Goal: Transaction & Acquisition: Book appointment/travel/reservation

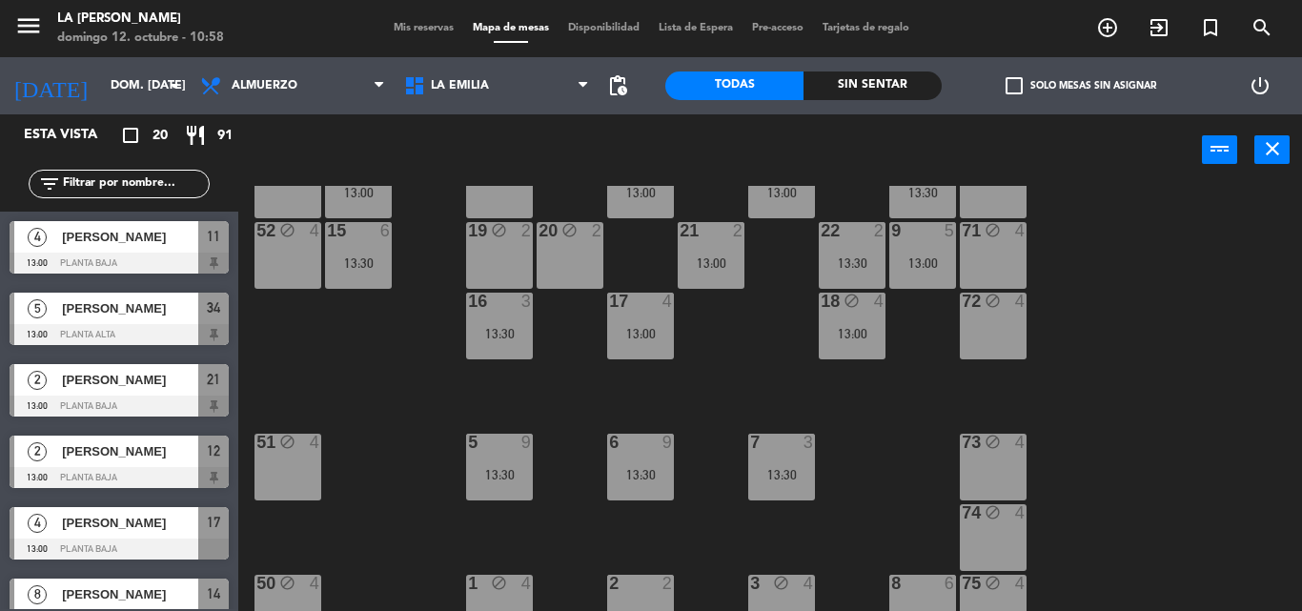
scroll to position [254, 0]
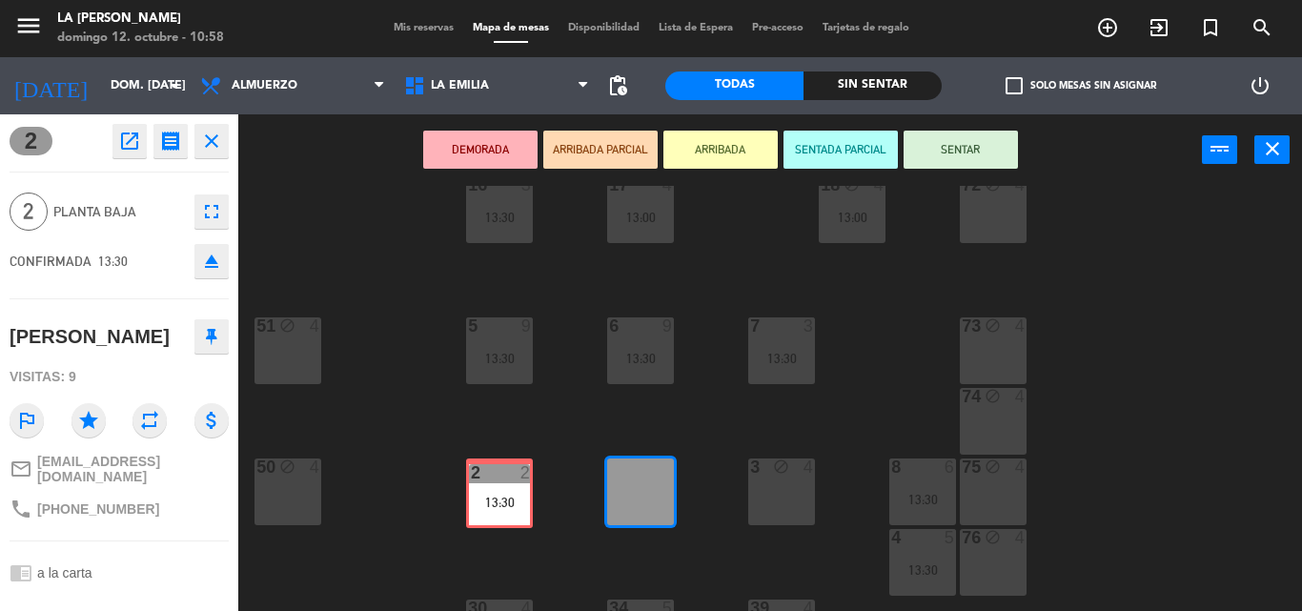
drag, startPoint x: 639, startPoint y: 487, endPoint x: 498, endPoint y: 490, distance: 141.1
click at [498, 490] on div "60 block 4 61 block 4 62 block 4 63 block 3 13:30 64 block 4 14 8 13:00 13 bloc…" at bounding box center [777, 398] width 1050 height 425
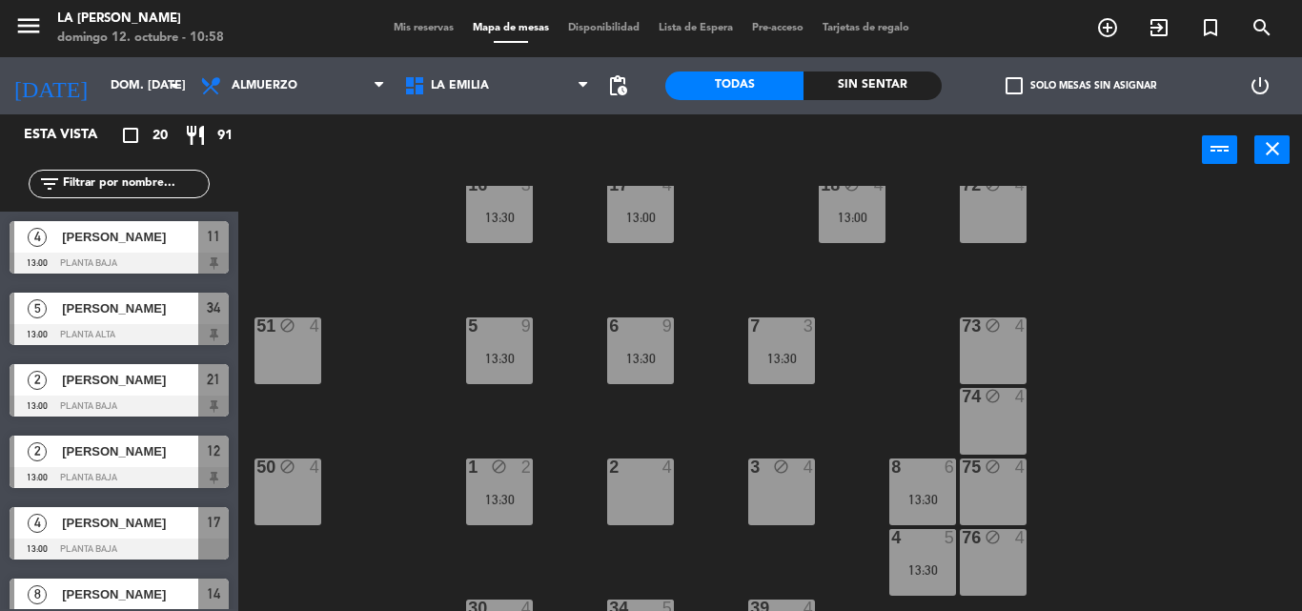
scroll to position [0, 0]
click at [638, 492] on div "2 4" at bounding box center [640, 491] width 67 height 67
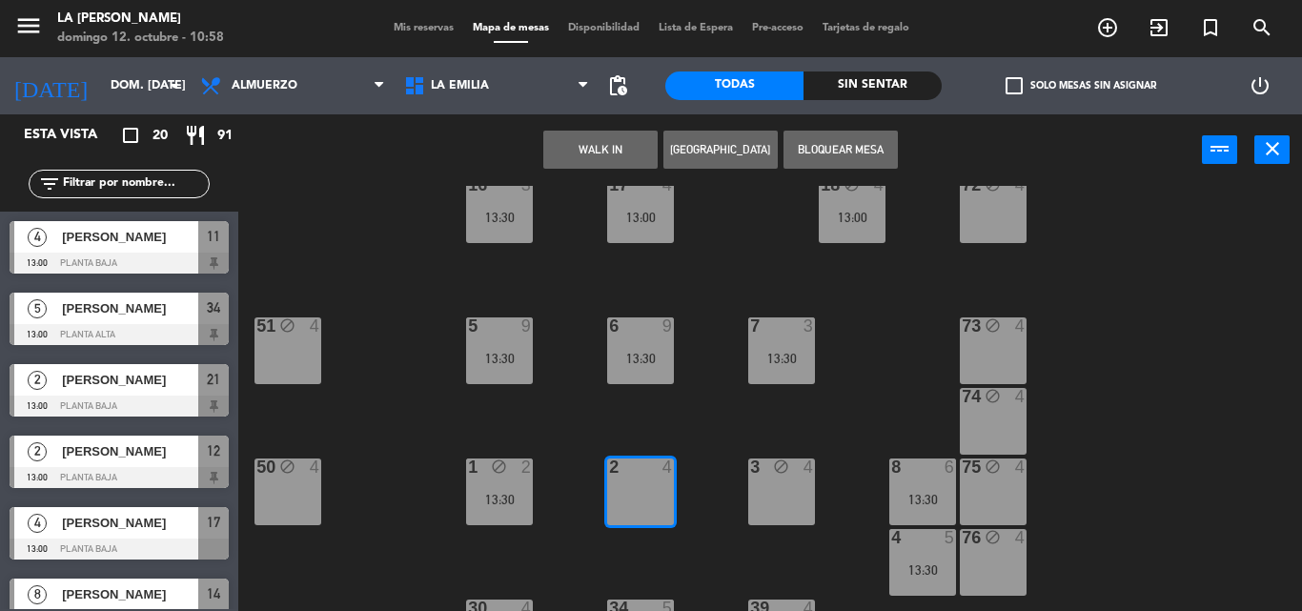
click at [828, 144] on button "Bloquear Mesa" at bounding box center [840, 150] width 114 height 38
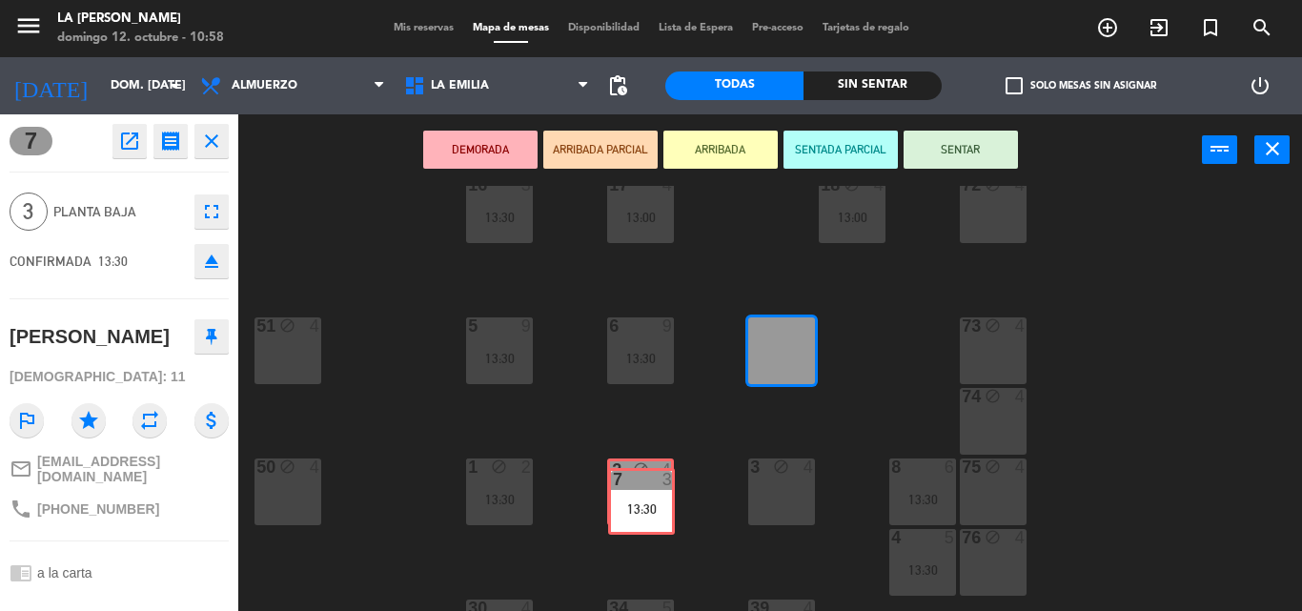
drag, startPoint x: 788, startPoint y: 344, endPoint x: 648, endPoint y: 495, distance: 205.7
click at [648, 495] on div "60 block 4 61 block 4 62 block 4 63 block 3 13:30 64 block 4 14 8 13:00 13 bloc…" at bounding box center [777, 398] width 1050 height 425
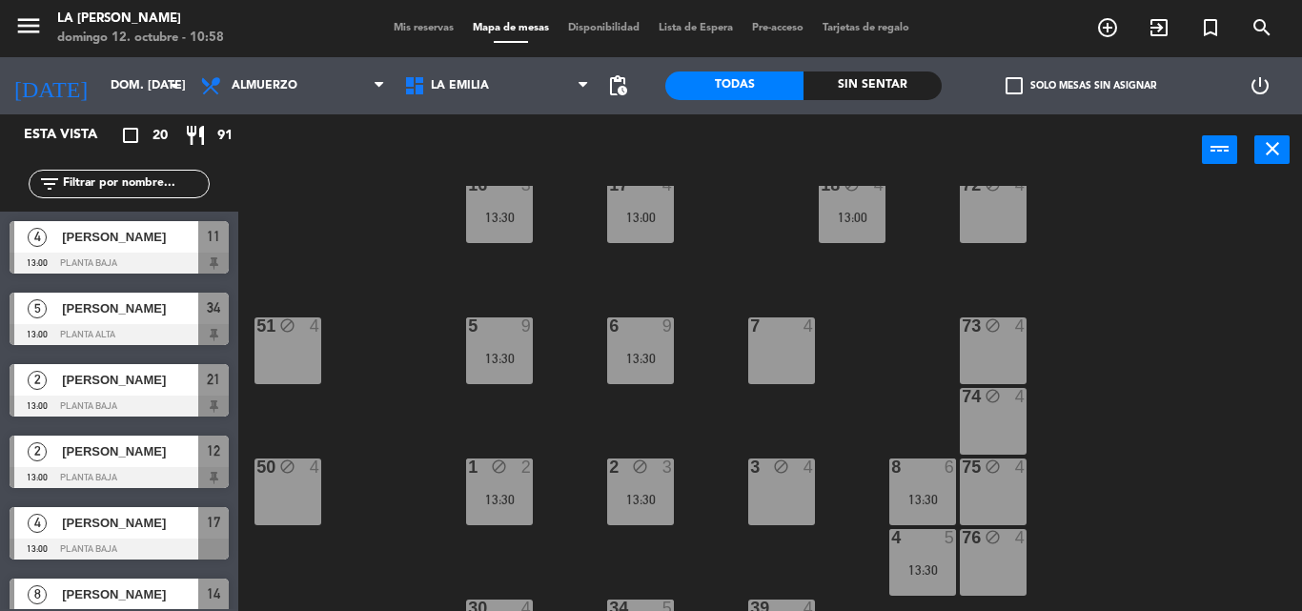
click at [783, 340] on div "7 4" at bounding box center [781, 350] width 67 height 67
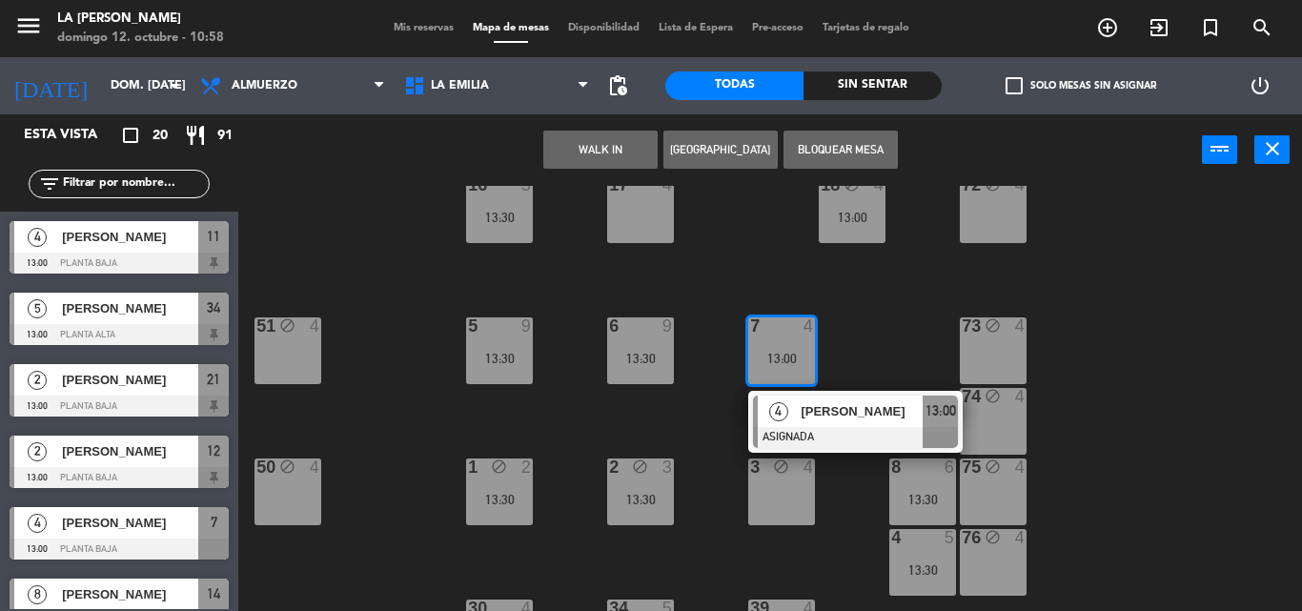
click at [826, 147] on button "Bloquear Mesa" at bounding box center [840, 150] width 114 height 38
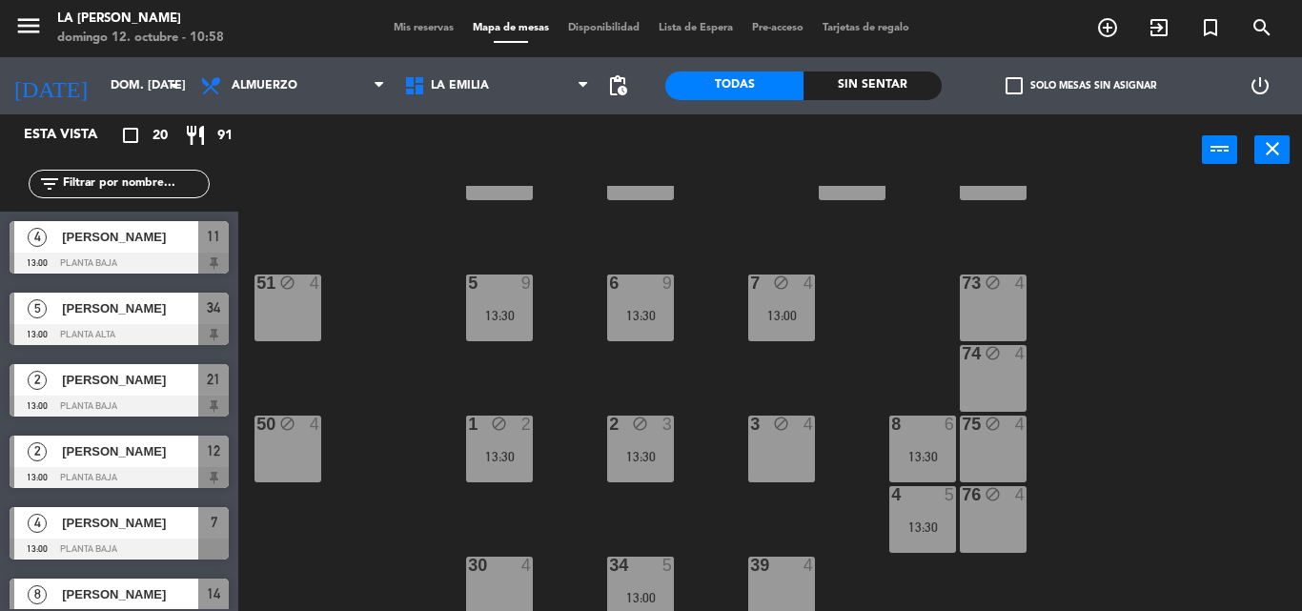
scroll to position [337, 0]
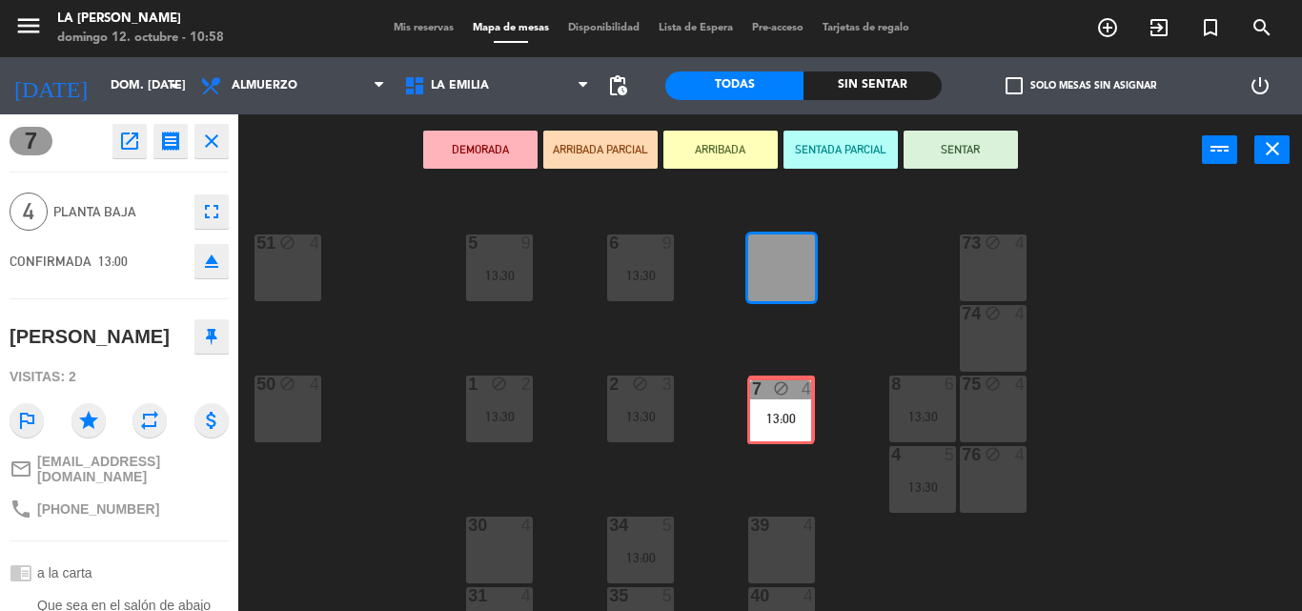
drag, startPoint x: 776, startPoint y: 275, endPoint x: 775, endPoint y: 418, distance: 143.0
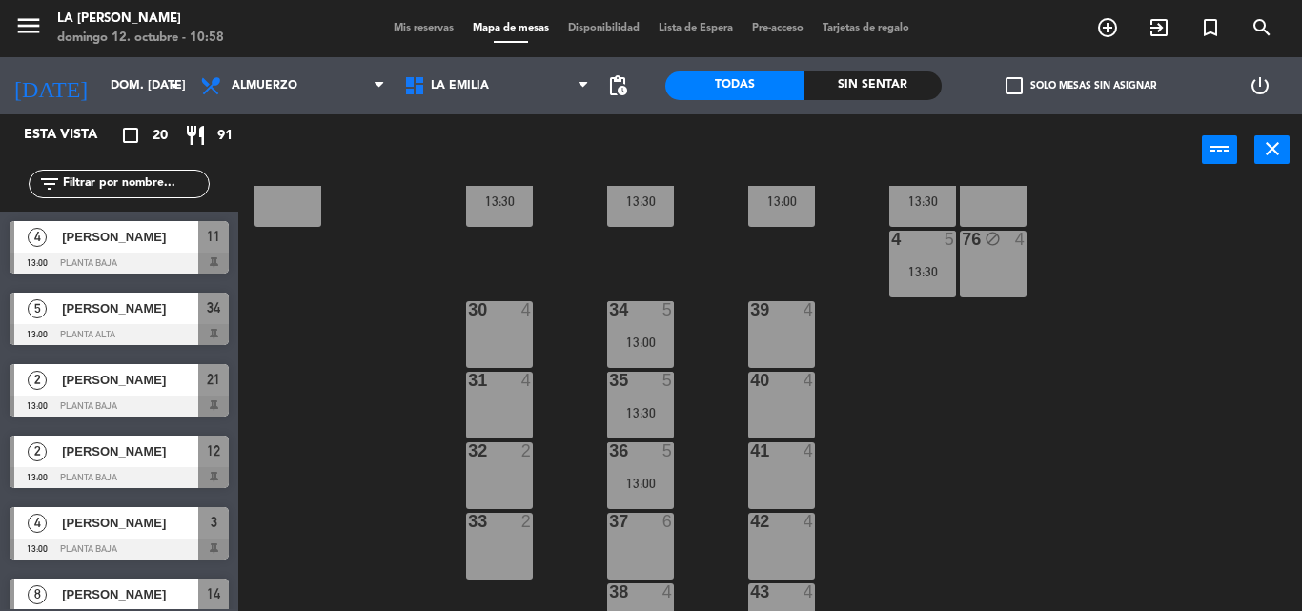
scroll to position [592, 0]
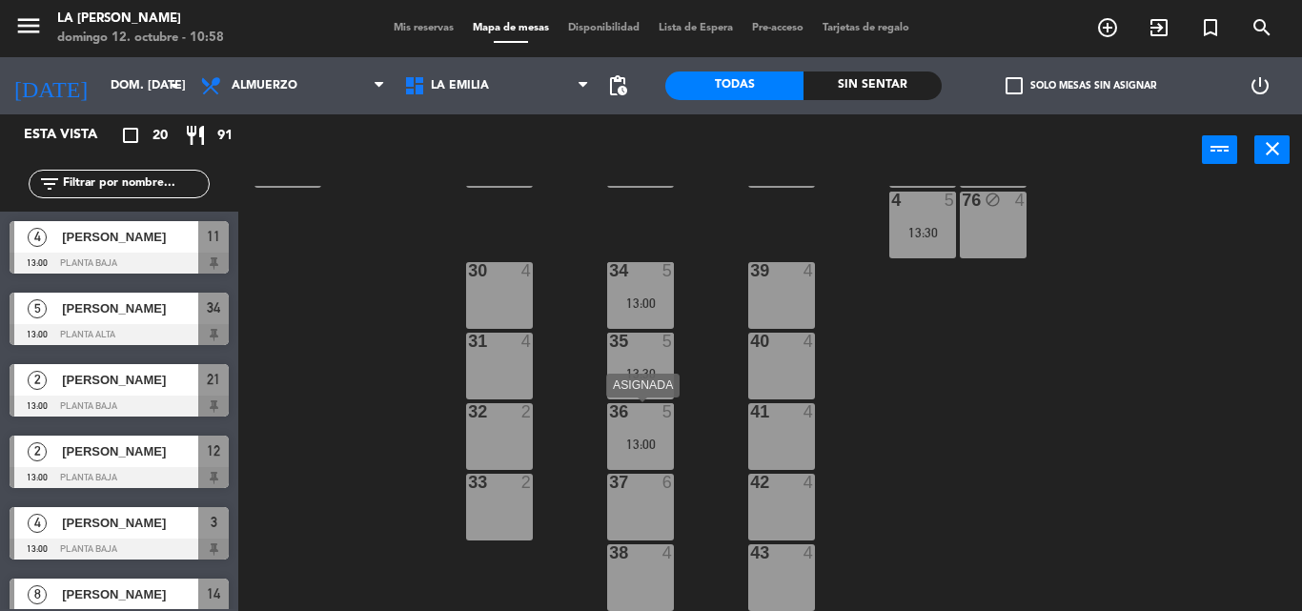
click at [635, 419] on div at bounding box center [639, 411] width 31 height 17
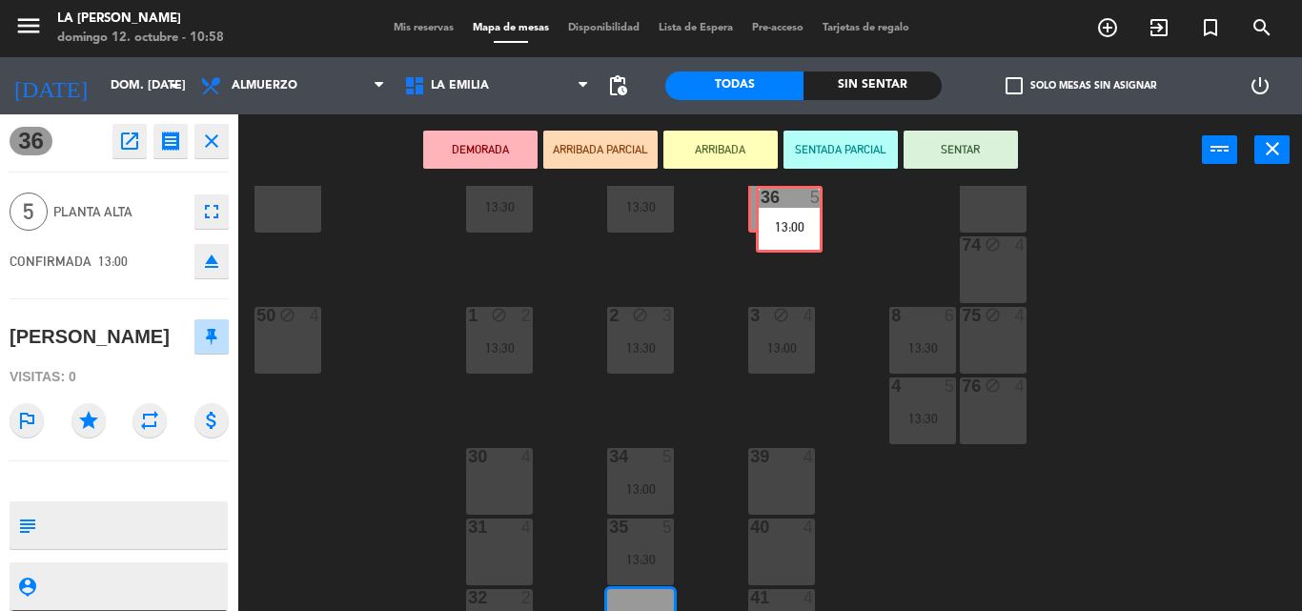
scroll to position [396, 0]
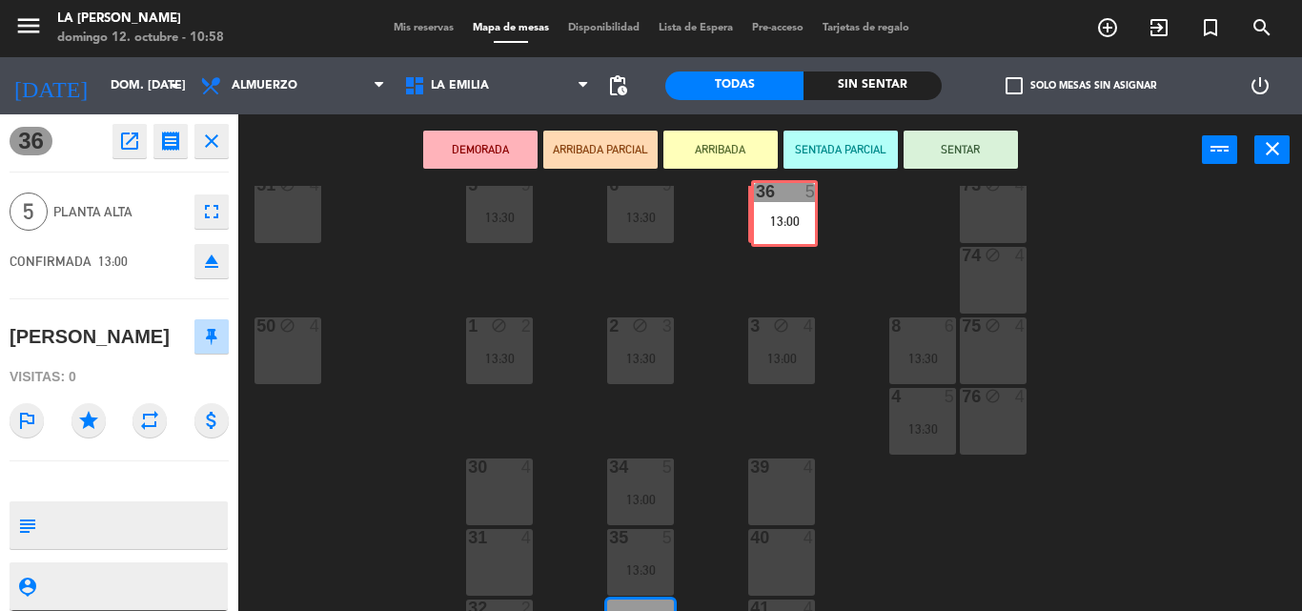
drag, startPoint x: 649, startPoint y: 431, endPoint x: 793, endPoint y: 208, distance: 265.4
click at [793, 208] on div "60 block 4 61 block 4 62 block 4 63 block 3 13:30 64 block 4 14 8 13:00 13 bloc…" at bounding box center [777, 398] width 1050 height 425
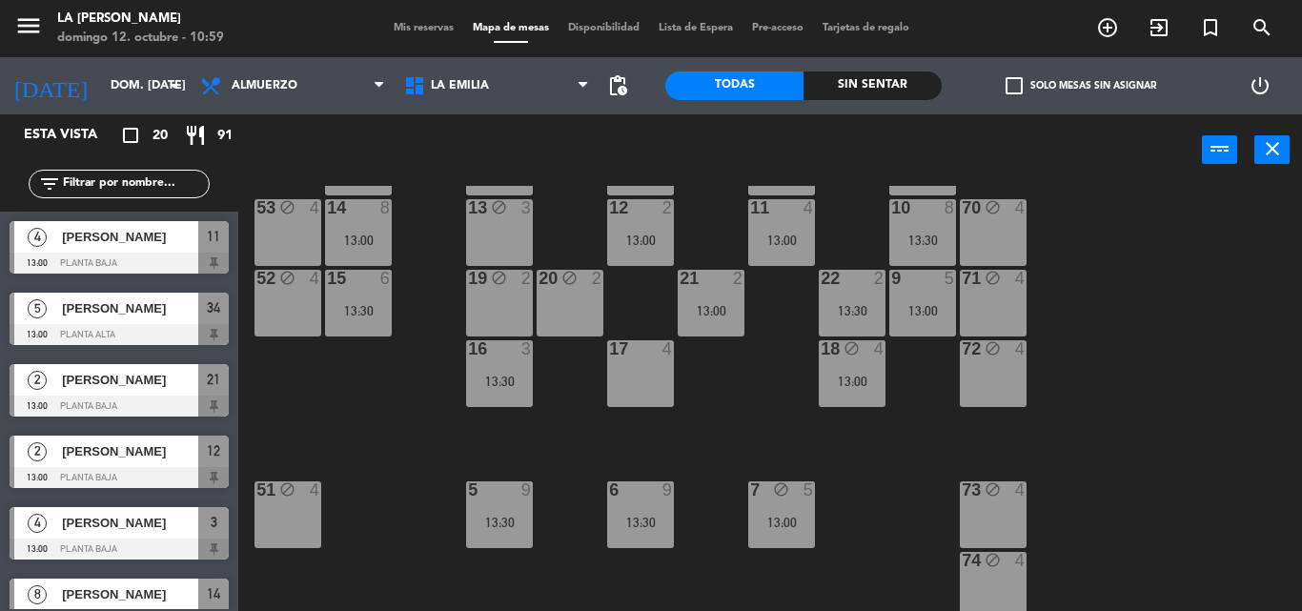
scroll to position [127, 0]
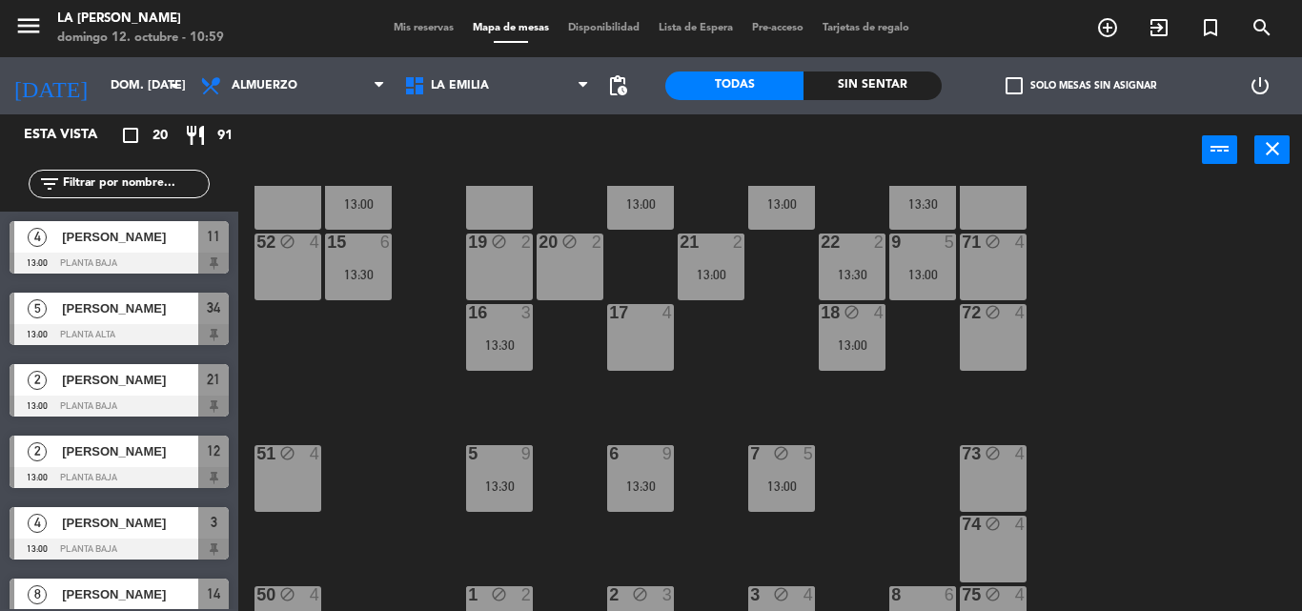
click at [415, 411] on div "60 block 4 61 block 4 62 block 4 63 block 3 13:30 64 block 4 14 8 13:00 13 bloc…" at bounding box center [777, 398] width 1050 height 425
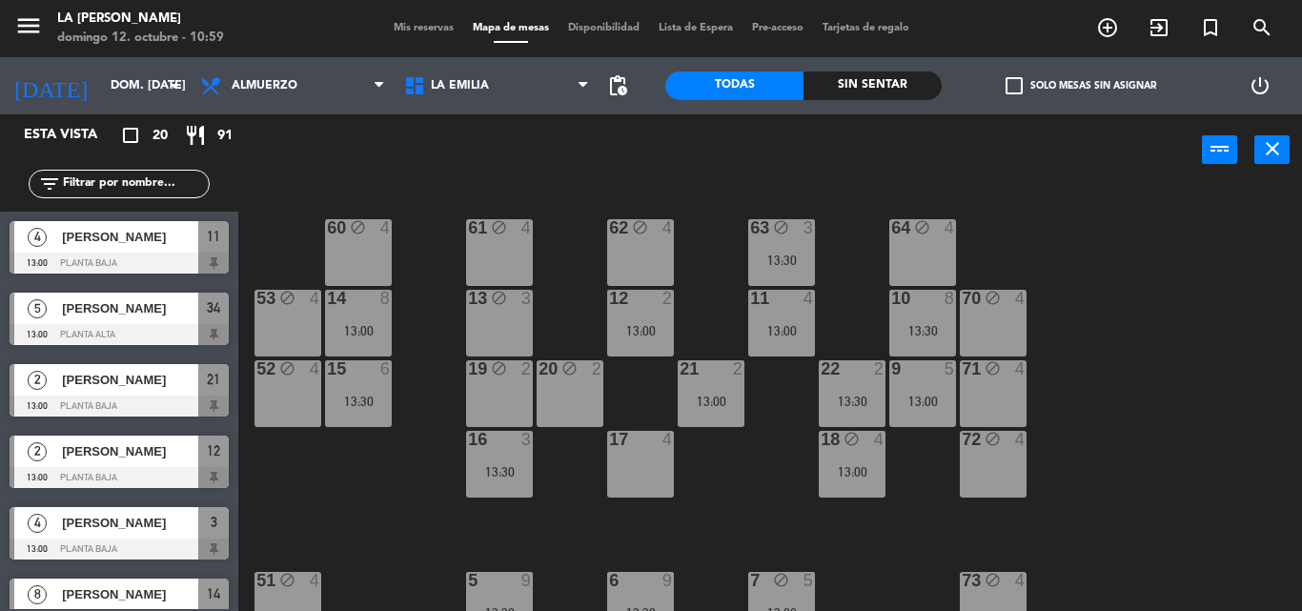
click at [650, 459] on div "17 4" at bounding box center [640, 464] width 67 height 67
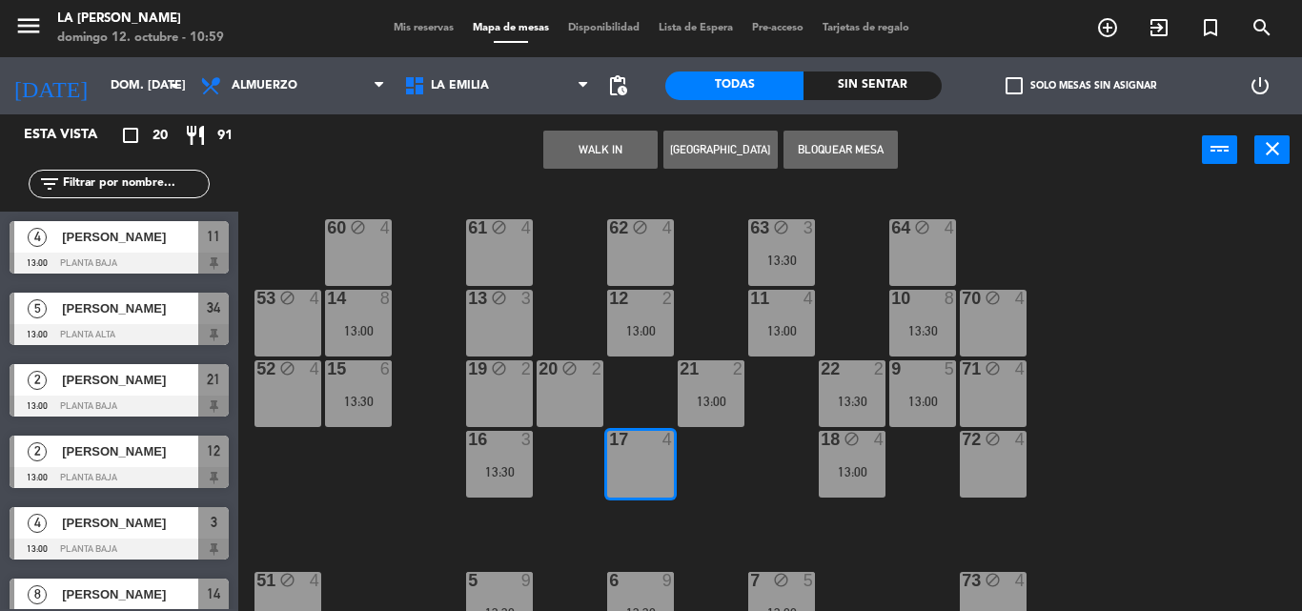
click at [833, 149] on button "Bloquear Mesa" at bounding box center [840, 150] width 114 height 38
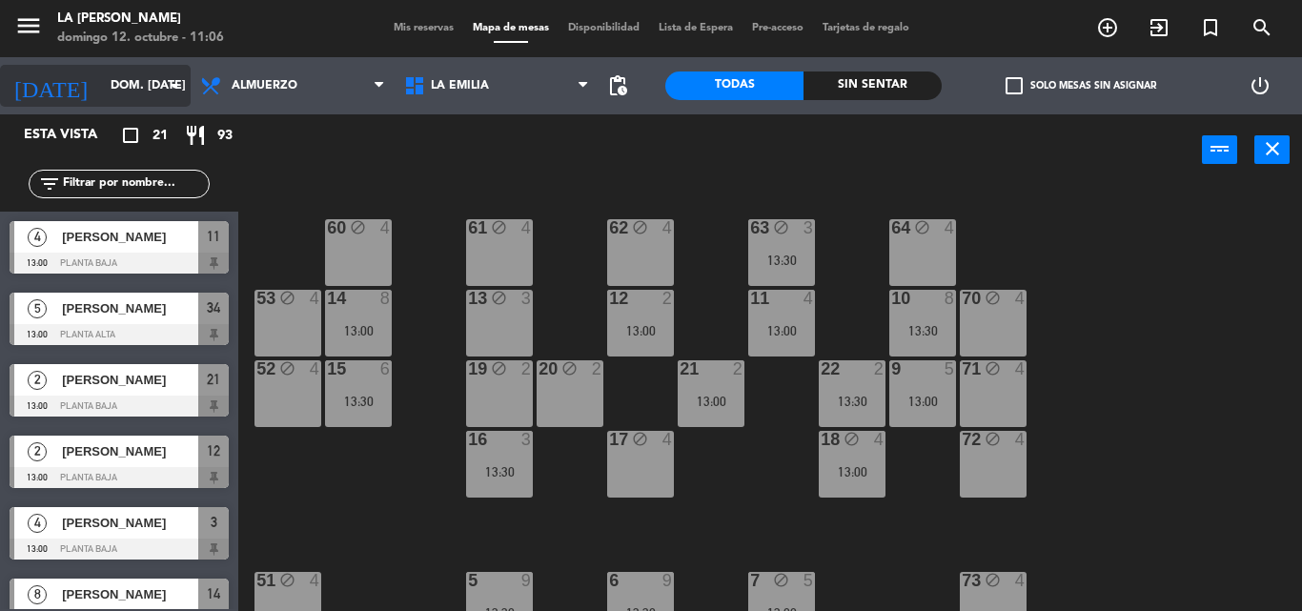
click at [175, 82] on icon "arrow_drop_down" at bounding box center [174, 85] width 23 height 23
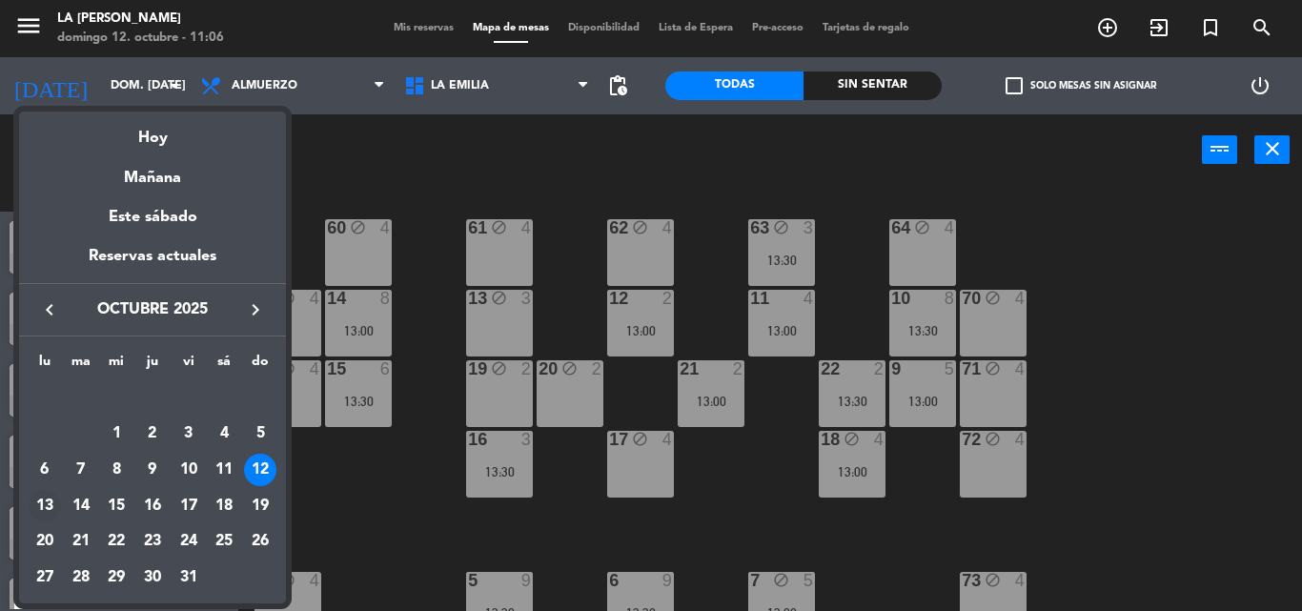
click at [48, 505] on div "13" at bounding box center [45, 506] width 32 height 32
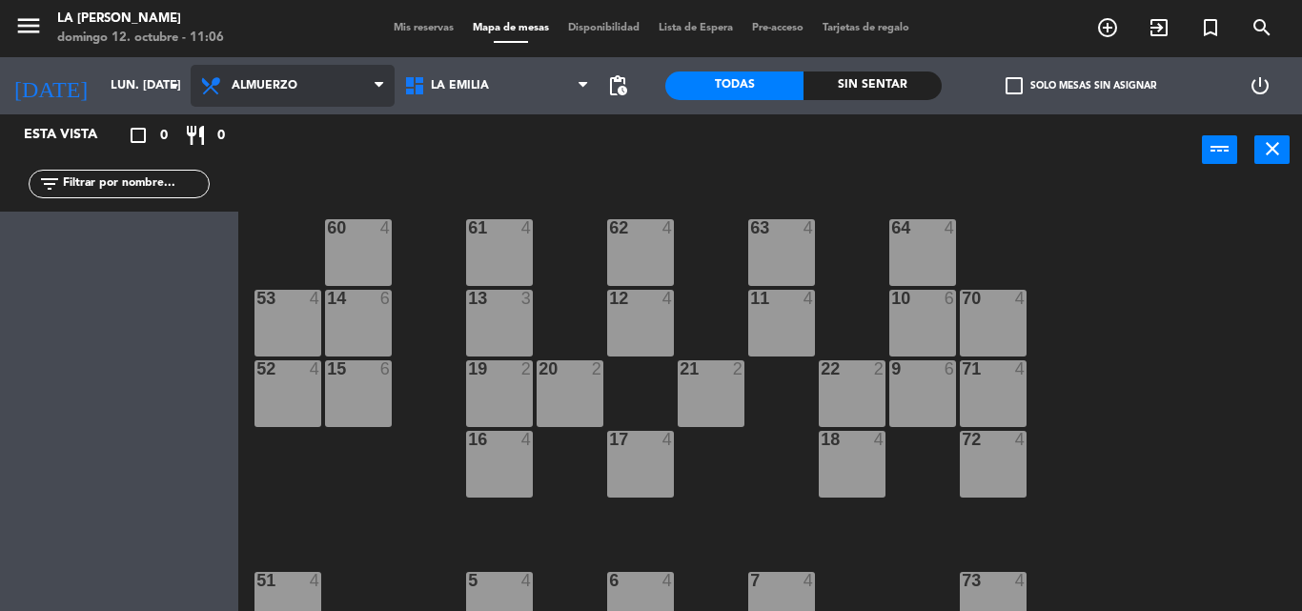
click at [384, 86] on span at bounding box center [384, 86] width 19 height 18
click at [325, 136] on ng-component "menu LA [PERSON_NAME] RICCHIERI [PERSON_NAME] 12. octubre - 11:06 Mis reservas …" at bounding box center [651, 305] width 1302 height 611
click at [377, 83] on icon at bounding box center [379, 85] width 9 height 15
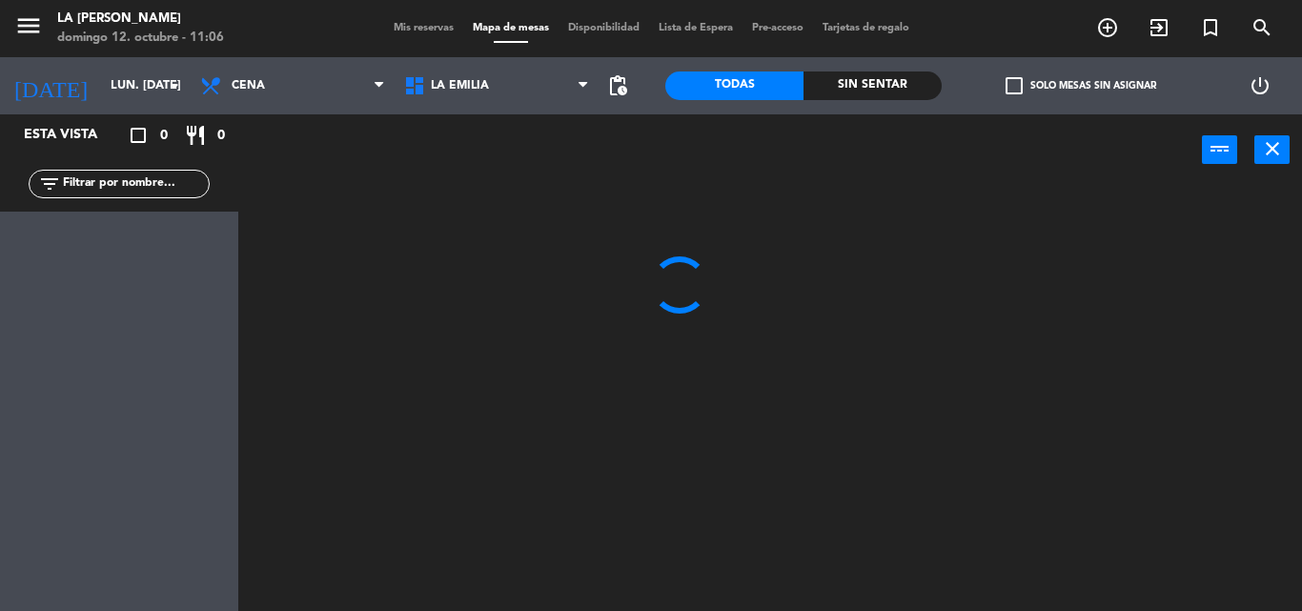
click at [299, 172] on ng-component "menu LA [PERSON_NAME] RICCHIERI [PERSON_NAME] 12. octubre - 11:06 Mis reservas …" at bounding box center [651, 305] width 1302 height 611
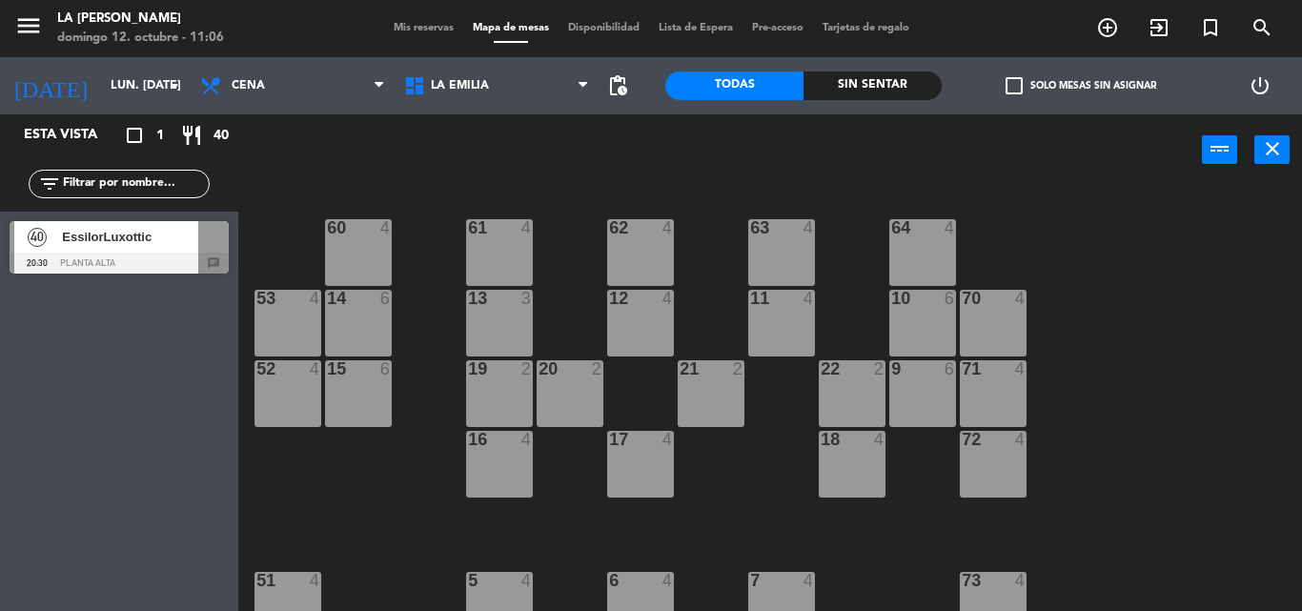
click at [154, 429] on div "Esta vista crop_square 1 restaurant 40 filter_list 40 EssilorLuxottic 20:30 Pla…" at bounding box center [119, 362] width 238 height 497
click at [173, 86] on icon "arrow_drop_down" at bounding box center [174, 85] width 23 height 23
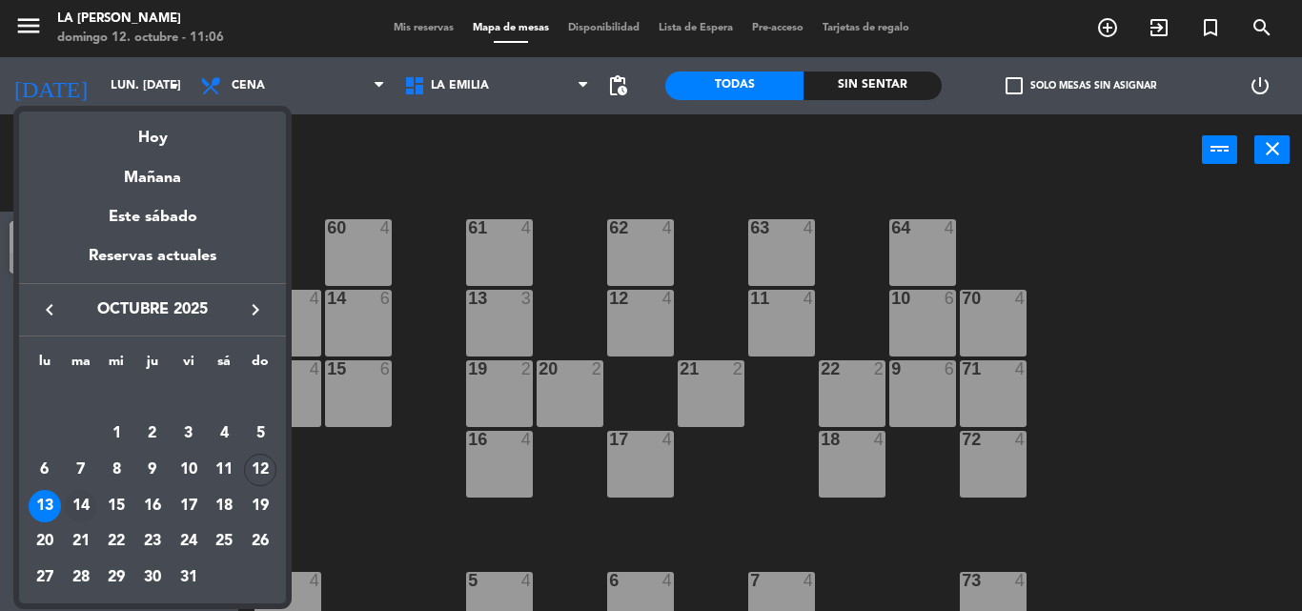
click at [85, 503] on div "14" at bounding box center [81, 506] width 32 height 32
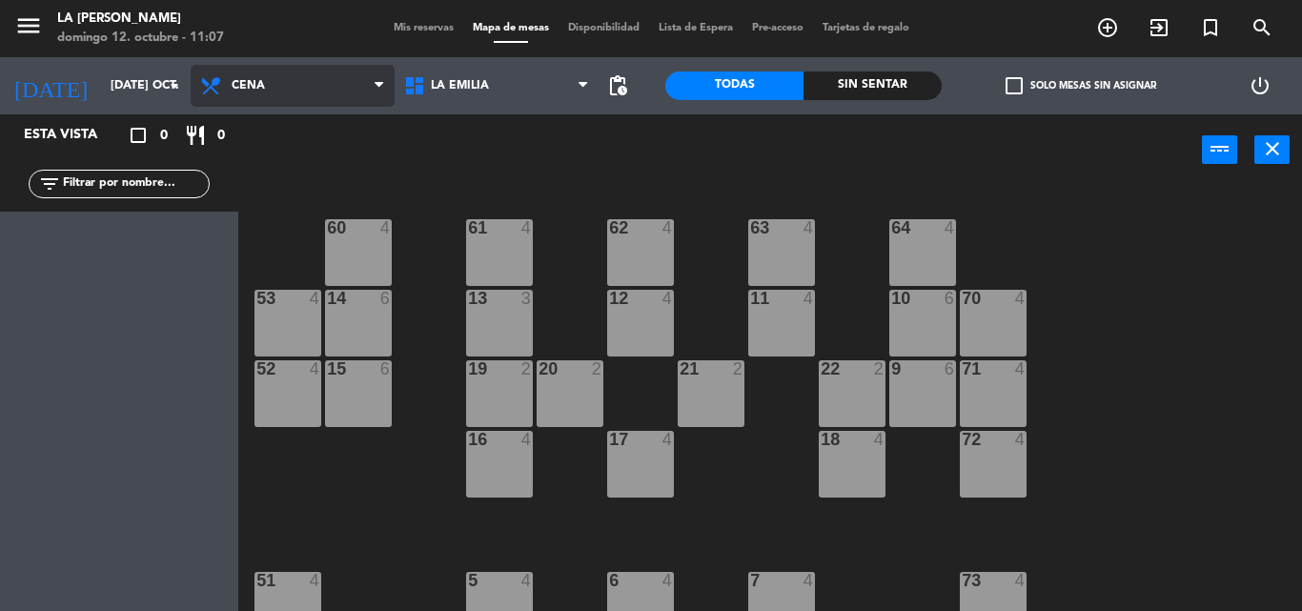
click at [380, 87] on icon at bounding box center [379, 85] width 9 height 15
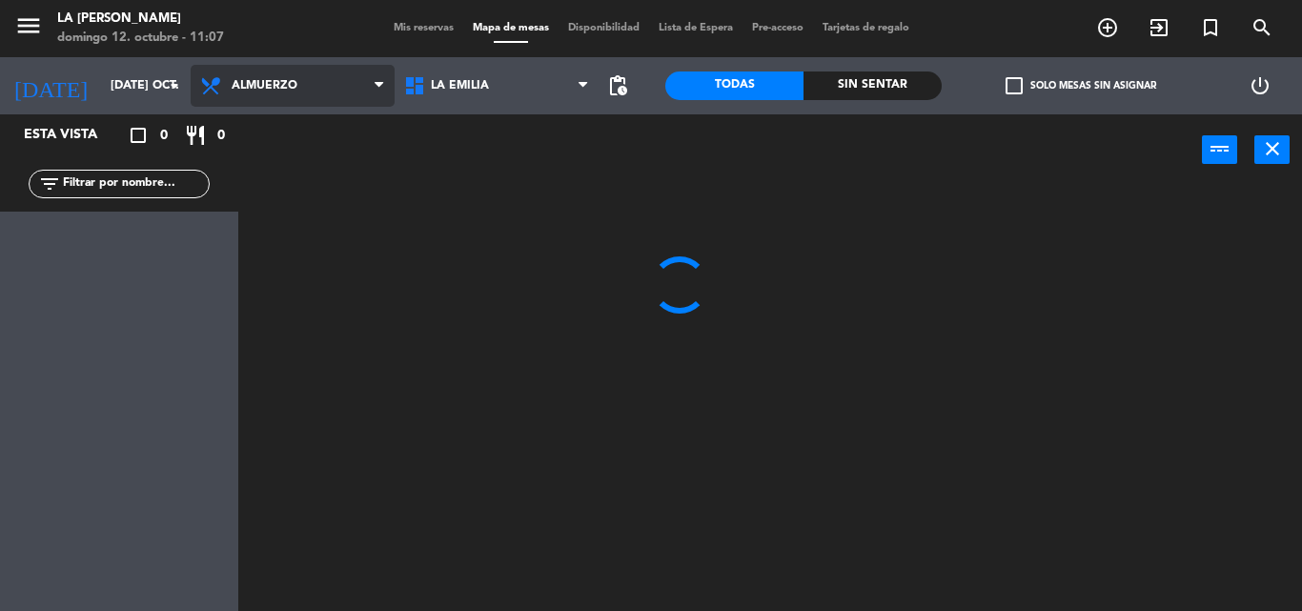
click at [309, 132] on ng-component "menu LA [PERSON_NAME] RICCHIERI [PERSON_NAME] 12. octubre - 11:07 Mis reservas …" at bounding box center [651, 305] width 1302 height 611
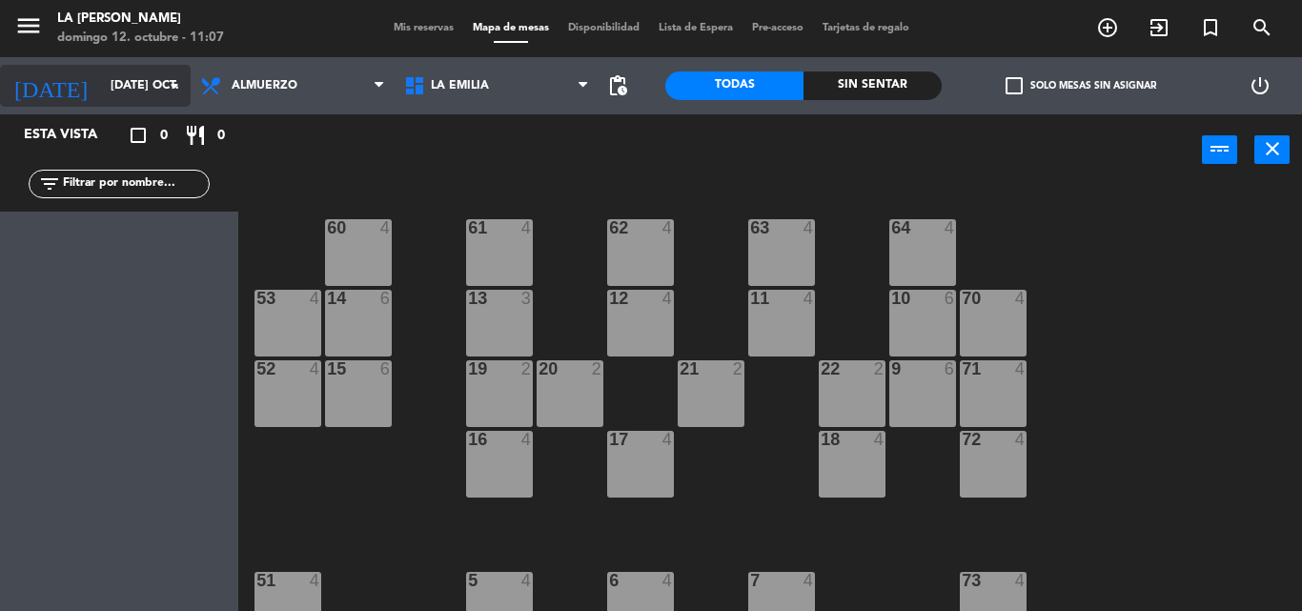
click at [174, 85] on icon "arrow_drop_down" at bounding box center [174, 85] width 23 height 23
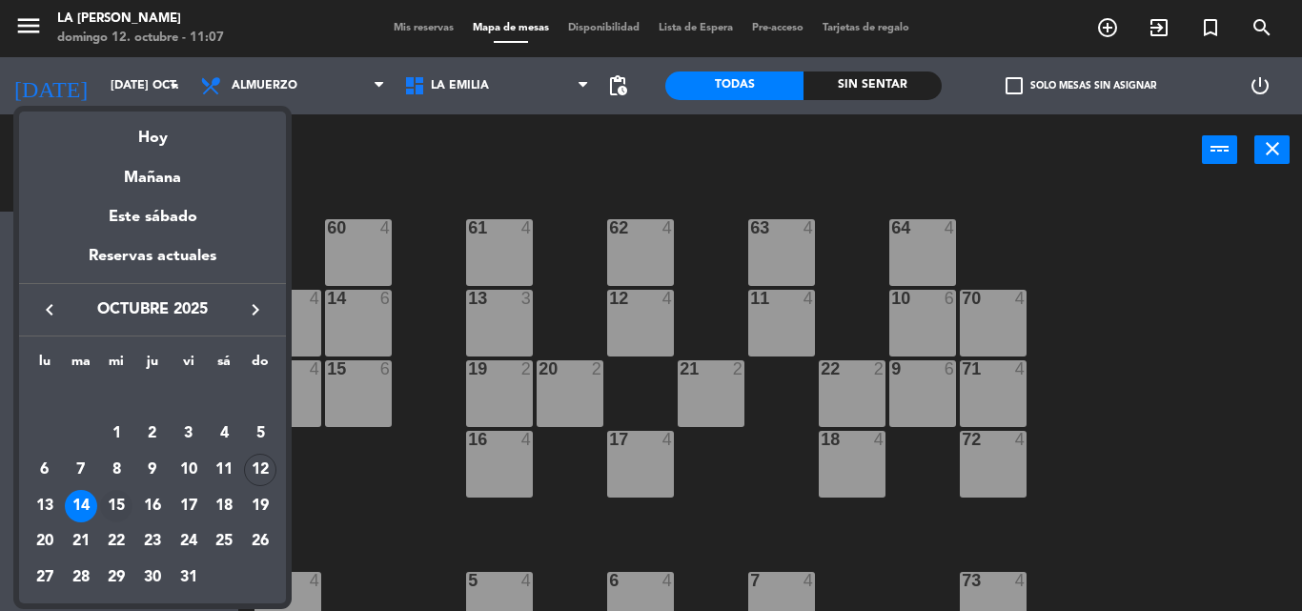
click at [122, 502] on div "15" at bounding box center [116, 506] width 32 height 32
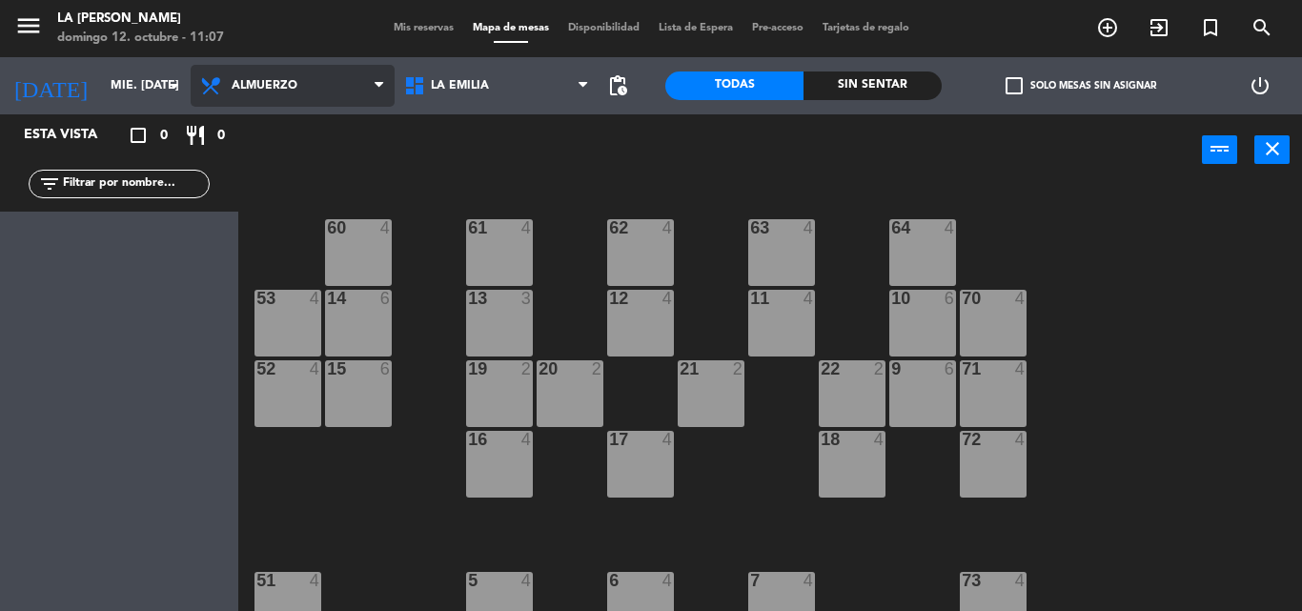
click at [380, 85] on icon at bounding box center [379, 85] width 9 height 15
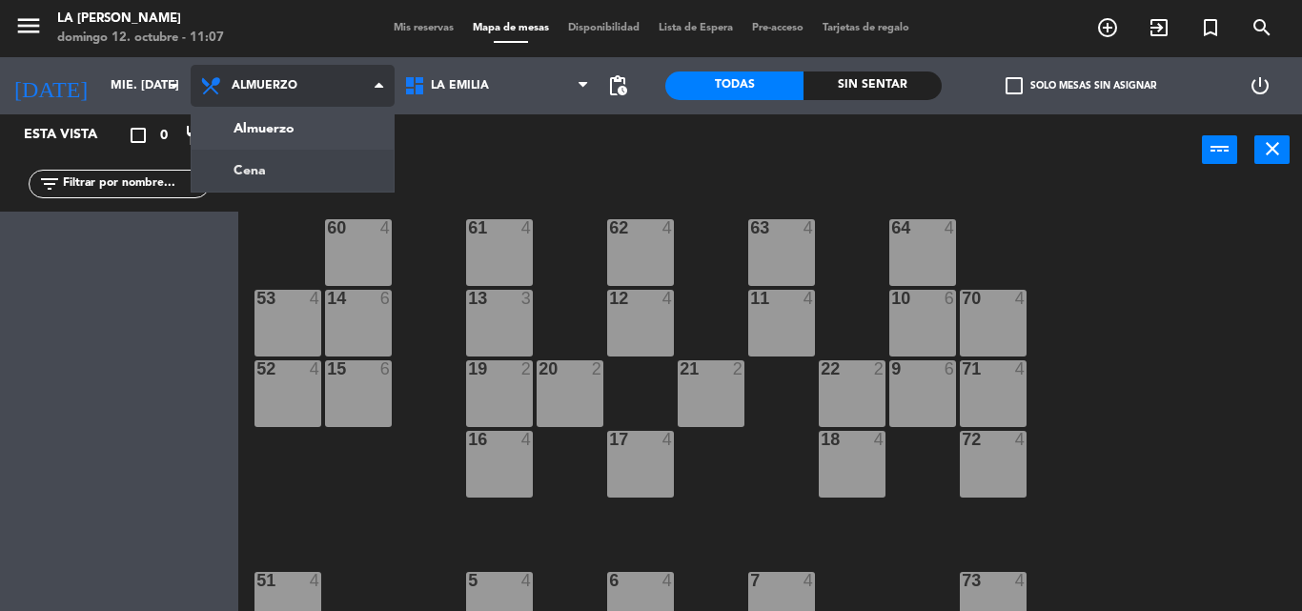
click at [347, 171] on ng-component "menu LA [PERSON_NAME] RICCHIERI [PERSON_NAME] 12. octubre - 11:07 Mis reservas …" at bounding box center [651, 305] width 1302 height 611
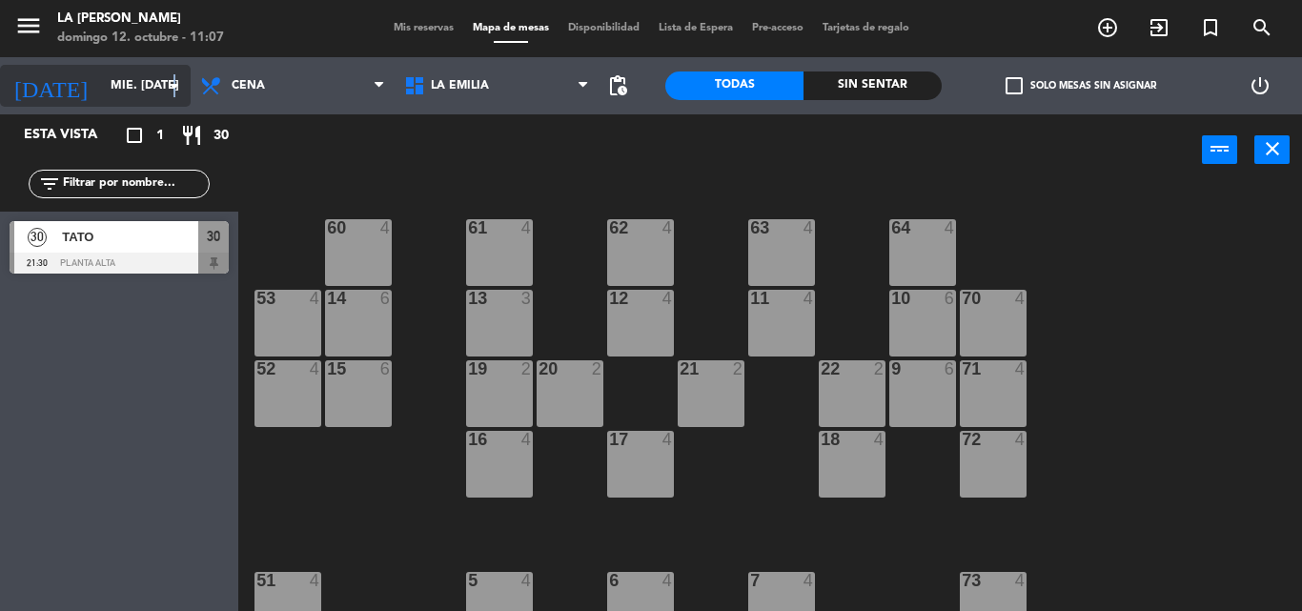
click at [174, 87] on icon "arrow_drop_down" at bounding box center [174, 85] width 23 height 23
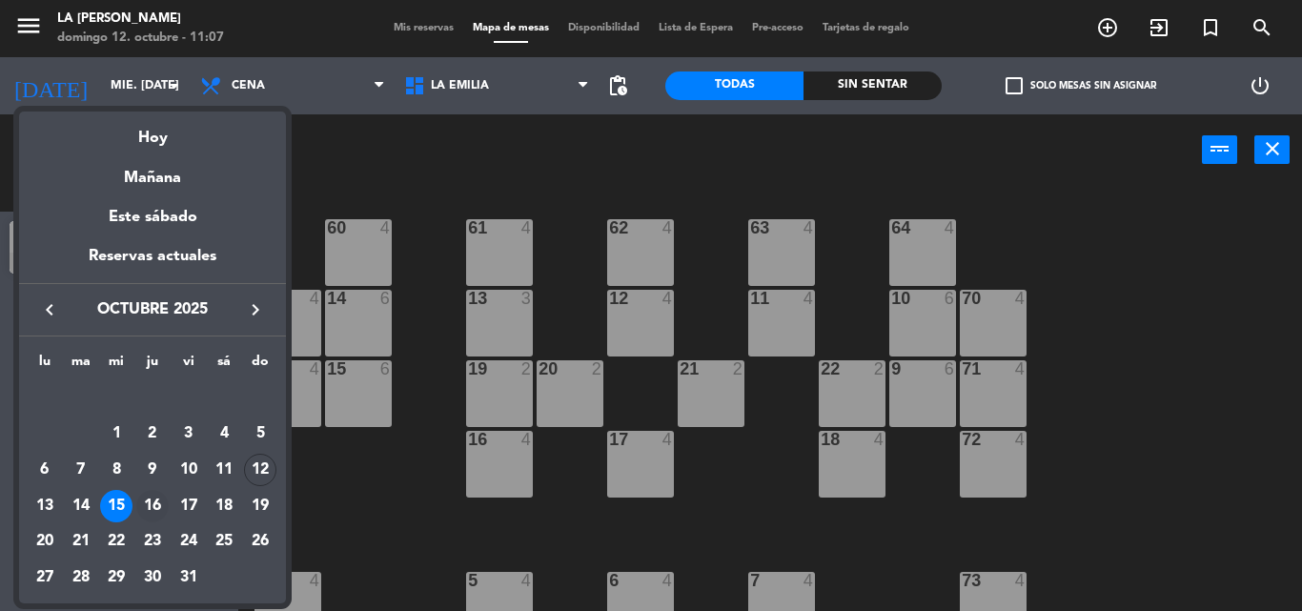
click at [154, 501] on div "16" at bounding box center [152, 506] width 32 height 32
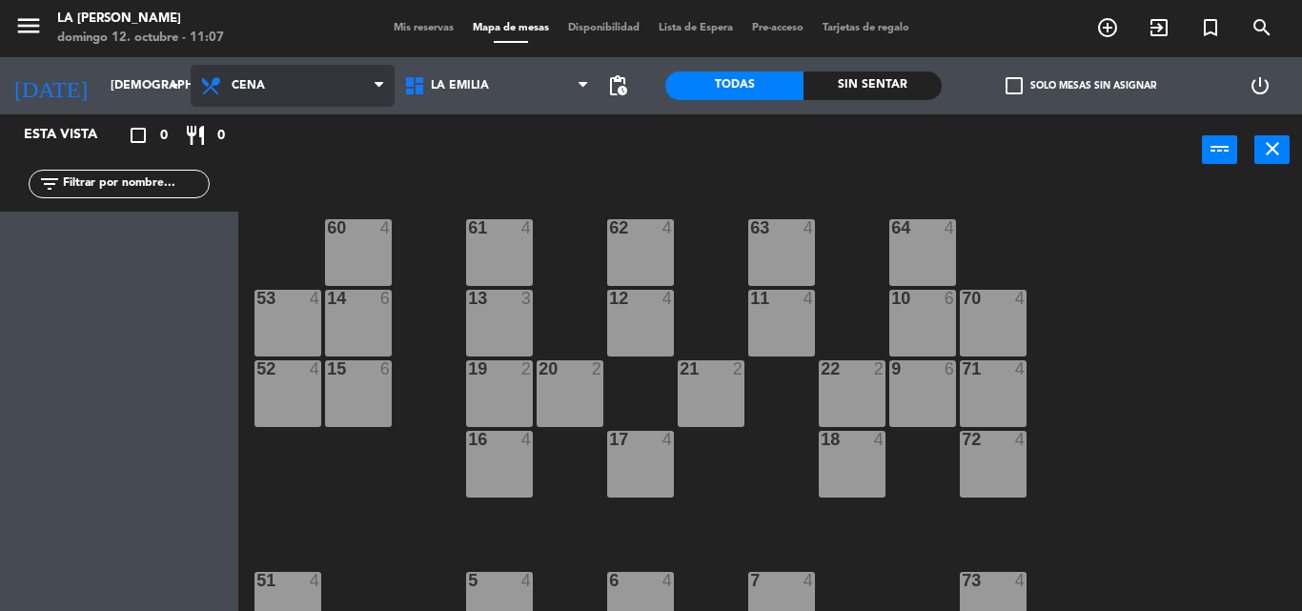
click at [376, 89] on icon at bounding box center [379, 85] width 9 height 15
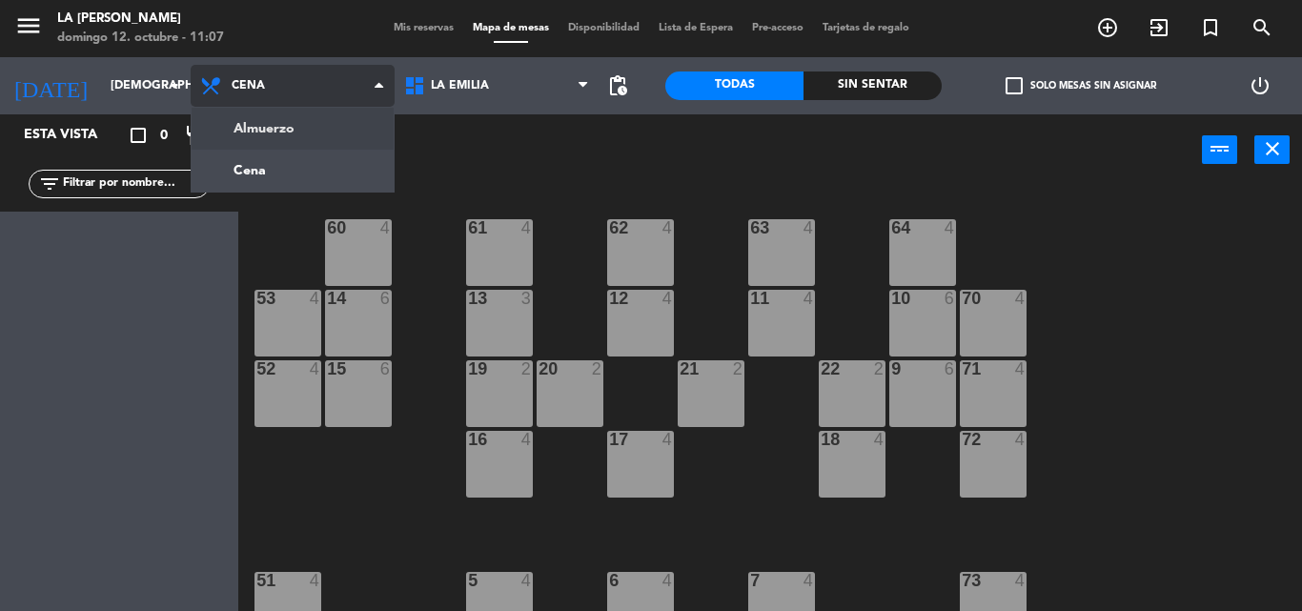
click at [355, 133] on ng-component "menu LA [PERSON_NAME] RICCHIERI [PERSON_NAME] 12. octubre - 11:07 Mis reservas …" at bounding box center [651, 305] width 1302 height 611
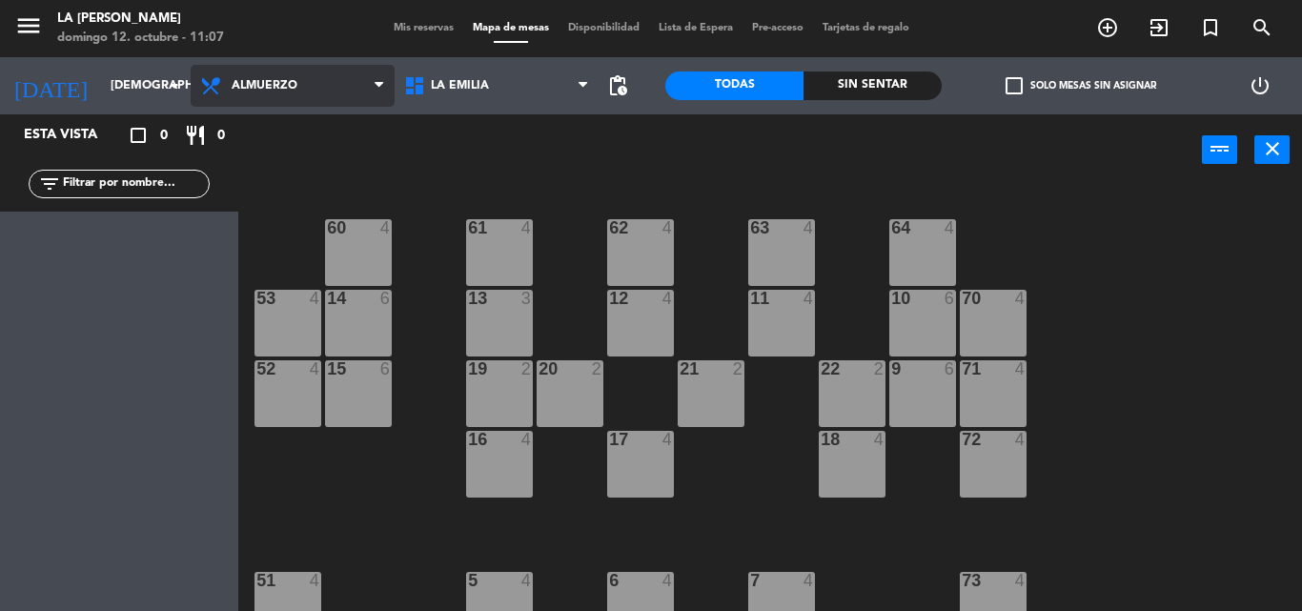
click at [377, 85] on icon at bounding box center [379, 85] width 9 height 15
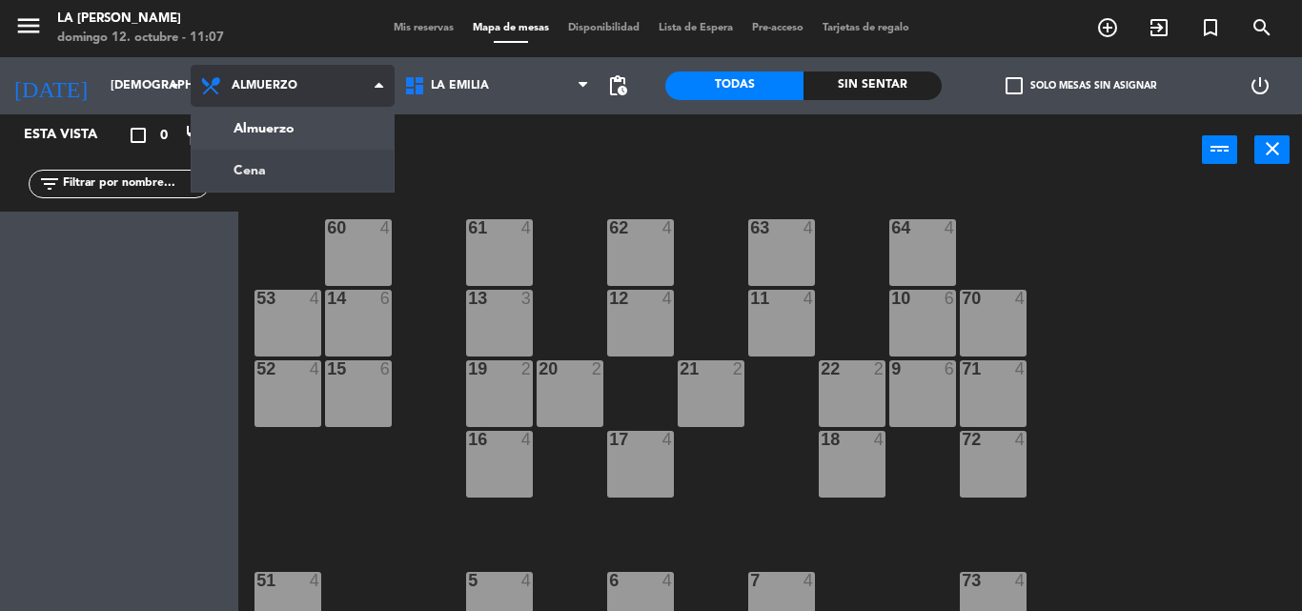
click at [340, 170] on ng-component "menu LA [PERSON_NAME] RICCHIERI [PERSON_NAME] 12. octubre - 11:07 Mis reservas …" at bounding box center [651, 305] width 1302 height 611
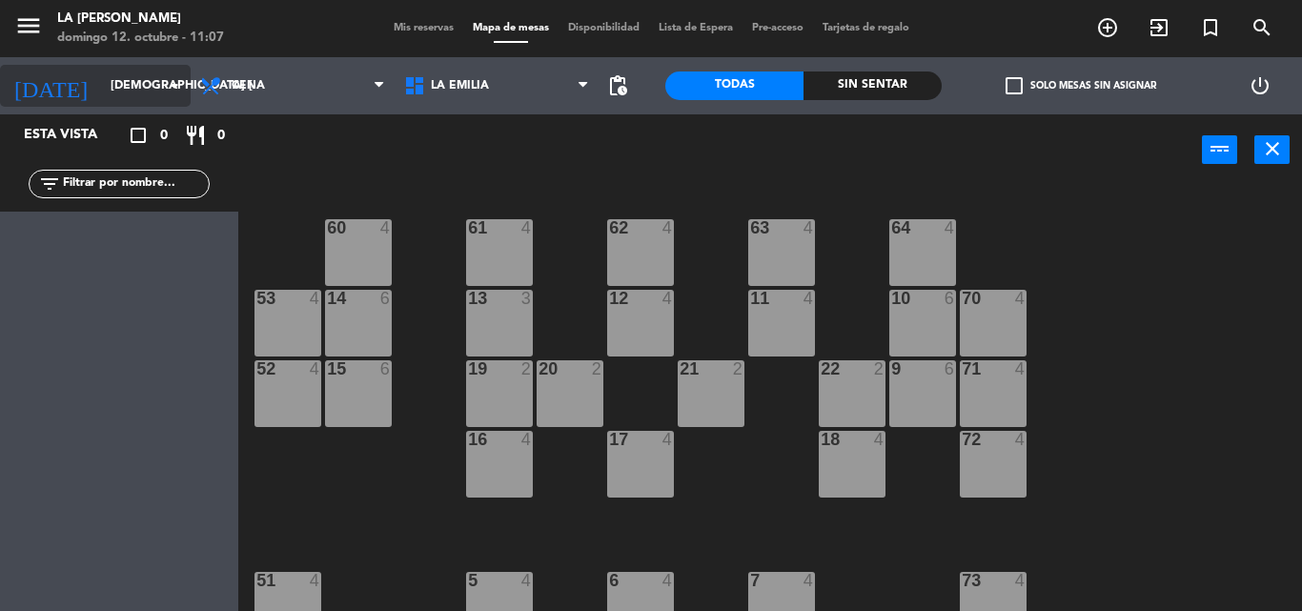
click at [174, 88] on icon "arrow_drop_down" at bounding box center [174, 85] width 23 height 23
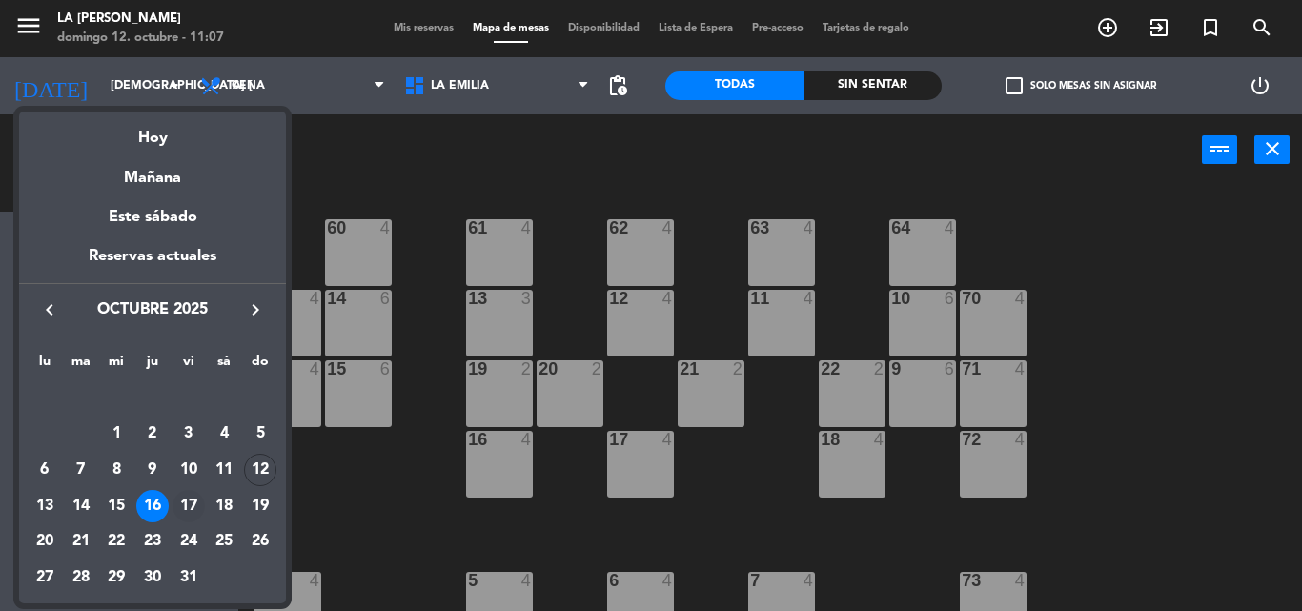
click at [188, 501] on div "17" at bounding box center [188, 506] width 32 height 32
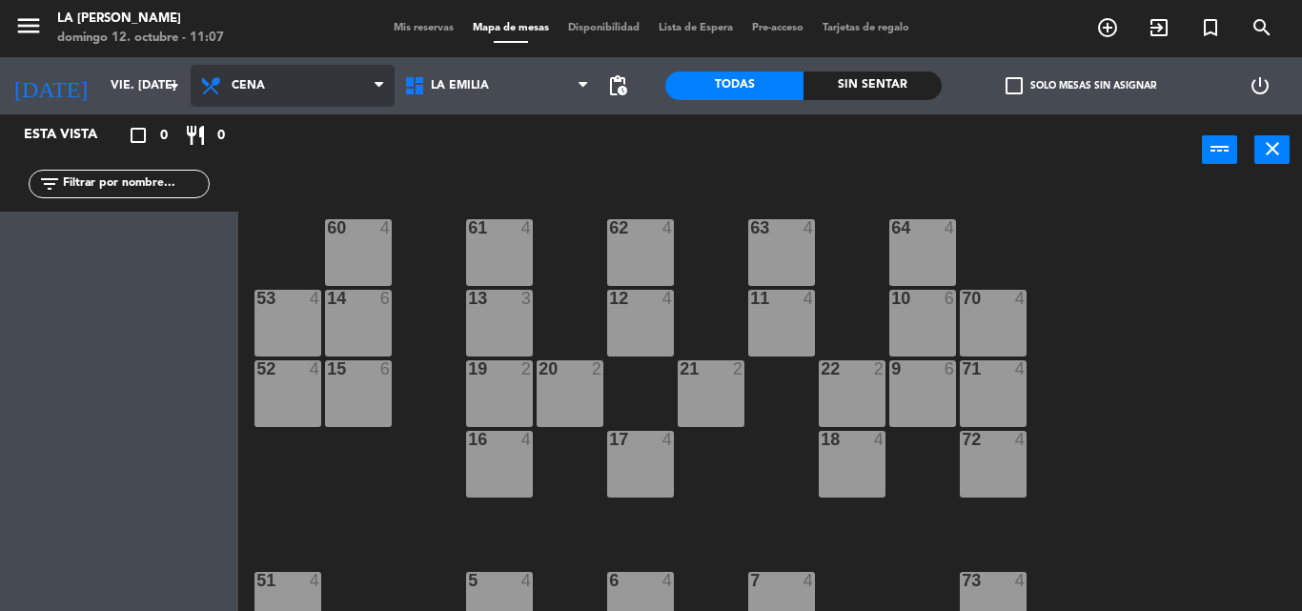
click at [379, 88] on icon at bounding box center [379, 85] width 9 height 15
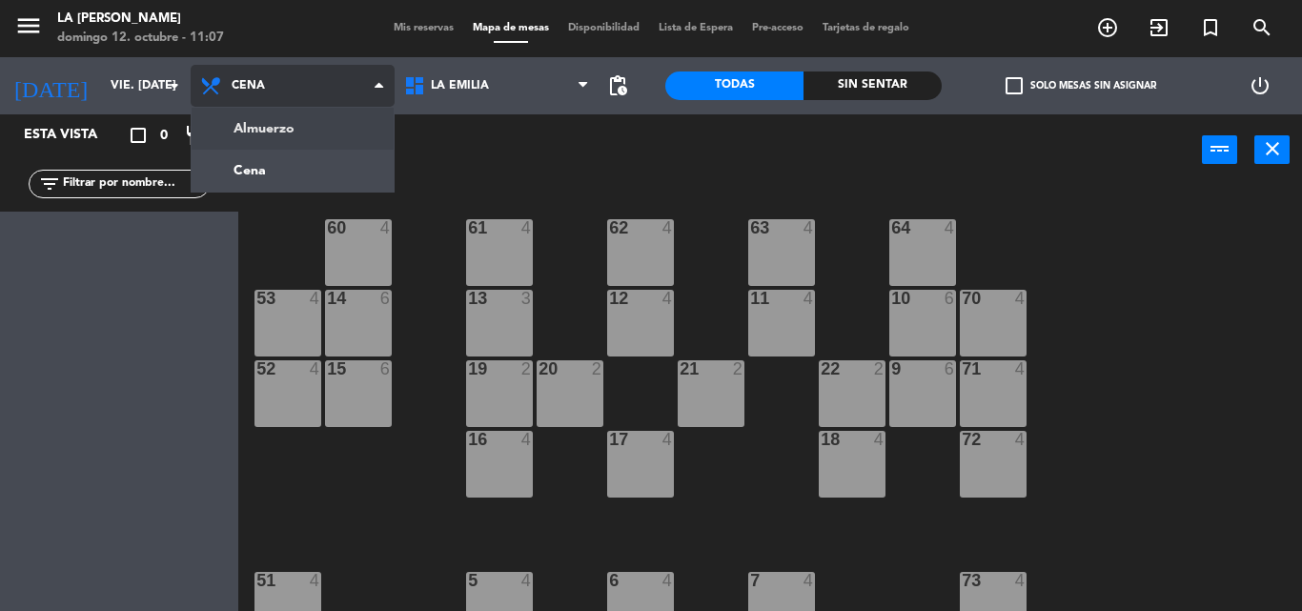
click at [318, 129] on ng-component "menu LA [PERSON_NAME] RICCHIERI [PERSON_NAME] 12. octubre - 11:07 Mis reservas …" at bounding box center [651, 305] width 1302 height 611
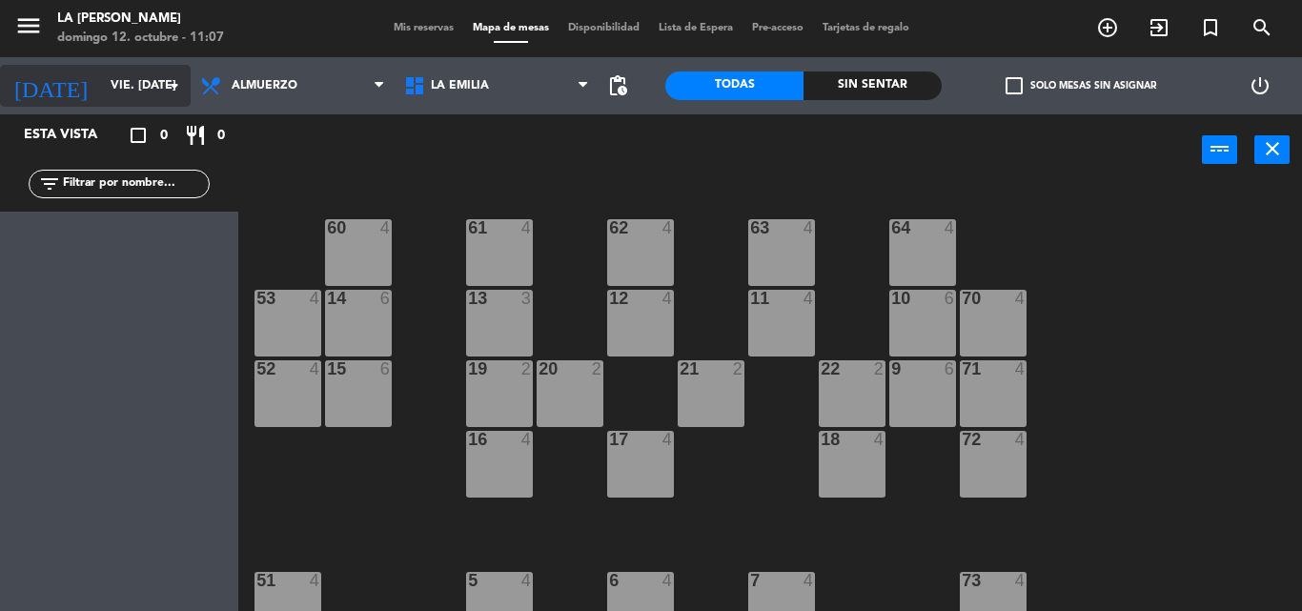
click at [176, 88] on icon "arrow_drop_down" at bounding box center [174, 85] width 23 height 23
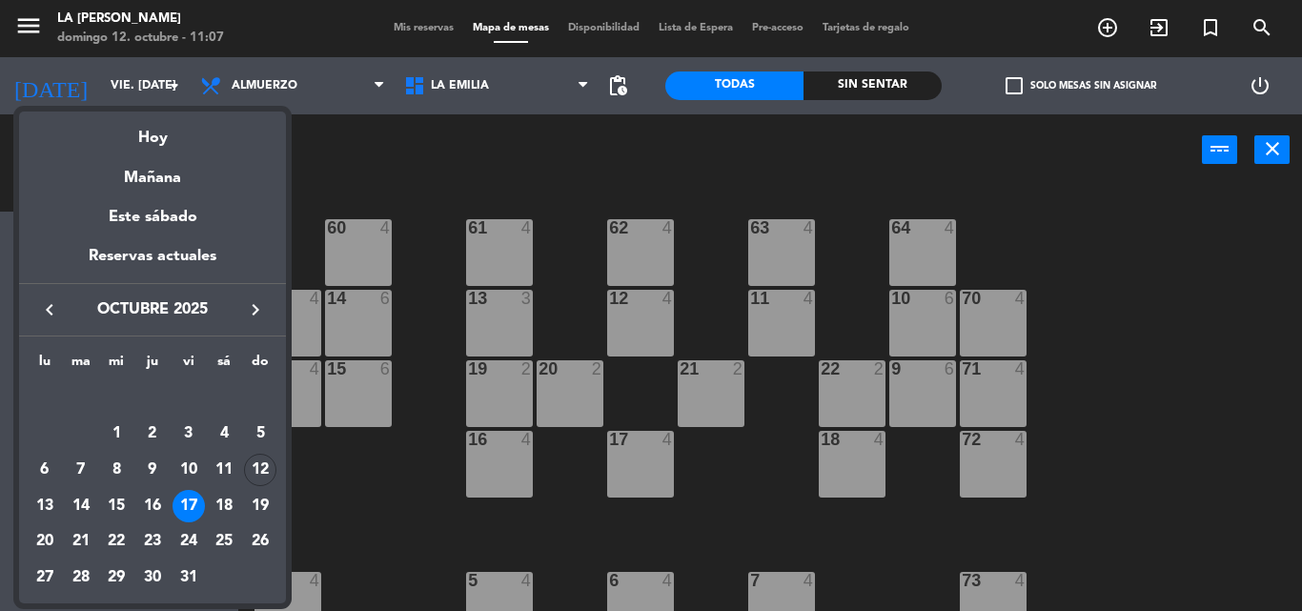
drag, startPoint x: 225, startPoint y: 502, endPoint x: 211, endPoint y: 386, distance: 117.1
click at [229, 497] on div "18" at bounding box center [224, 506] width 32 height 32
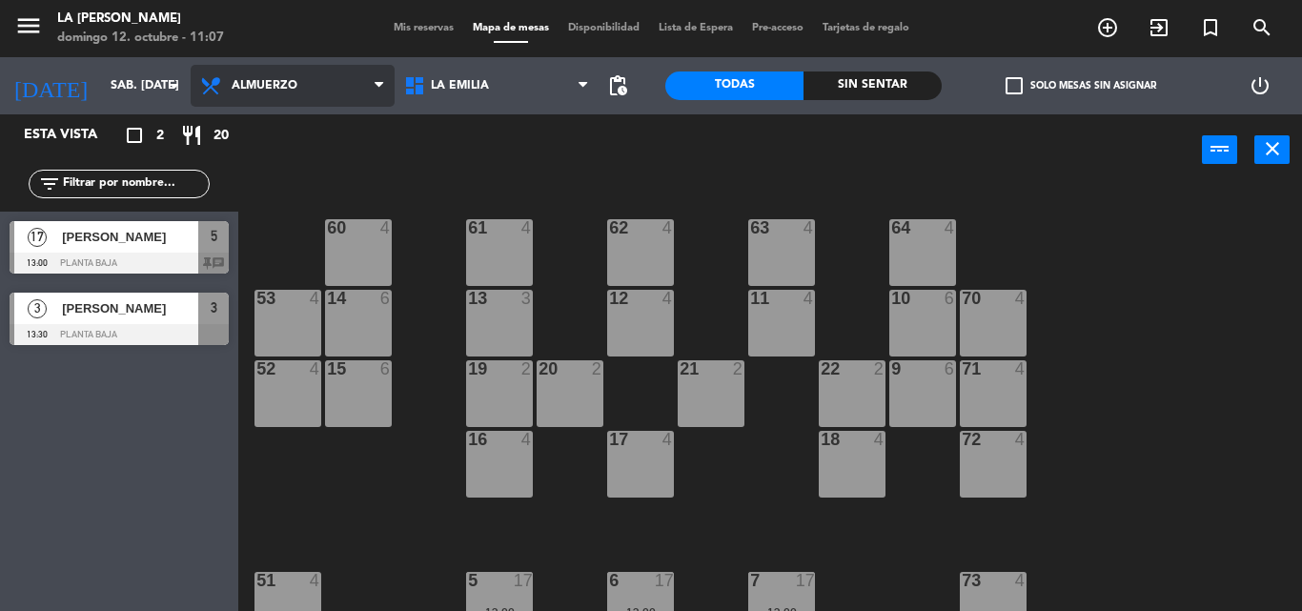
click at [376, 81] on icon at bounding box center [379, 85] width 9 height 15
click at [347, 121] on ng-component "menu LA [PERSON_NAME] RICCHIERI [PERSON_NAME] 12. octubre - 11:07 Mis reservas …" at bounding box center [651, 305] width 1302 height 611
click at [217, 257] on div at bounding box center [119, 263] width 219 height 21
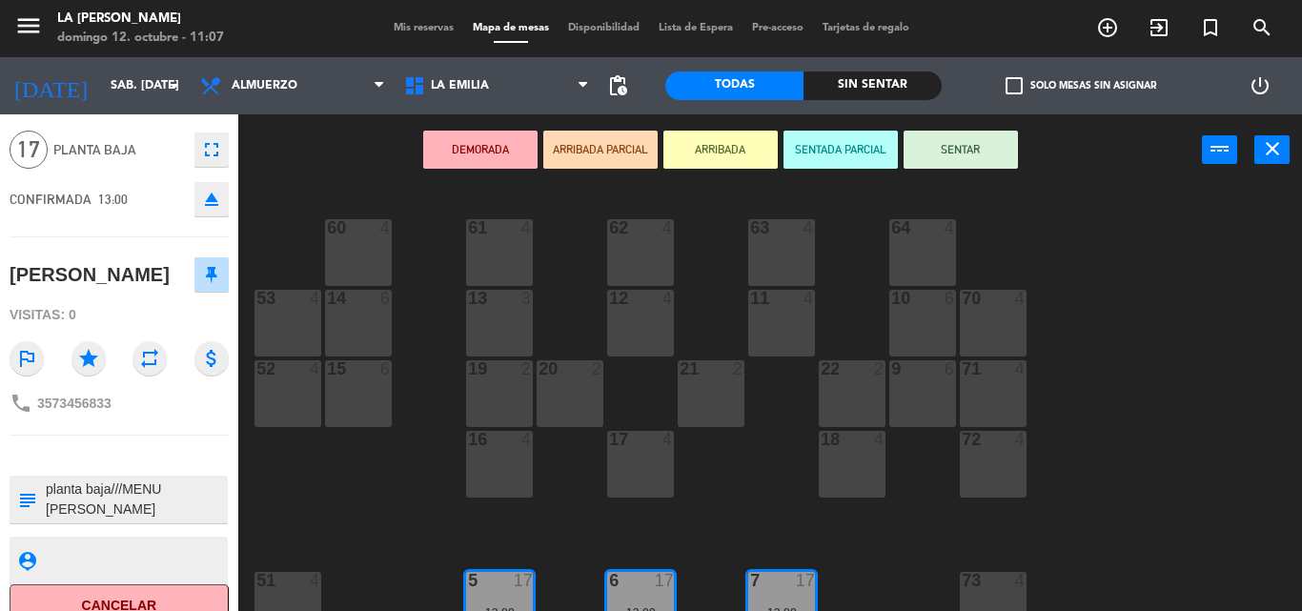
scroll to position [88, 0]
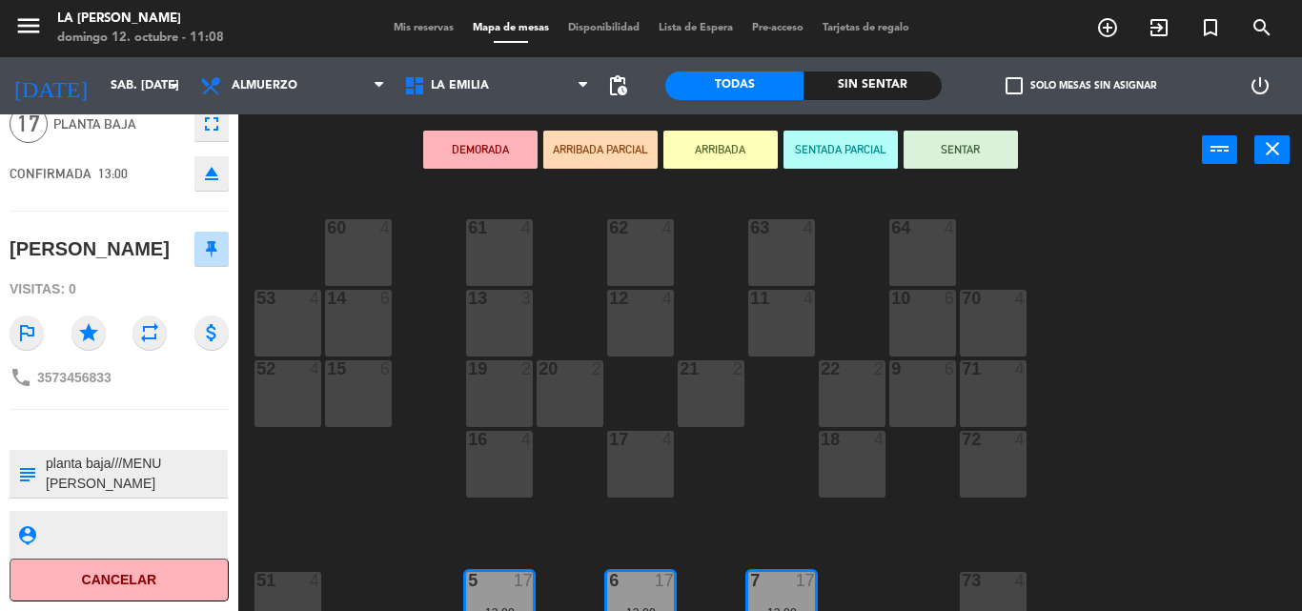
click at [172, 485] on textarea at bounding box center [135, 474] width 182 height 40
click at [218, 488] on textarea at bounding box center [135, 474] width 182 height 40
click at [380, 84] on icon at bounding box center [379, 85] width 9 height 15
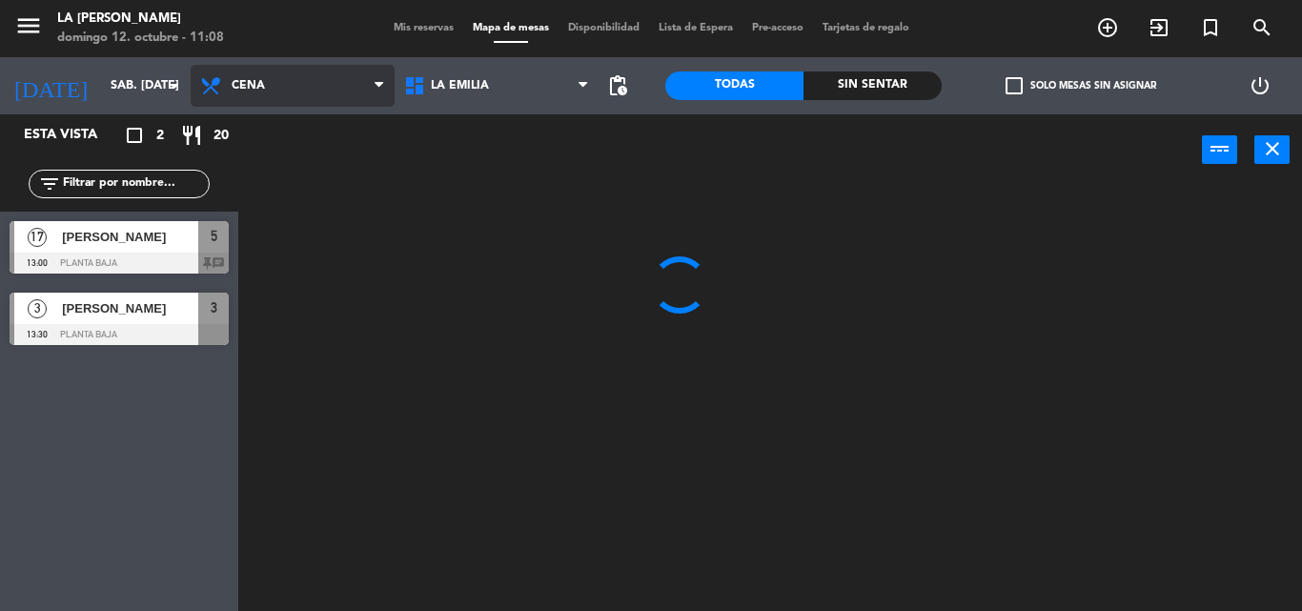
click at [293, 168] on ng-component "menu LA [PERSON_NAME] RICCHIERI [PERSON_NAME] 12. octubre - 11:08 Mis reservas …" at bounding box center [651, 305] width 1302 height 611
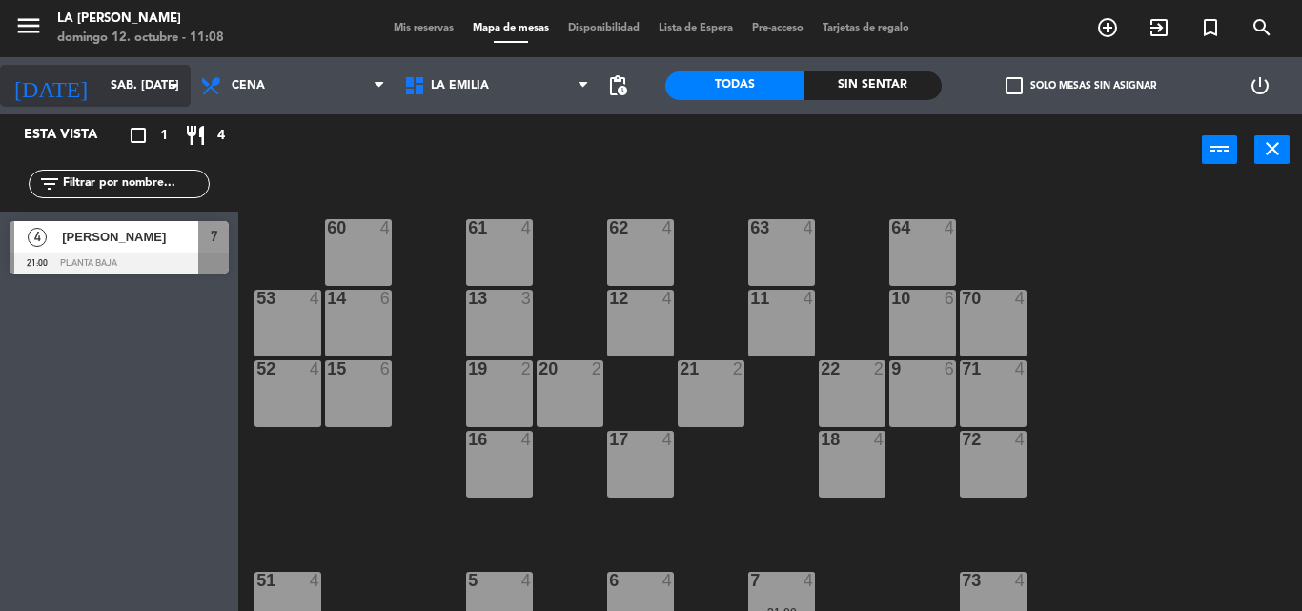
click at [174, 84] on icon "arrow_drop_down" at bounding box center [174, 85] width 23 height 23
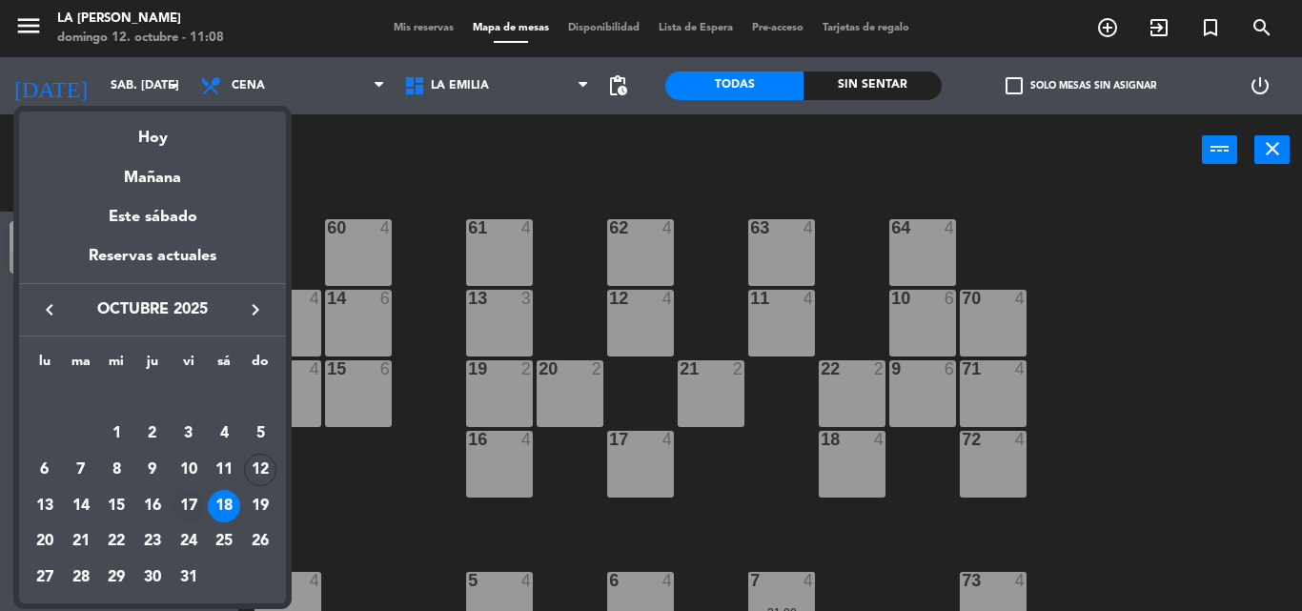
click at [186, 495] on div "17" at bounding box center [188, 506] width 32 height 32
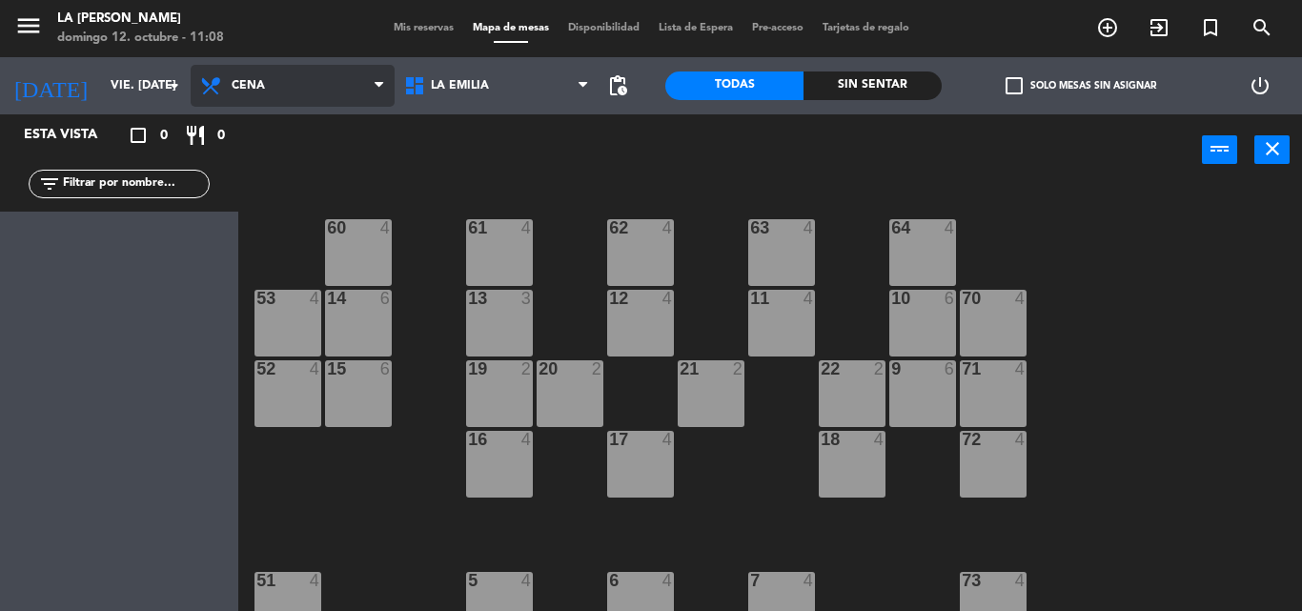
click at [379, 82] on icon at bounding box center [379, 85] width 9 height 15
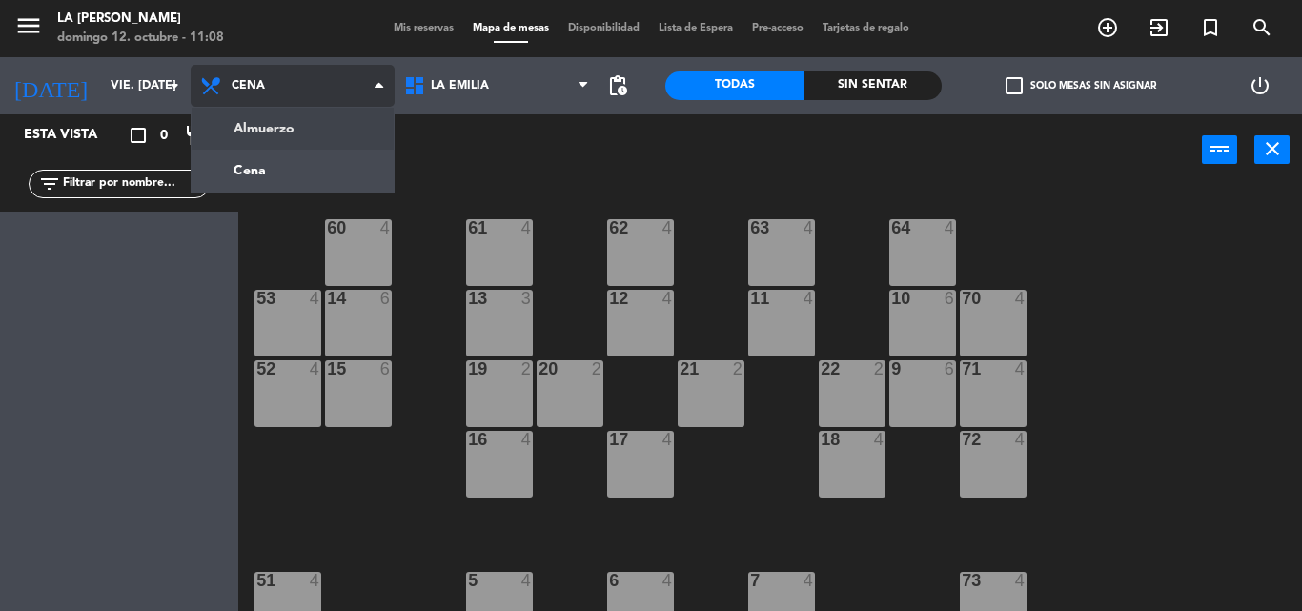
click at [311, 129] on ng-component "menu LA [PERSON_NAME] RICCHIERI [PERSON_NAME] 12. octubre - 11:08 Mis reservas …" at bounding box center [651, 305] width 1302 height 611
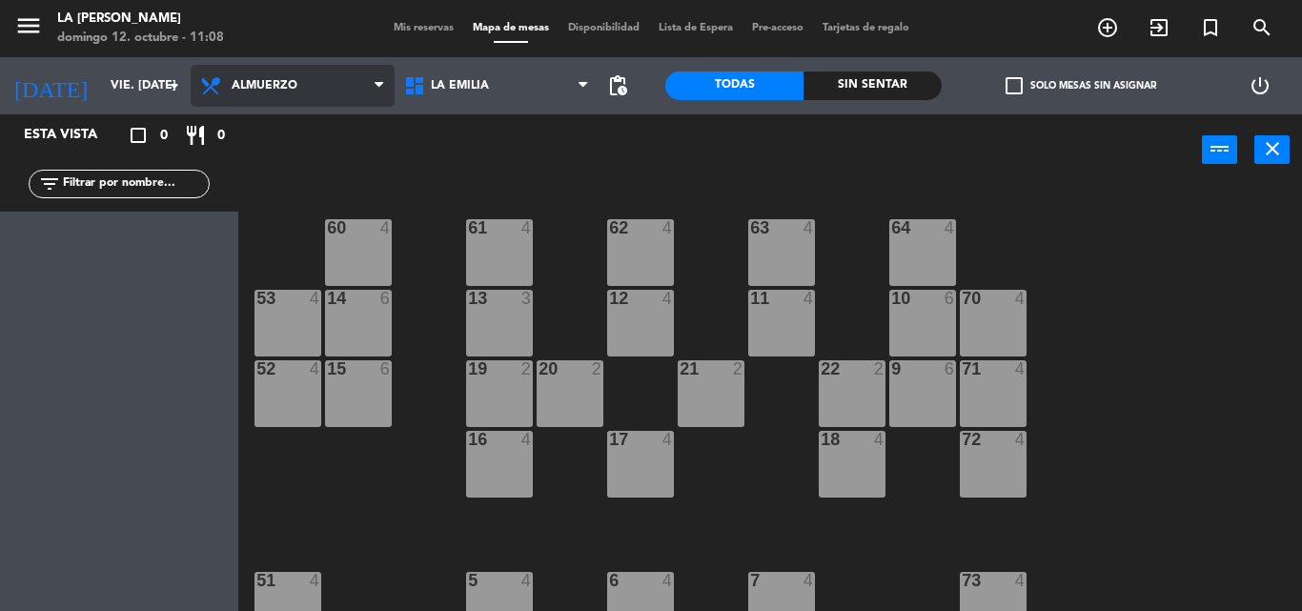
click at [377, 82] on icon at bounding box center [379, 85] width 9 height 15
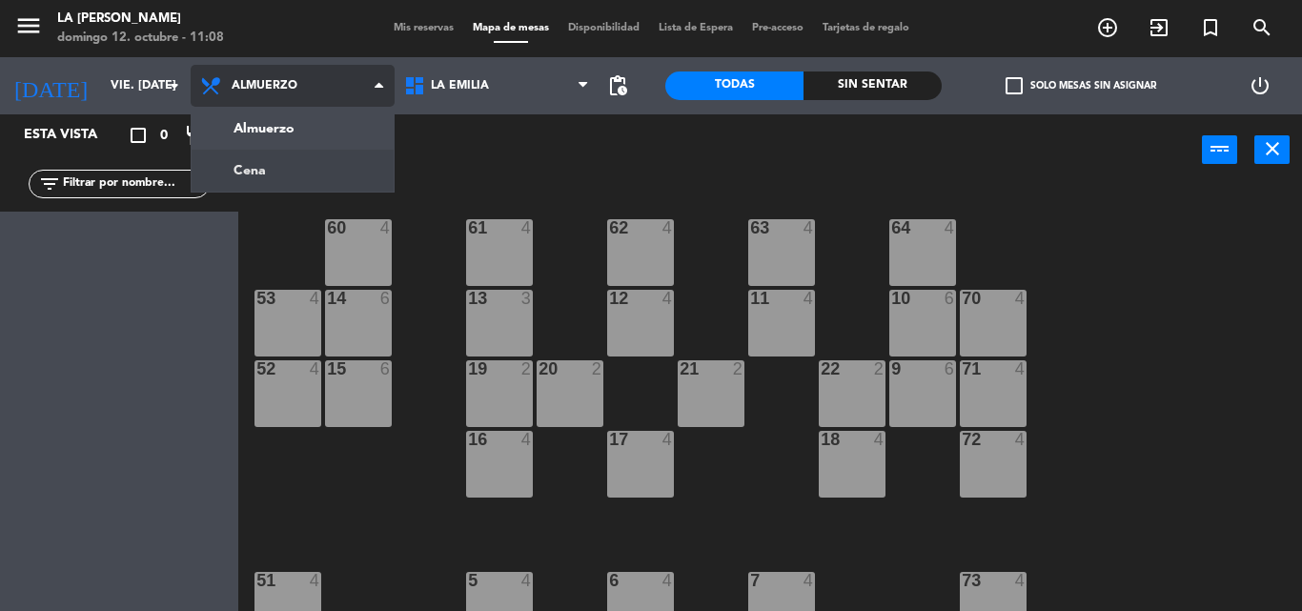
click at [285, 168] on ng-component "menu LA [PERSON_NAME] RICCHIERI [PERSON_NAME] 12. octubre - 11:08 Mis reservas …" at bounding box center [651, 305] width 1302 height 611
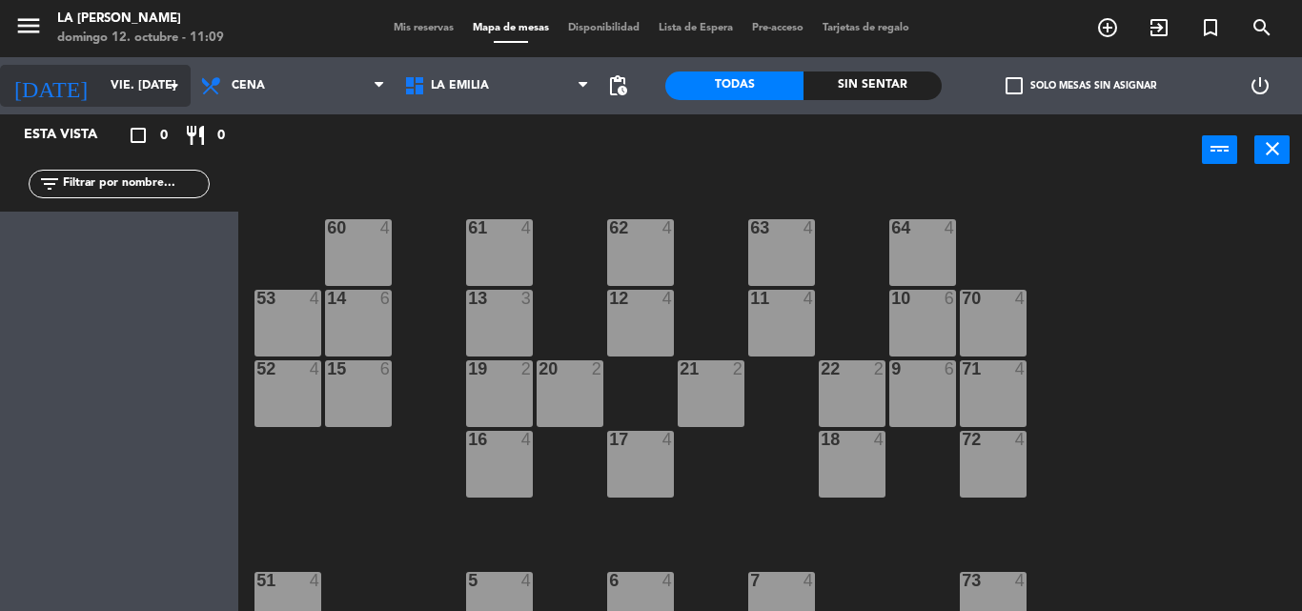
click at [175, 83] on icon "arrow_drop_down" at bounding box center [174, 85] width 23 height 23
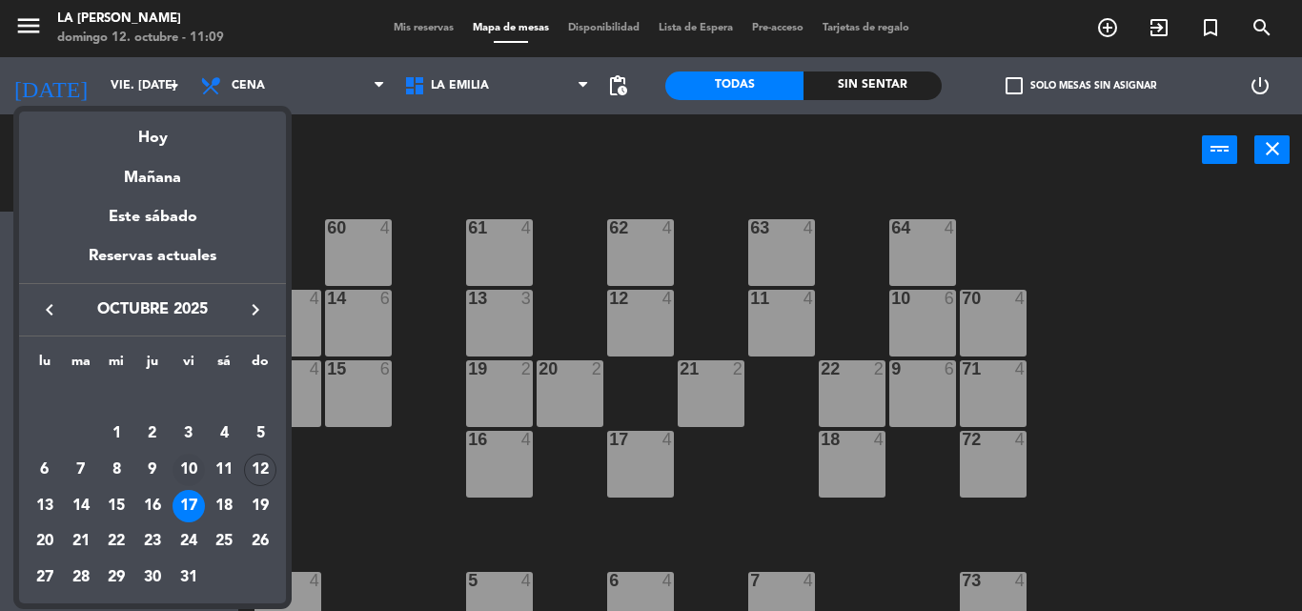
click at [186, 467] on div "10" at bounding box center [188, 470] width 32 height 32
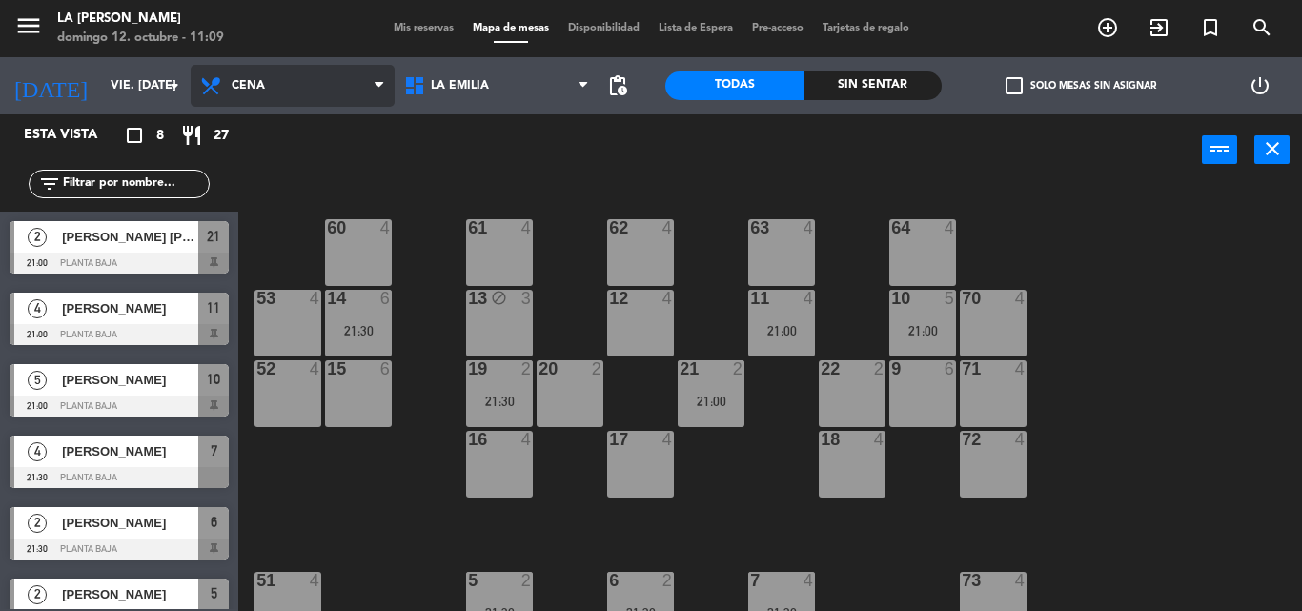
click at [376, 82] on icon at bounding box center [379, 85] width 9 height 15
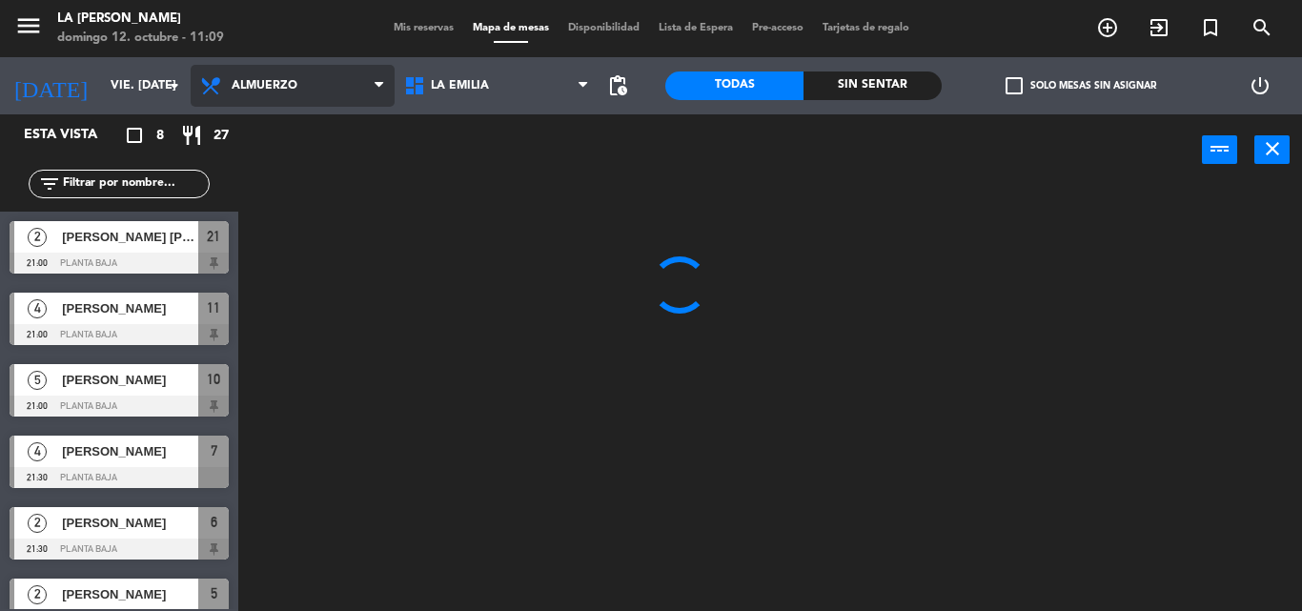
click at [335, 128] on ng-component "menu LA [PERSON_NAME] RICCHIERI [PERSON_NAME] 12. octubre - 11:09 Mis reservas …" at bounding box center [651, 305] width 1302 height 611
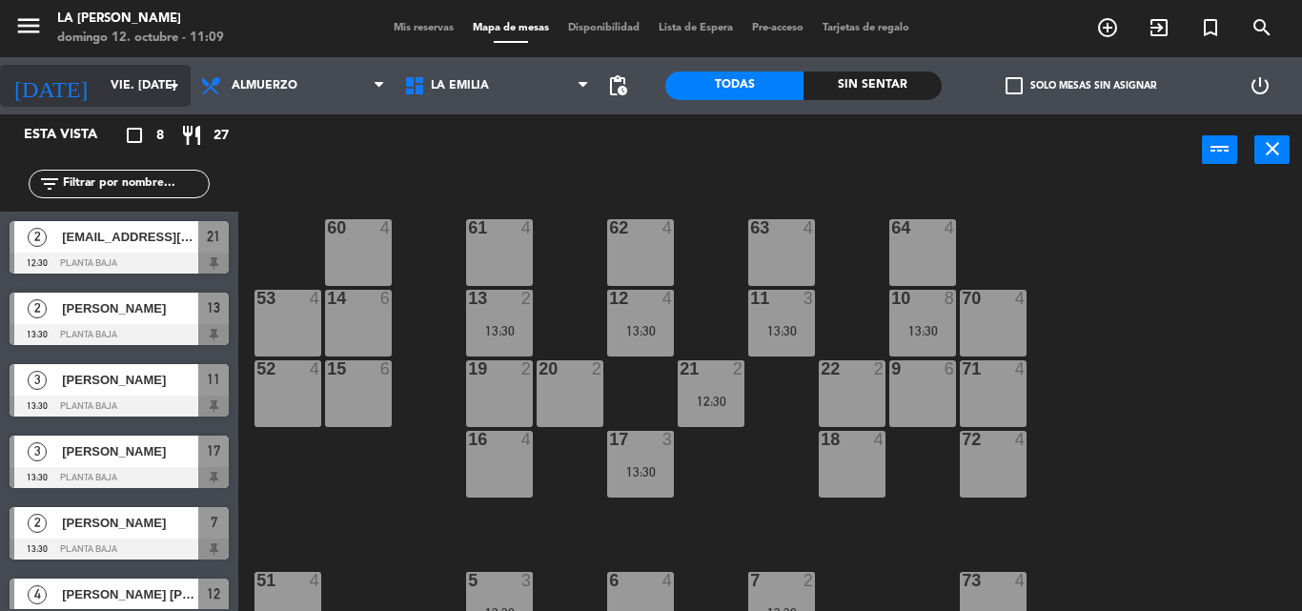
click at [173, 88] on icon "arrow_drop_down" at bounding box center [174, 85] width 23 height 23
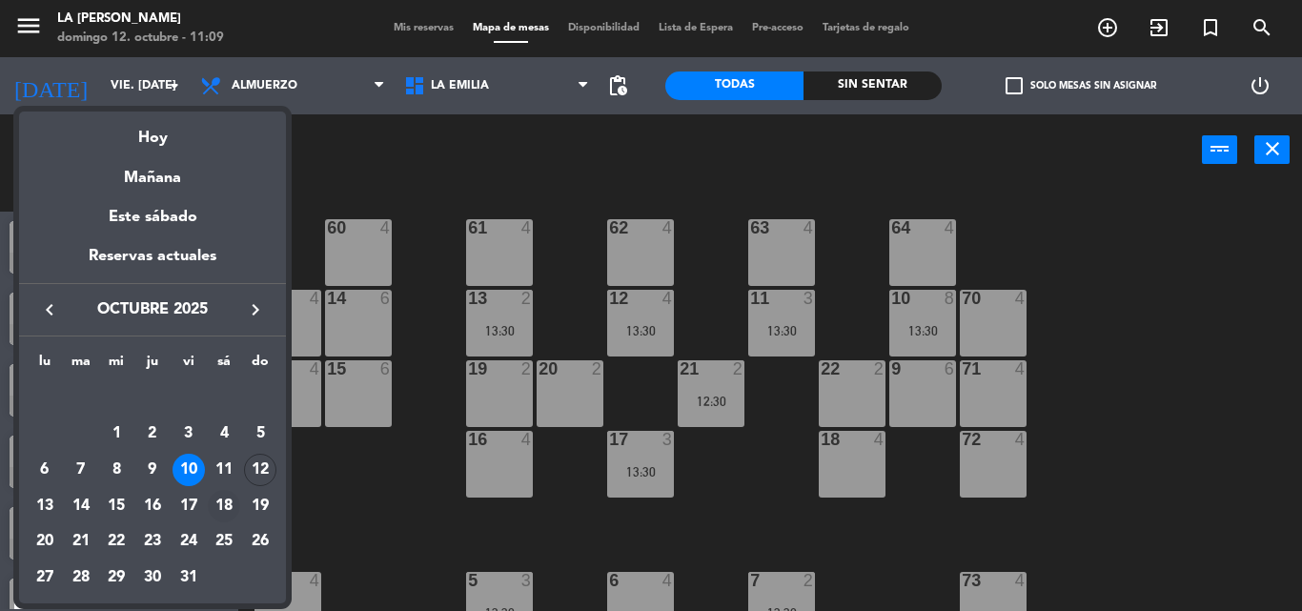
click at [227, 498] on div "18" at bounding box center [224, 506] width 32 height 32
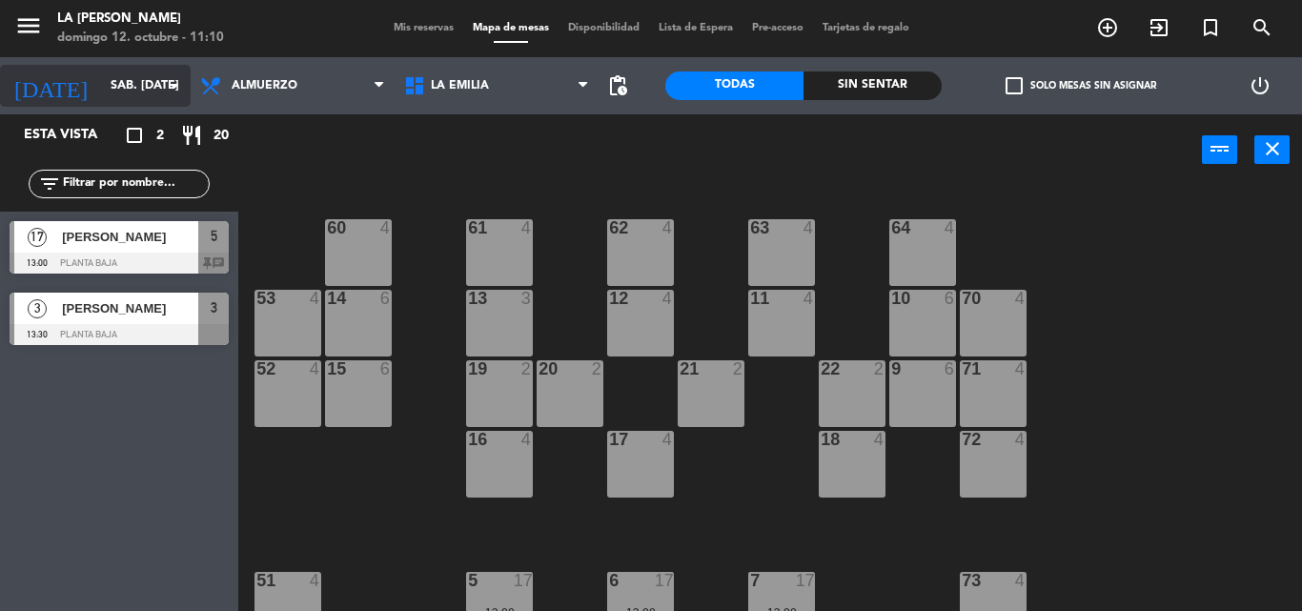
click at [177, 85] on icon "arrow_drop_down" at bounding box center [174, 85] width 23 height 23
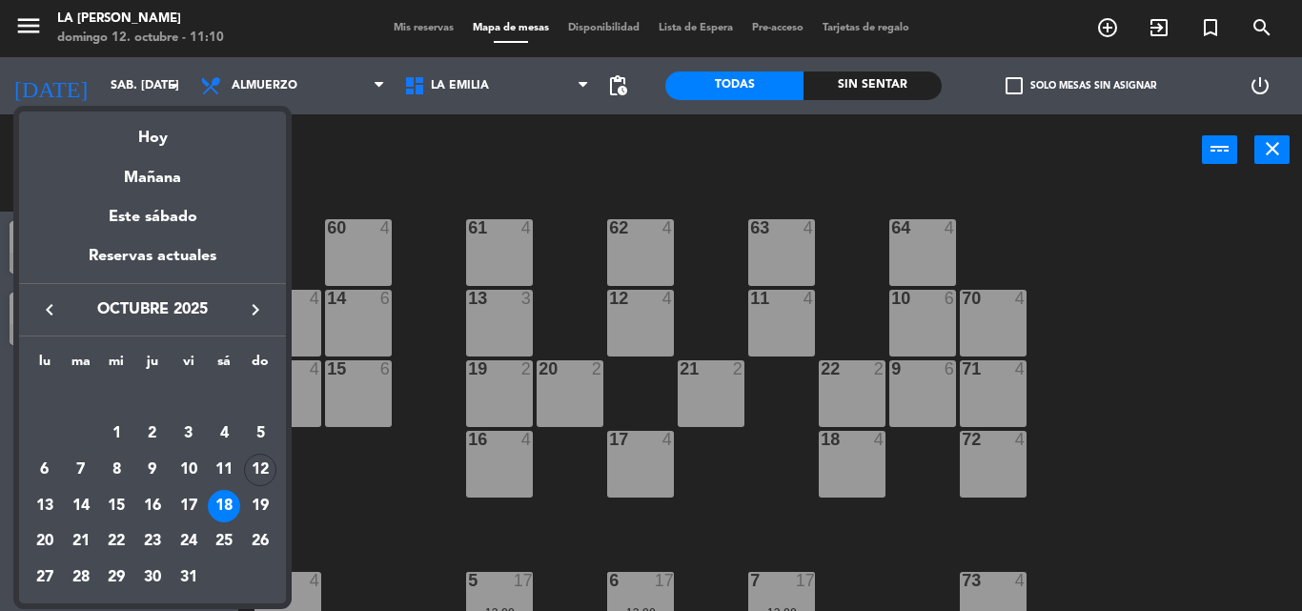
click at [260, 498] on div "19" at bounding box center [260, 506] width 32 height 32
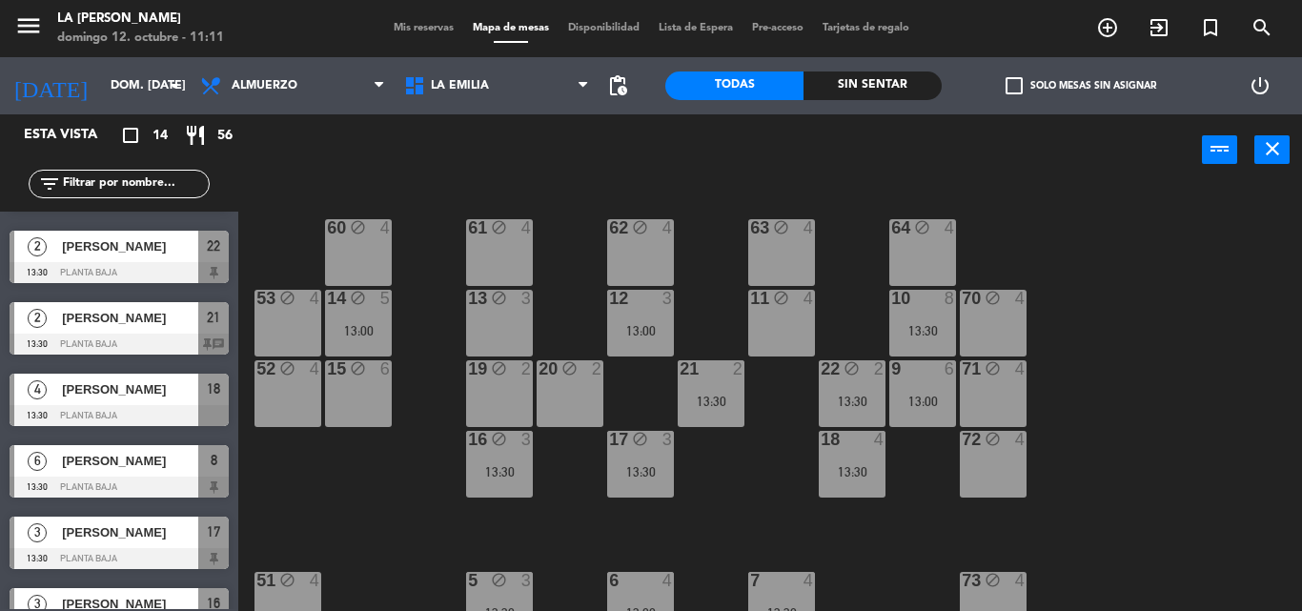
scroll to position [603, 0]
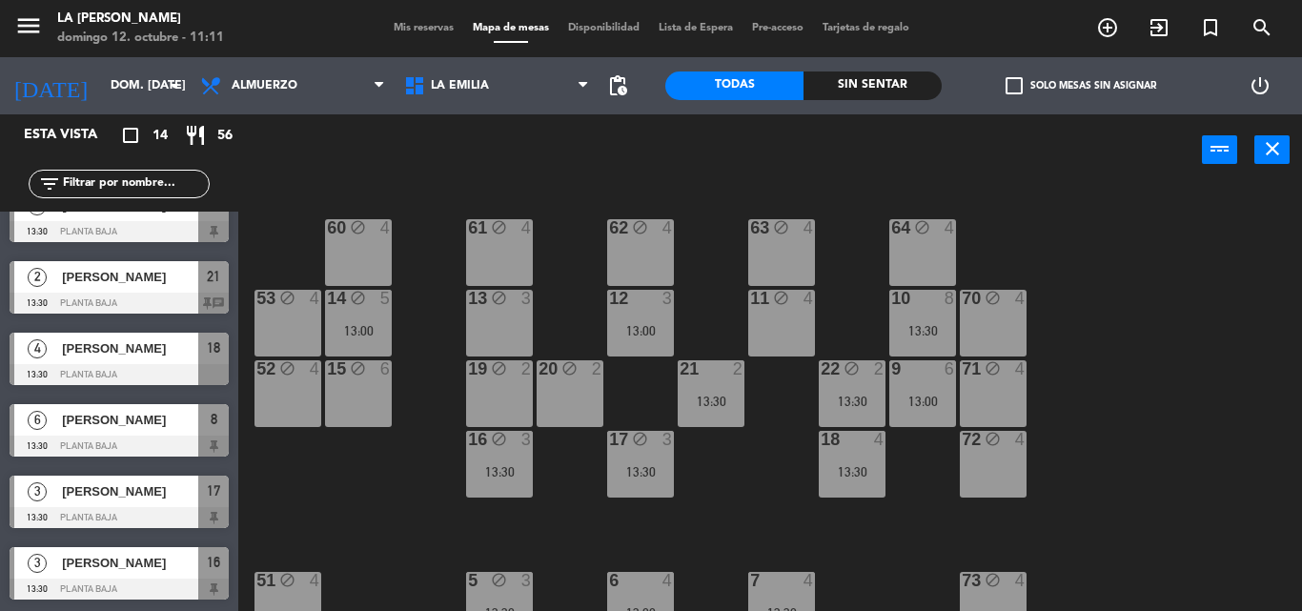
click at [392, 519] on div "60 block 4 61 block 4 62 block 4 63 block 4 64 block 4 14 block 5 13:00 13 bloc…" at bounding box center [777, 398] width 1050 height 425
click at [700, 391] on div "21 2 13:30" at bounding box center [711, 393] width 67 height 67
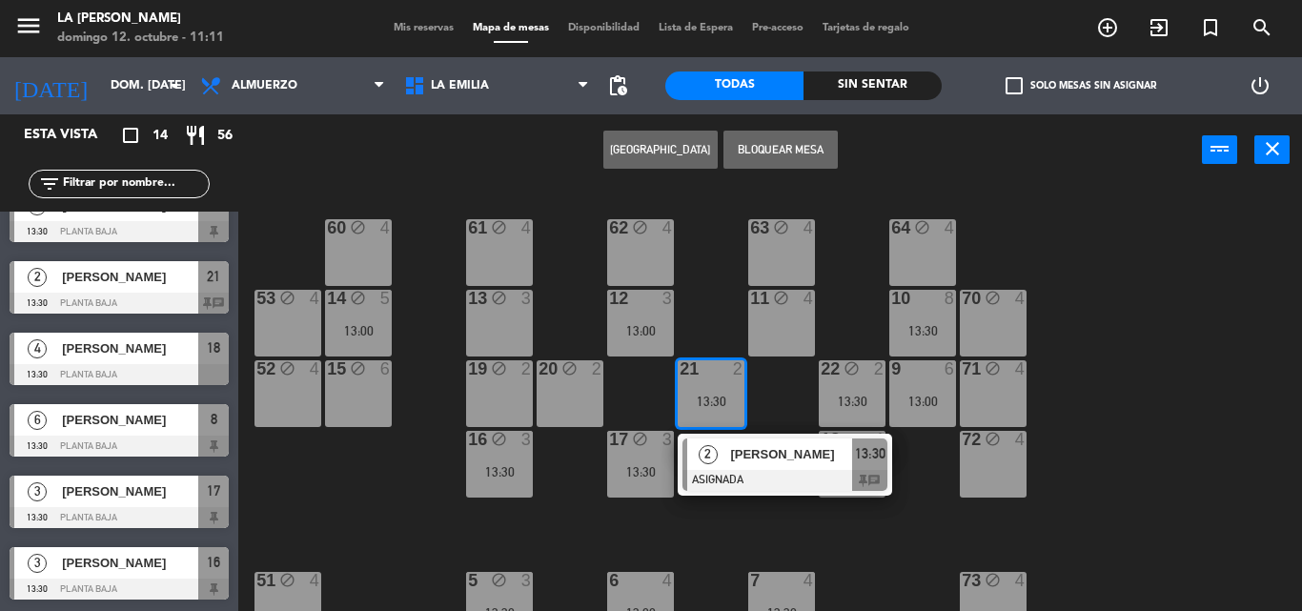
click at [700, 391] on div "21 2 13:30" at bounding box center [711, 393] width 67 height 67
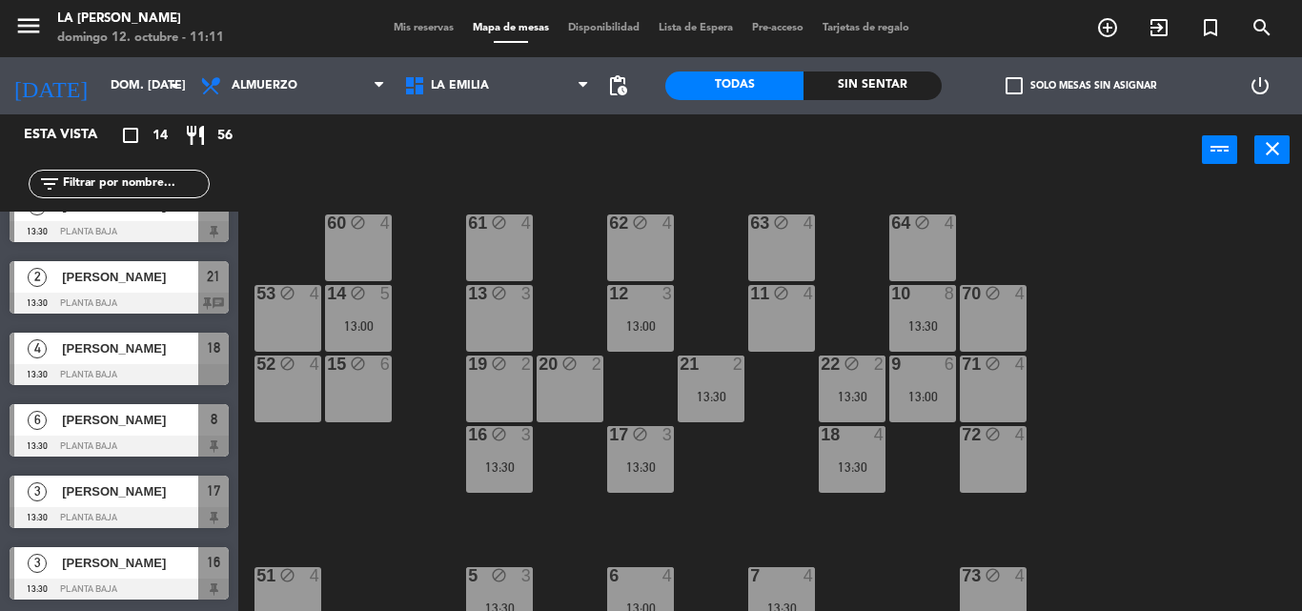
scroll to position [0, 0]
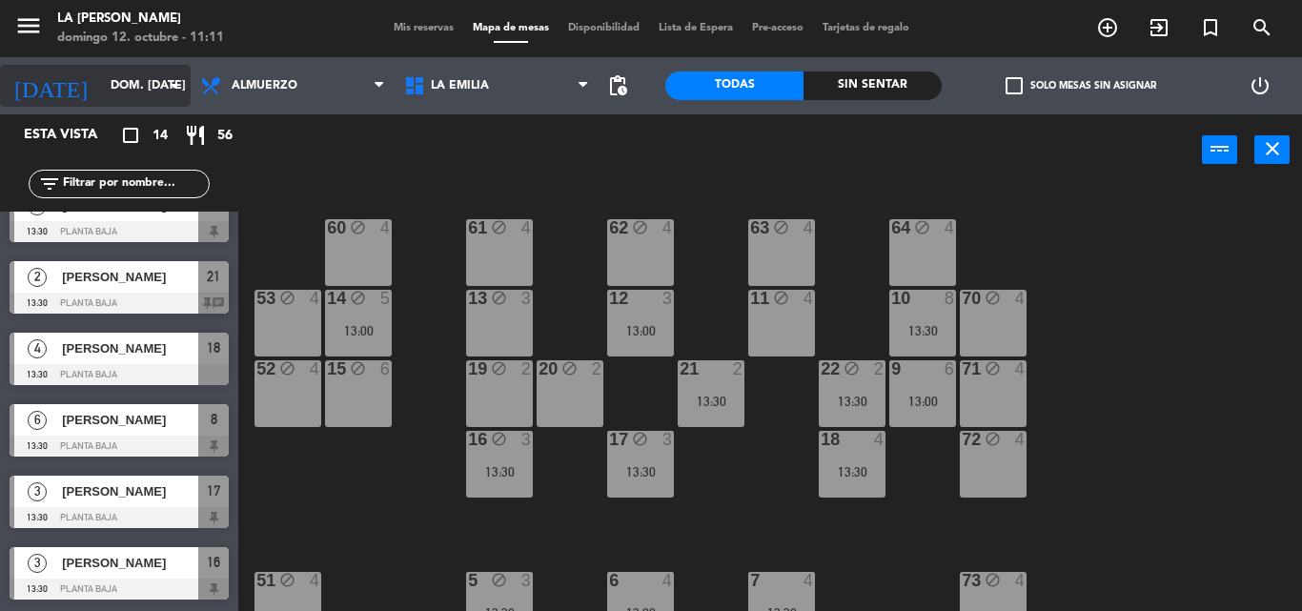
click at [177, 86] on icon "arrow_drop_down" at bounding box center [174, 85] width 23 height 23
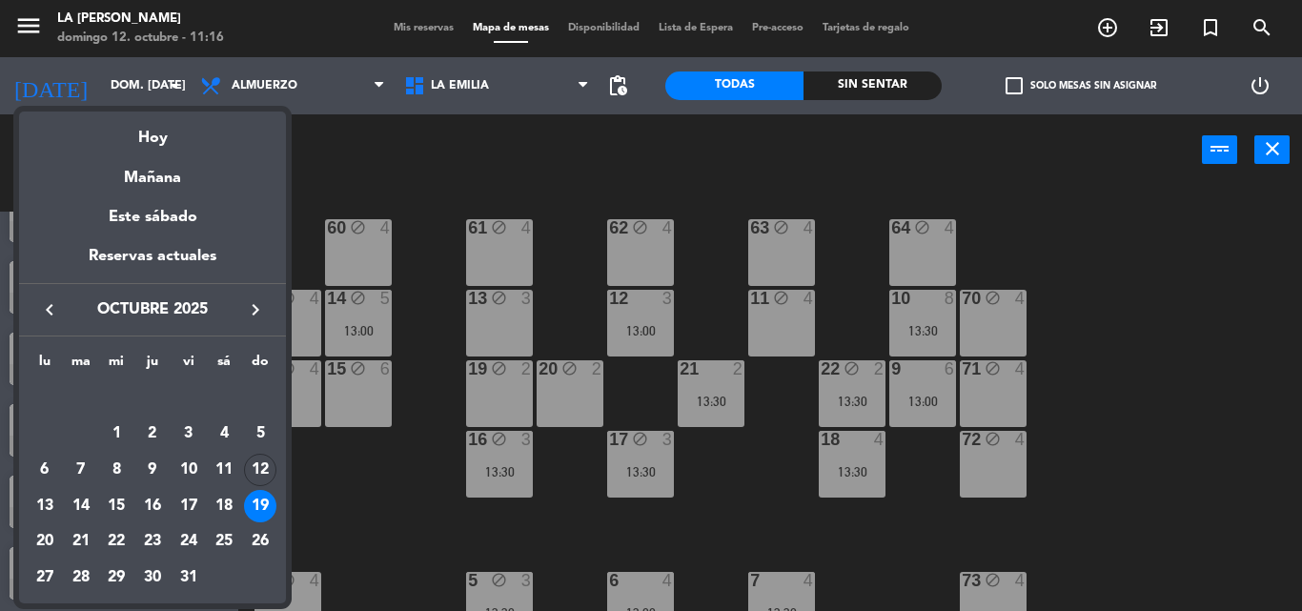
click at [361, 505] on div at bounding box center [651, 305] width 1302 height 611
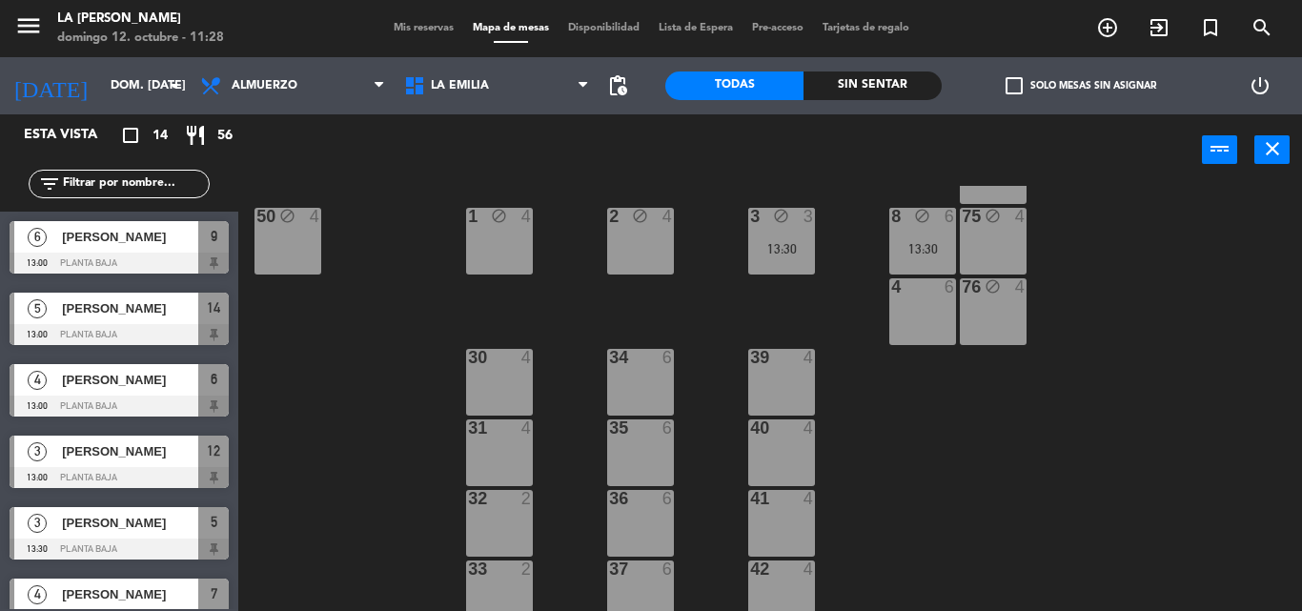
scroll to position [508, 0]
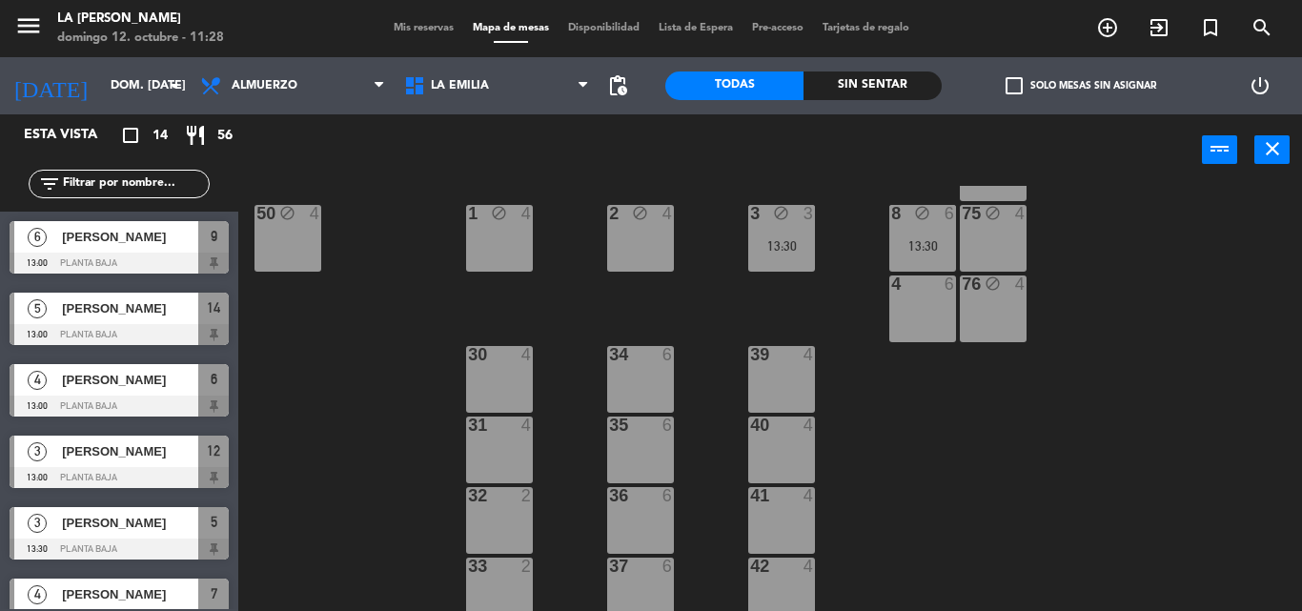
click at [496, 375] on div "30 4" at bounding box center [499, 379] width 67 height 67
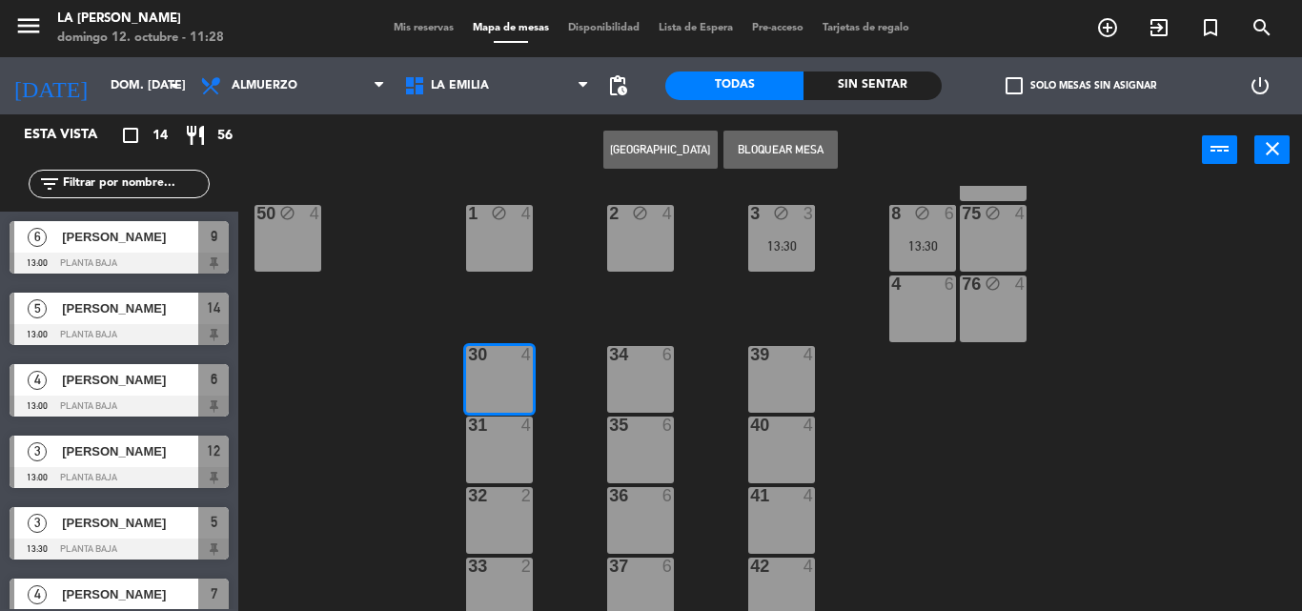
drag, startPoint x: 1112, startPoint y: 510, endPoint x: 835, endPoint y: 416, distance: 292.9
click at [1110, 510] on div "60 block 4 61 block 4 62 block 4 63 block 4 64 block 4 14 block 5 13:00 13 bloc…" at bounding box center [777, 398] width 1050 height 425
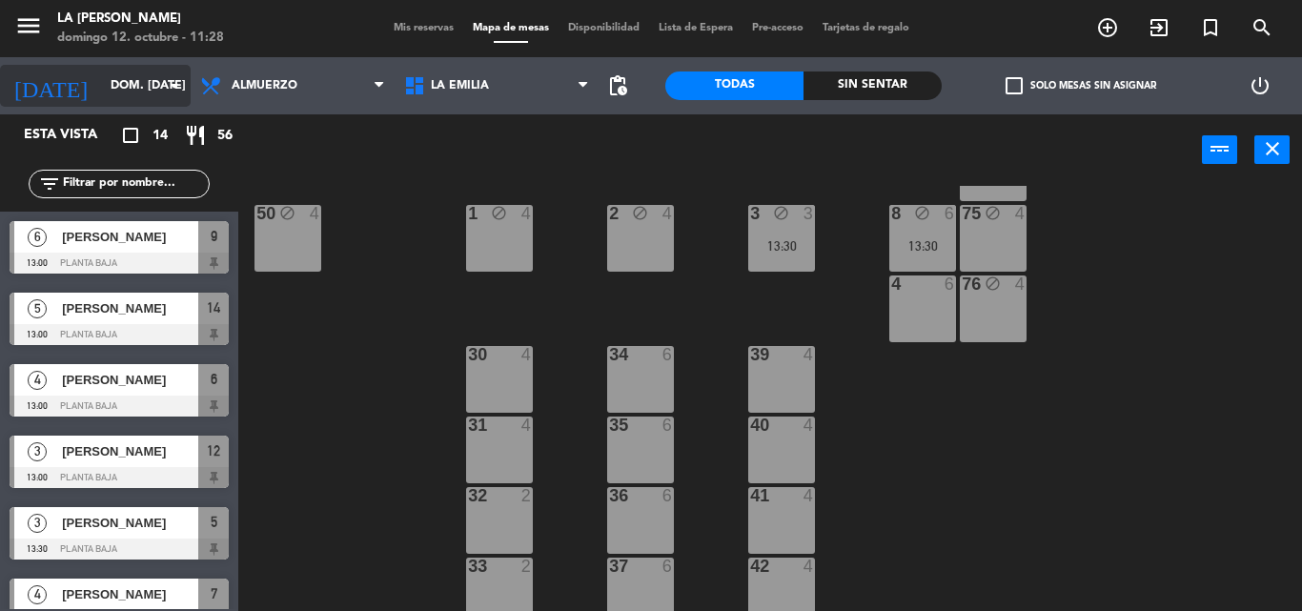
click at [175, 85] on icon "arrow_drop_down" at bounding box center [174, 85] width 23 height 23
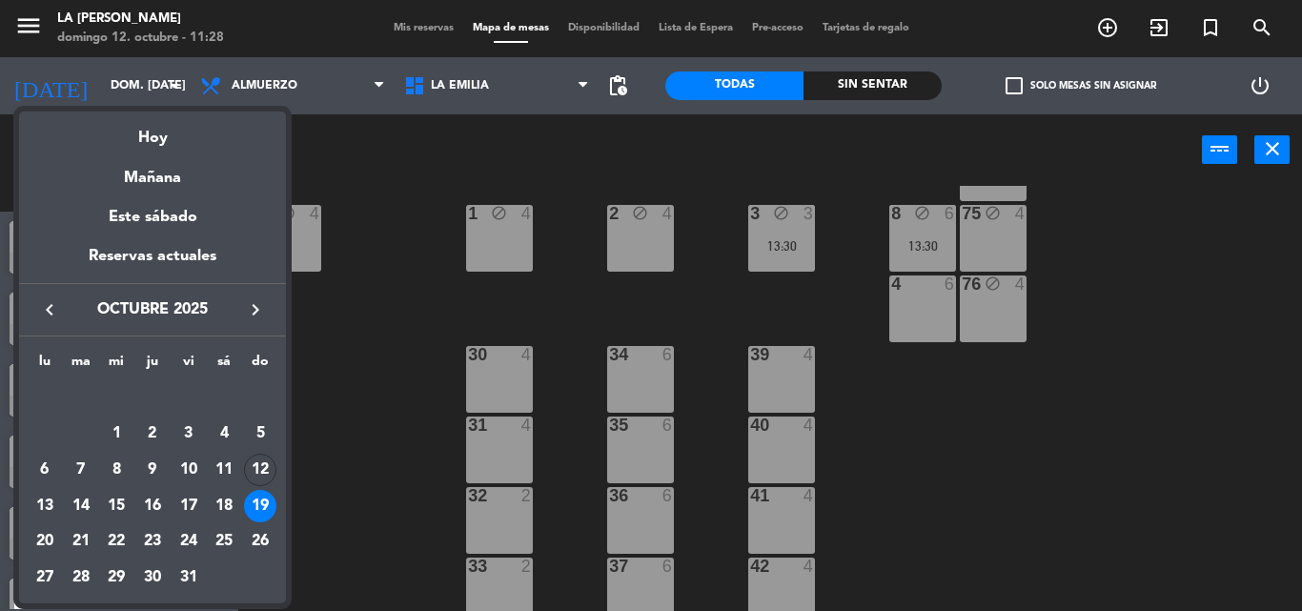
click at [162, 137] on div "Hoy" at bounding box center [152, 131] width 267 height 39
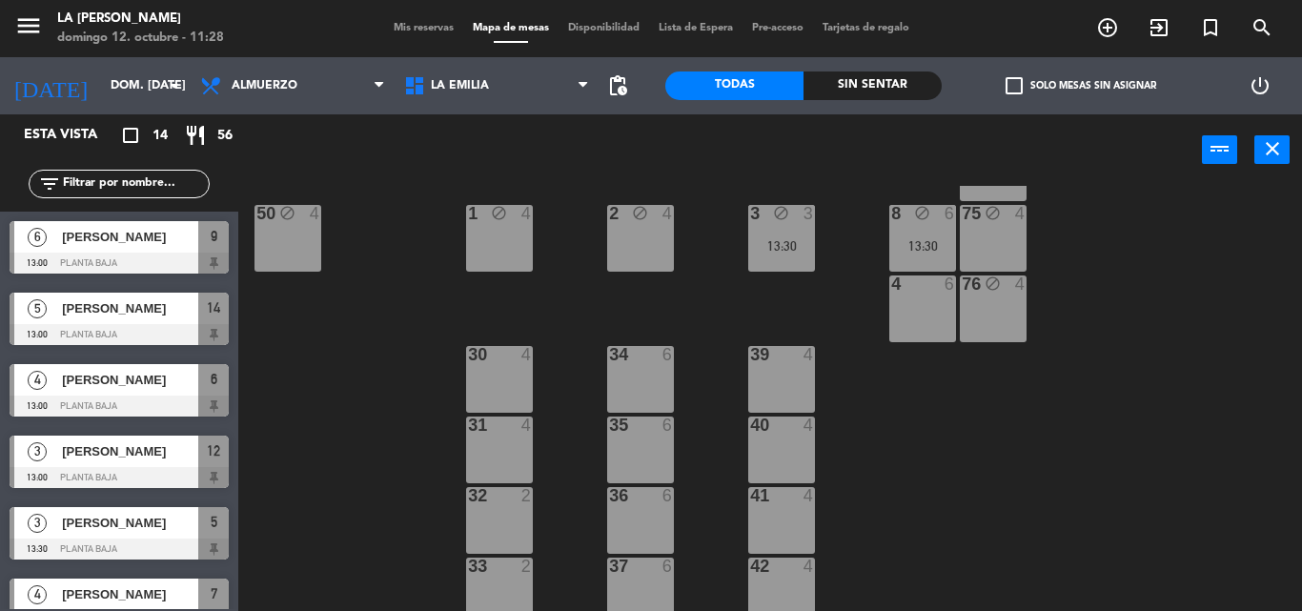
type input "dom. [DATE]"
click at [490, 381] on div "30 4" at bounding box center [499, 379] width 67 height 67
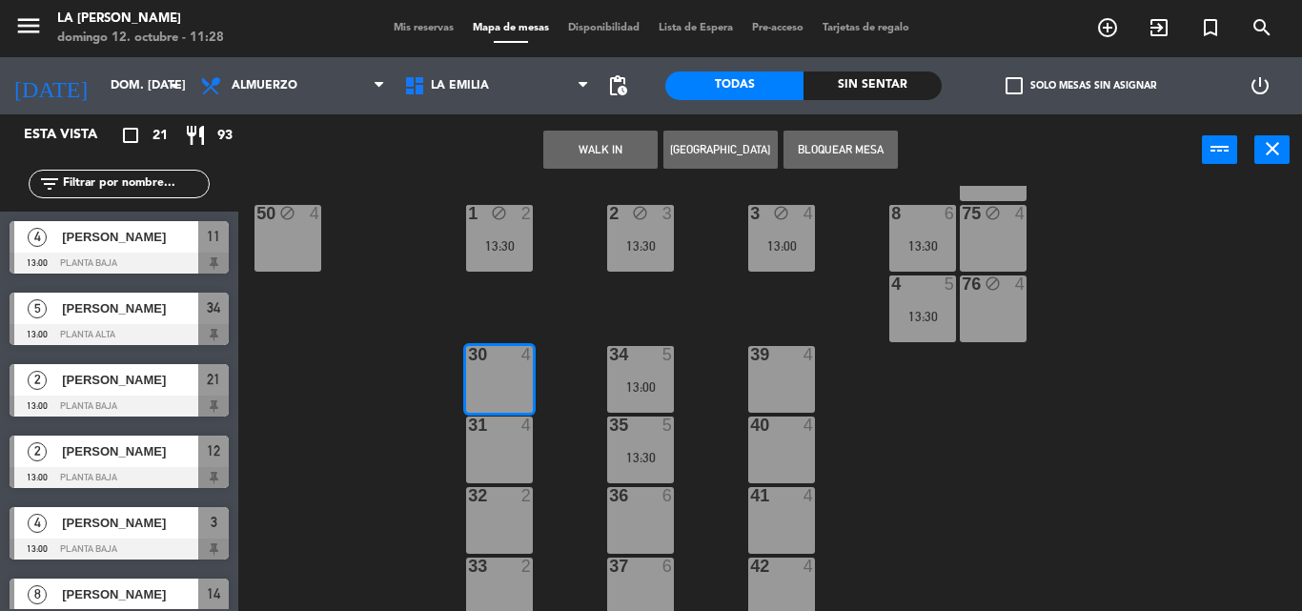
click at [721, 151] on button "[GEOGRAPHIC_DATA]" at bounding box center [720, 150] width 114 height 38
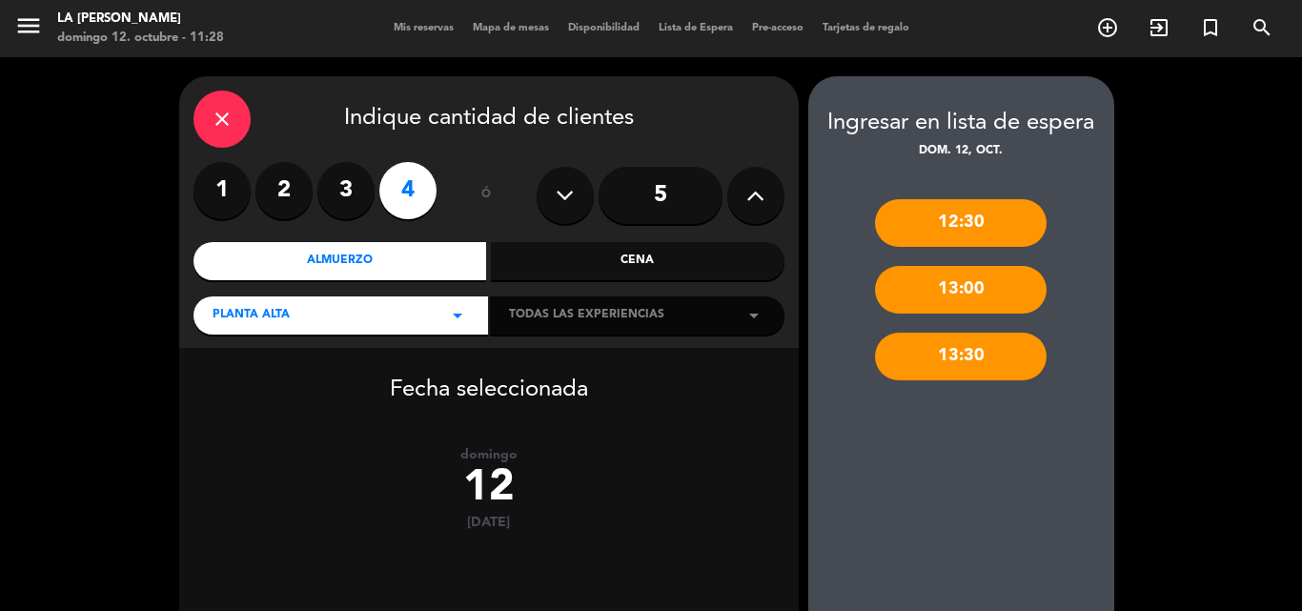
click at [346, 188] on label "3" at bounding box center [345, 190] width 57 height 57
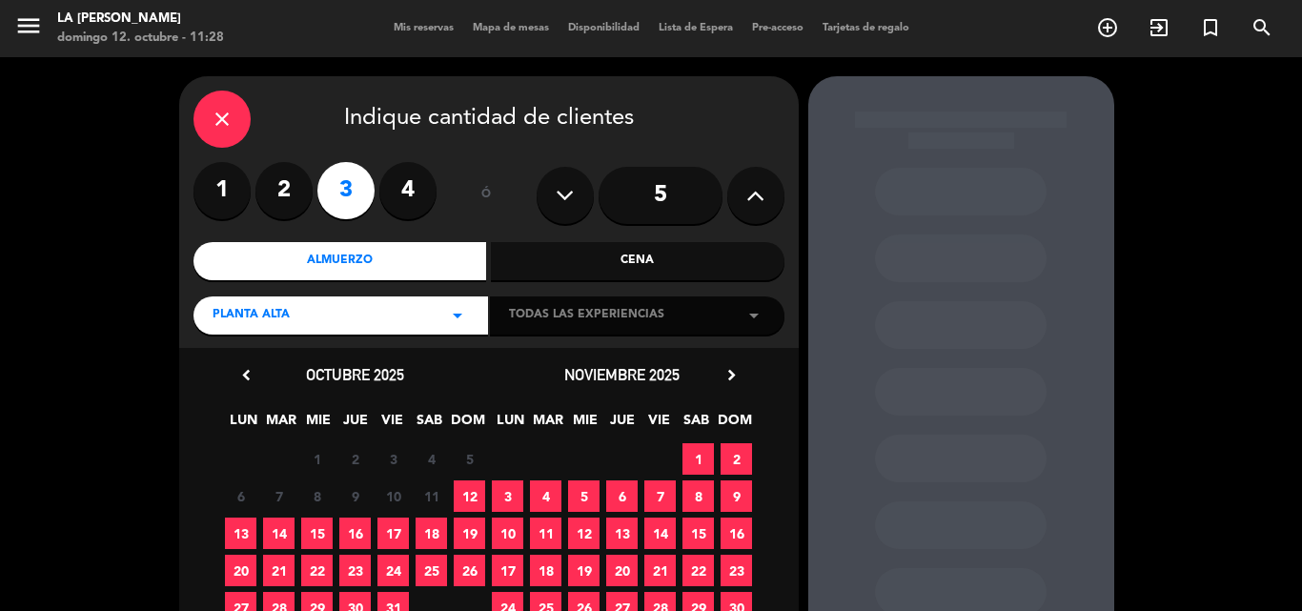
click at [475, 493] on span "12" at bounding box center [469, 495] width 31 height 31
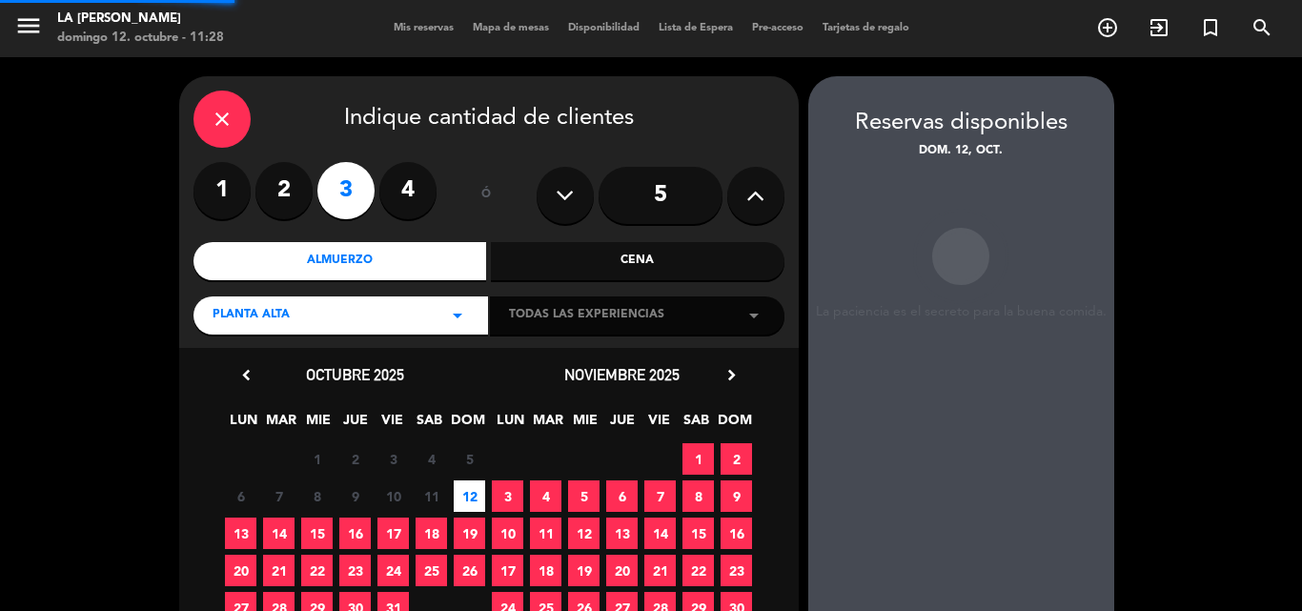
scroll to position [76, 0]
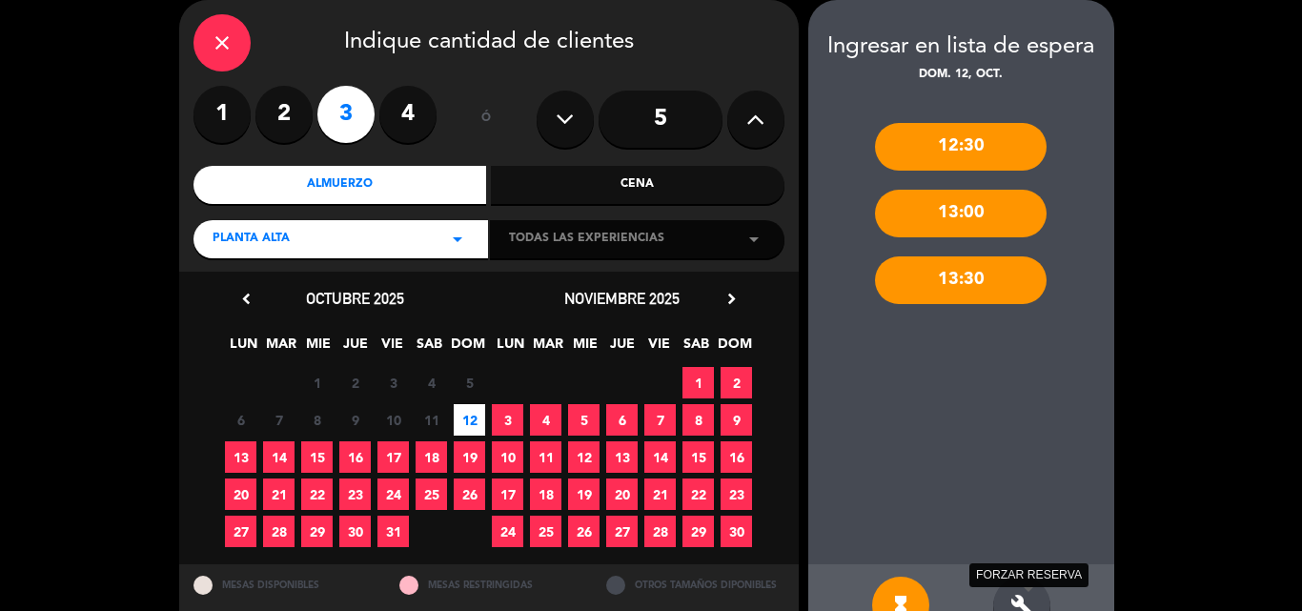
click at [1017, 594] on icon "build" at bounding box center [1021, 605] width 23 height 23
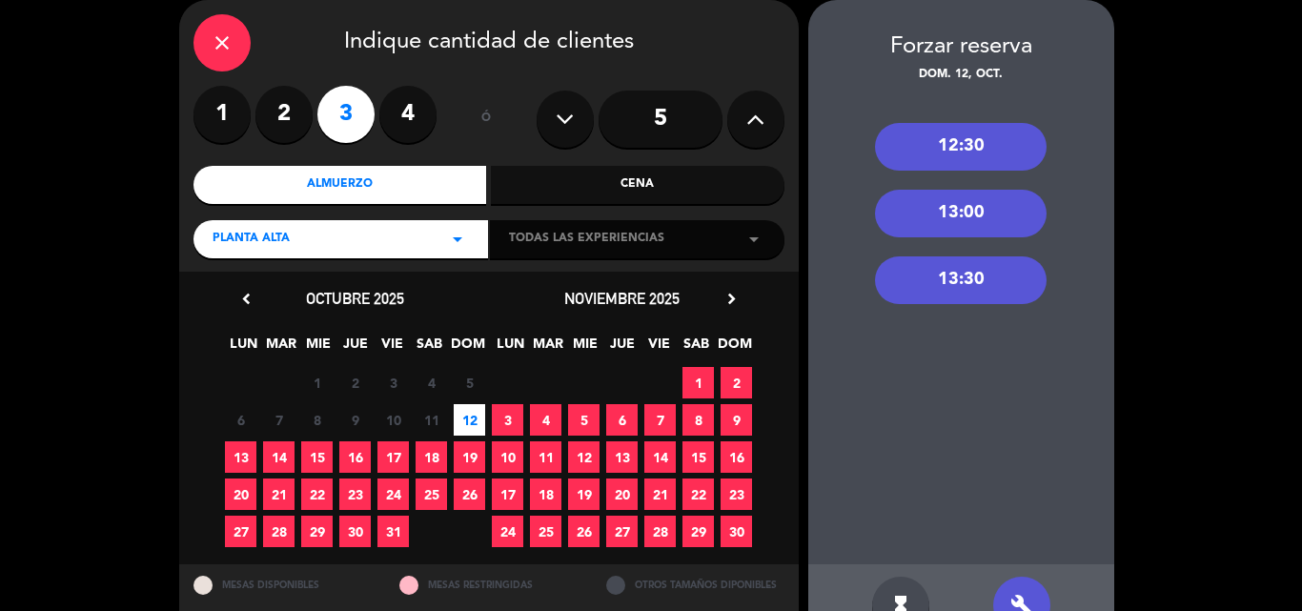
click at [923, 216] on div "13:00" at bounding box center [961, 214] width 172 height 48
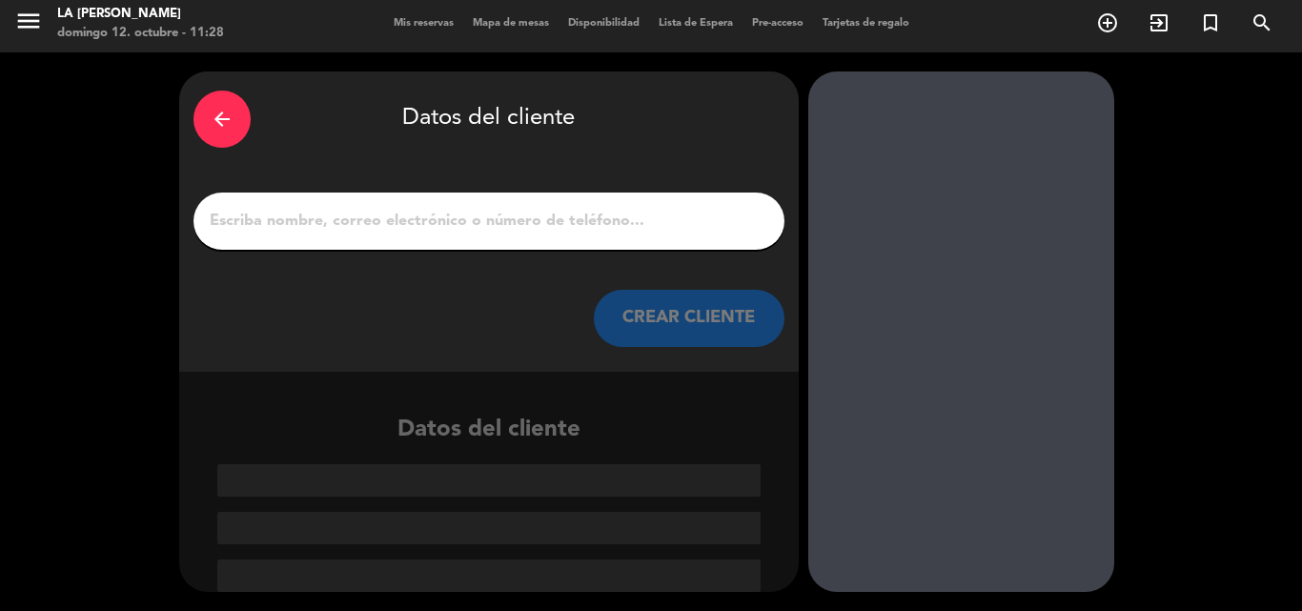
click at [229, 224] on input "1" at bounding box center [489, 221] width 562 height 27
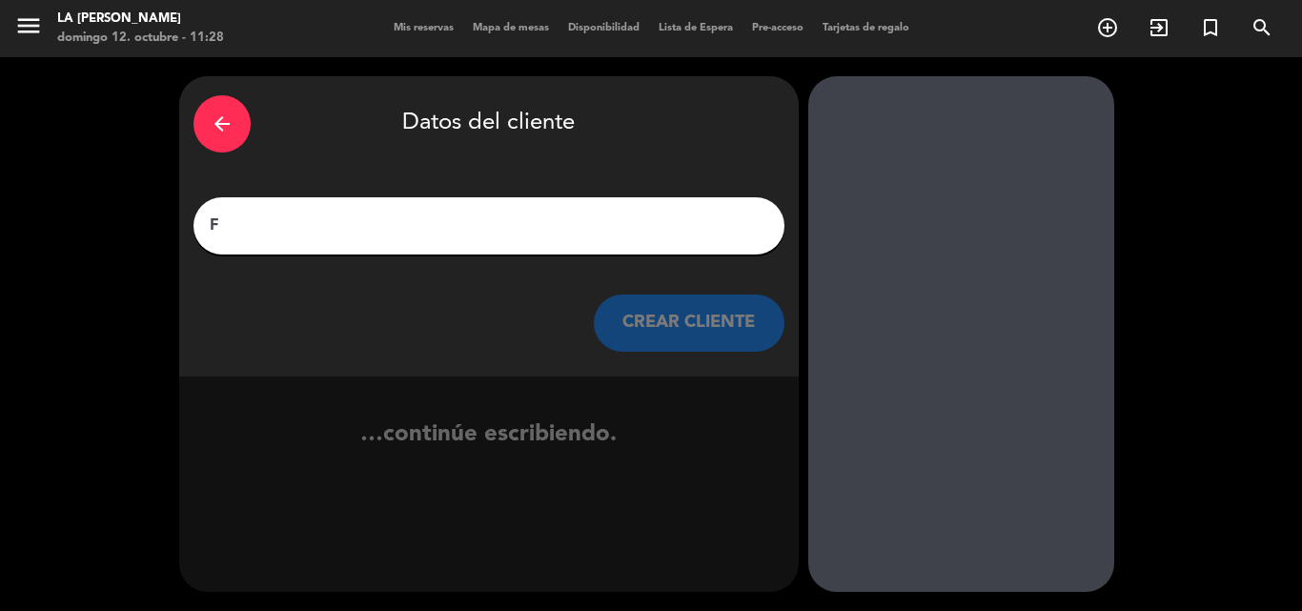
scroll to position [0, 0]
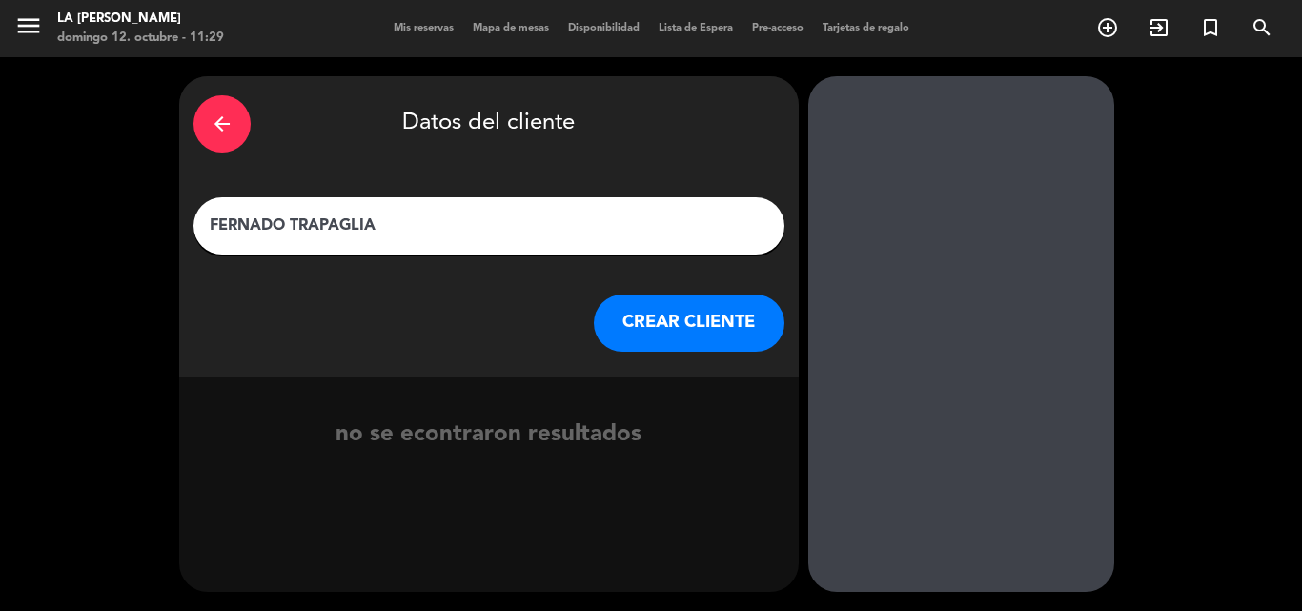
type input "FERNADO TRAPAGLIA"
click at [681, 323] on button "CREAR CLIENTE" at bounding box center [689, 322] width 191 height 57
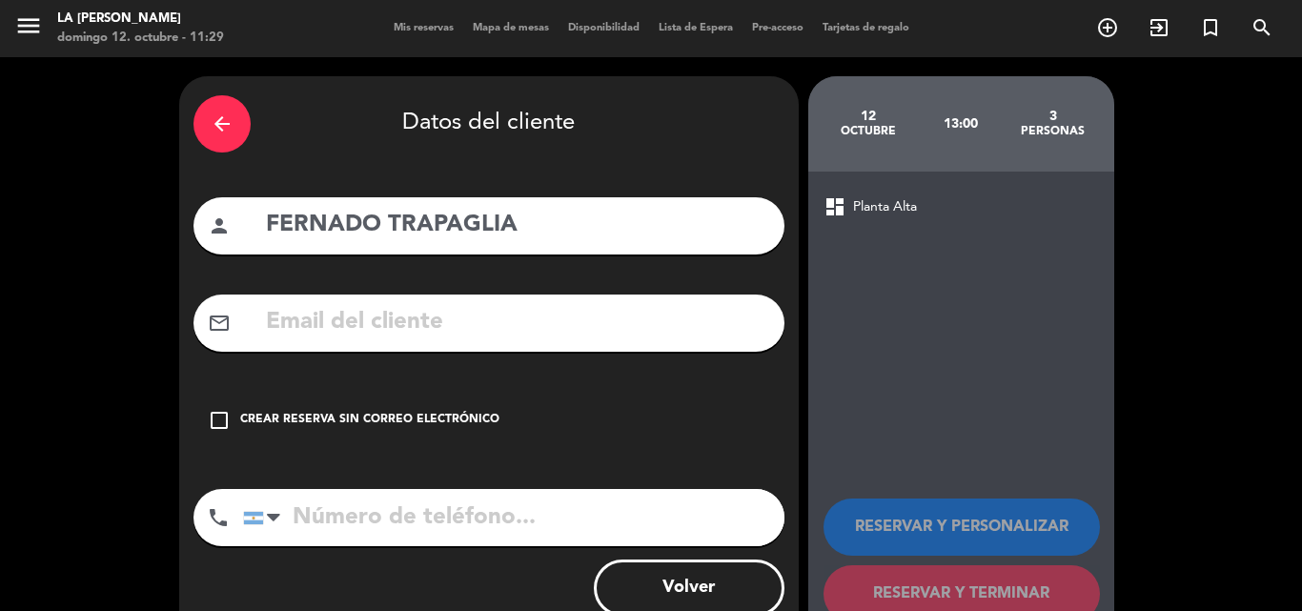
click at [223, 417] on icon "check_box_outline_blank" at bounding box center [219, 420] width 23 height 23
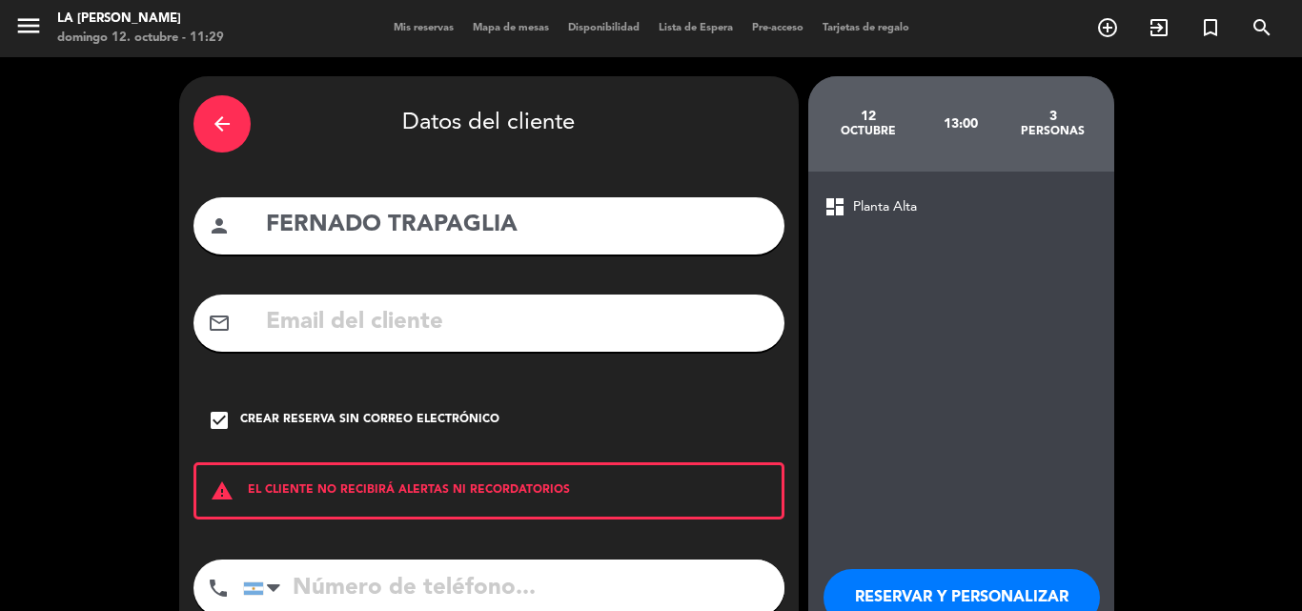
click at [293, 575] on input "tel" at bounding box center [513, 587] width 541 height 57
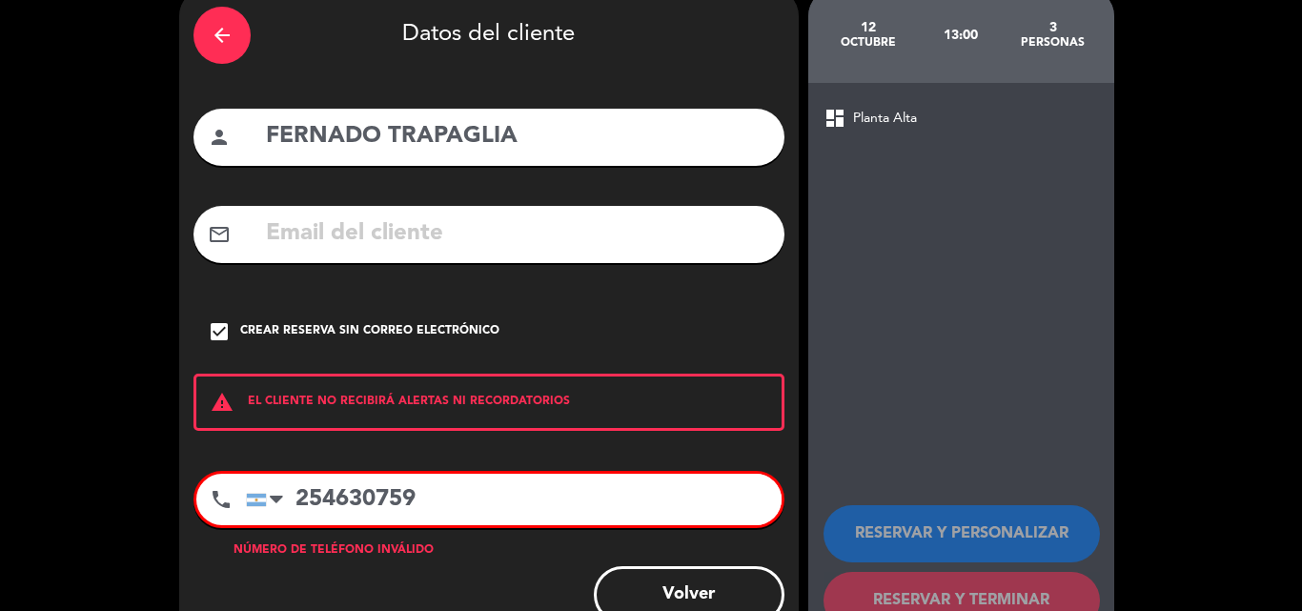
scroll to position [148, 0]
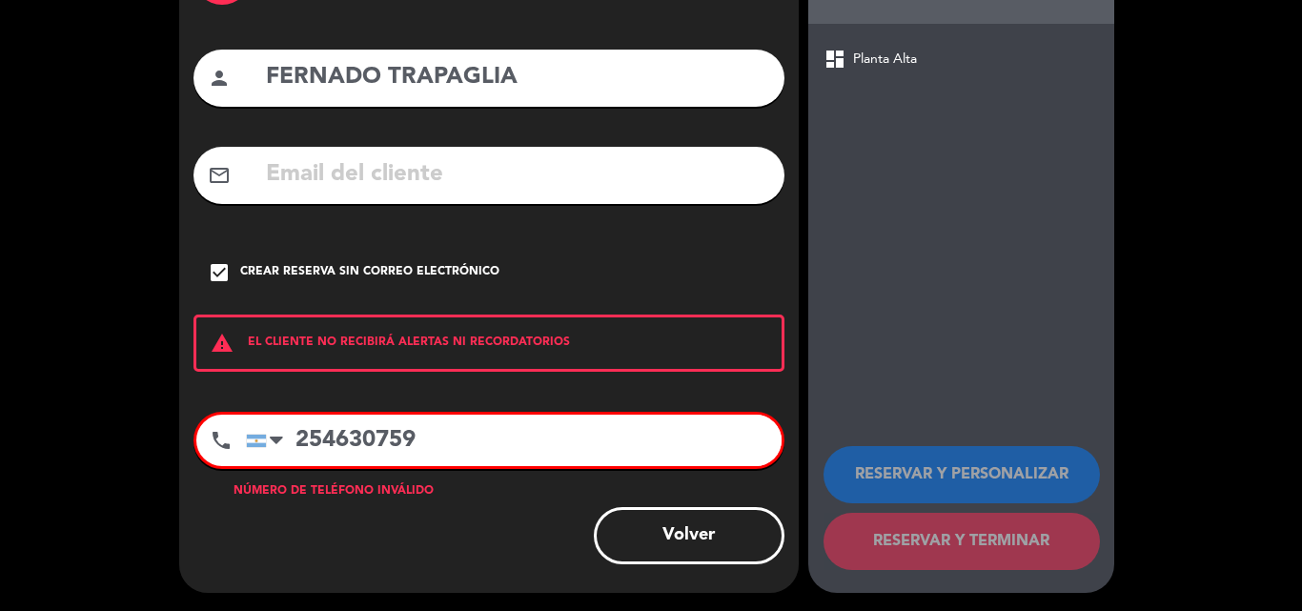
click at [308, 439] on input "254630759" at bounding box center [514, 440] width 536 height 51
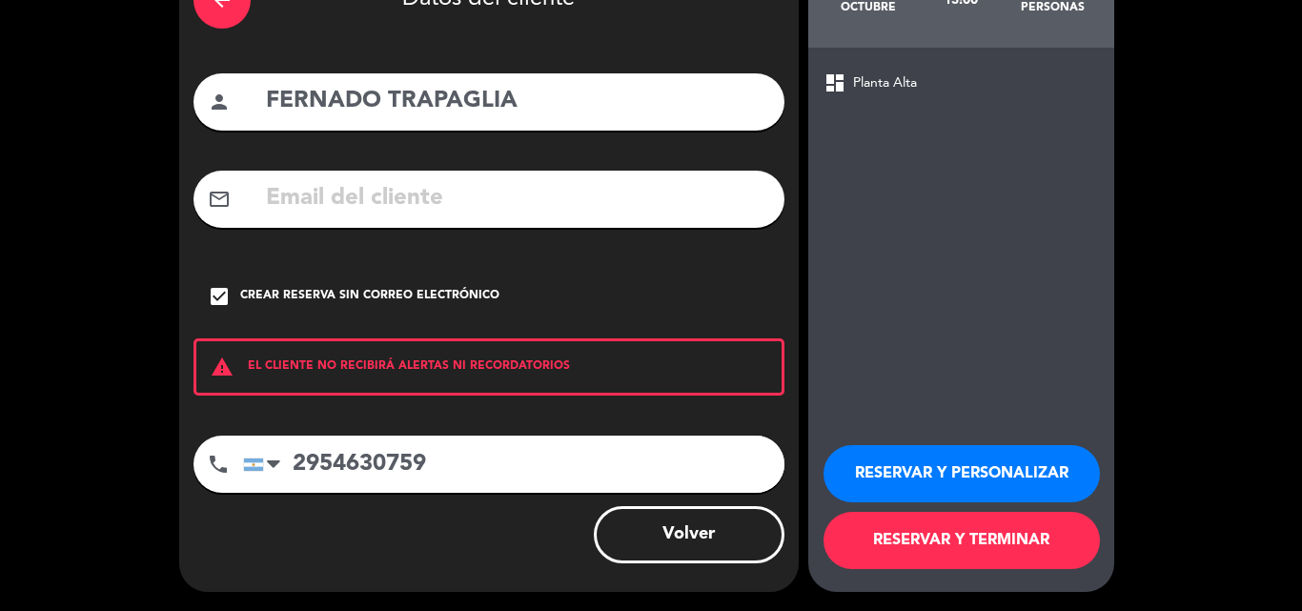
scroll to position [124, 0]
type input "2954630759"
click at [914, 545] on button "RESERVAR Y TERMINAR" at bounding box center [961, 540] width 276 height 57
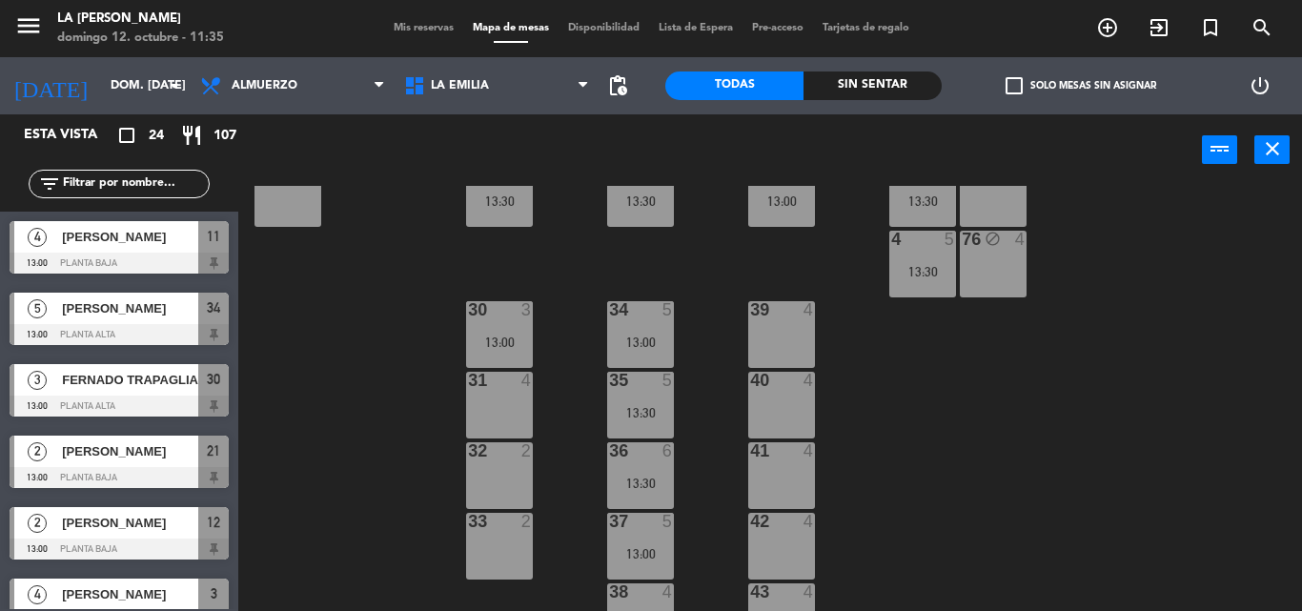
scroll to position [592, 0]
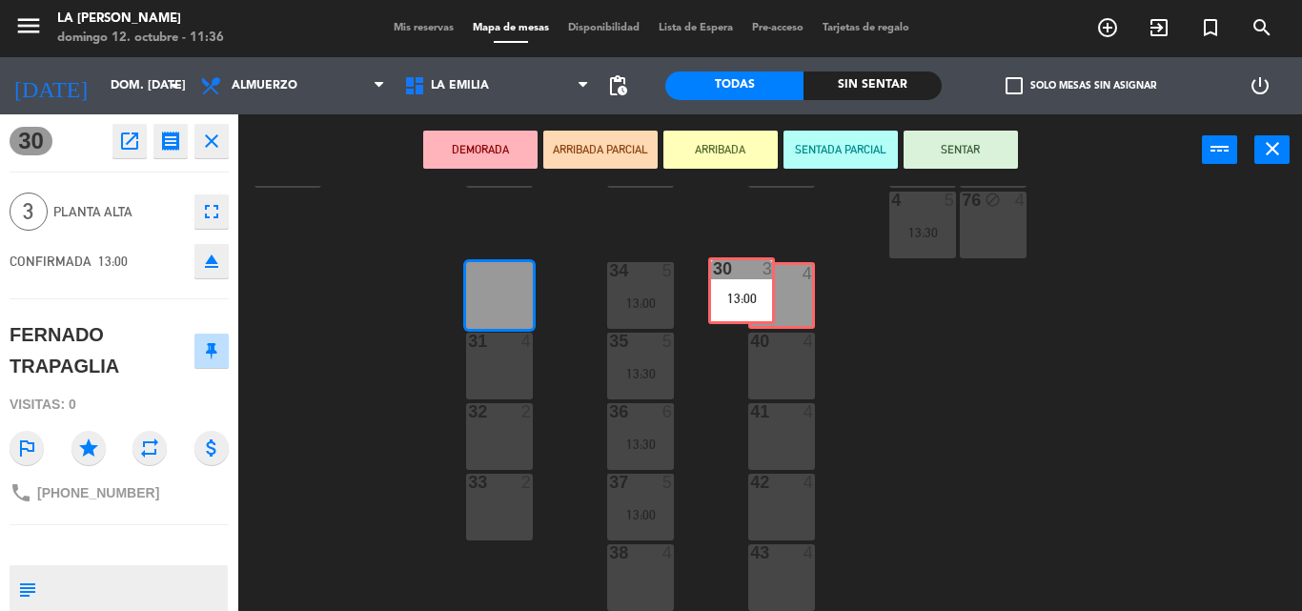
drag, startPoint x: 509, startPoint y: 295, endPoint x: 751, endPoint y: 291, distance: 242.1
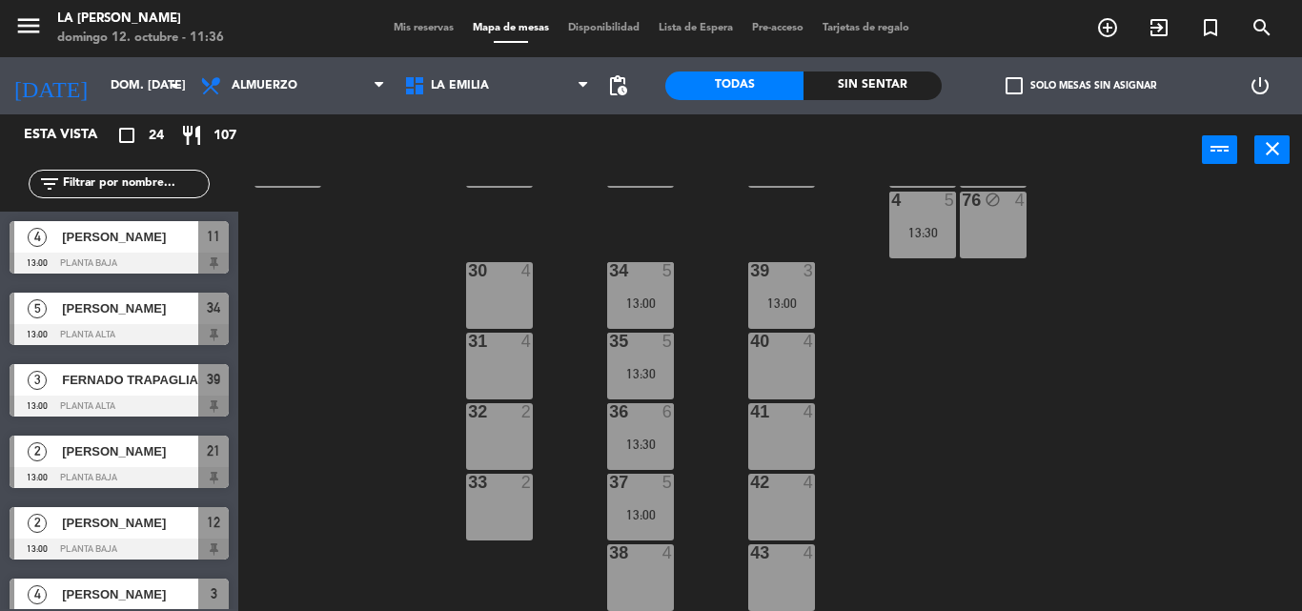
click at [372, 370] on div "60 block 4 61 block 4 62 block 4 63 block 3 13:30 64 block 4 14 8 13:00 13 bloc…" at bounding box center [777, 398] width 1050 height 425
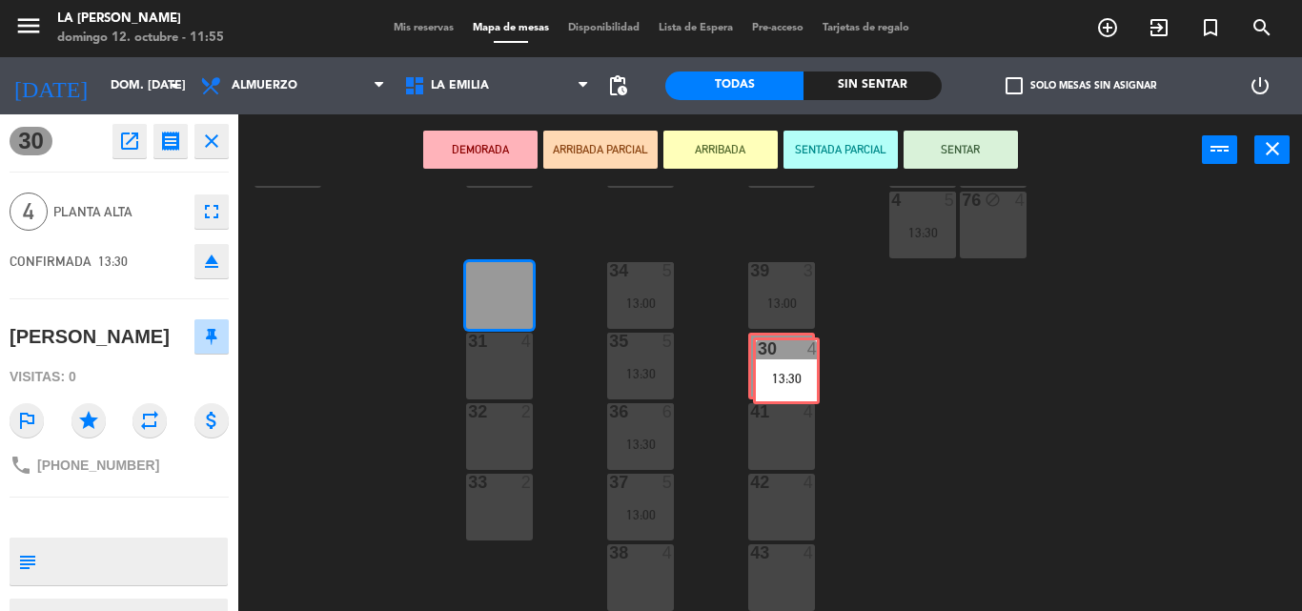
drag, startPoint x: 492, startPoint y: 286, endPoint x: 779, endPoint y: 361, distance: 296.6
click at [779, 361] on div "60 block 4 61 block 4 62 block 4 63 block 3 13:30 64 block 4 14 8 13:00 13 bloc…" at bounding box center [777, 398] width 1050 height 425
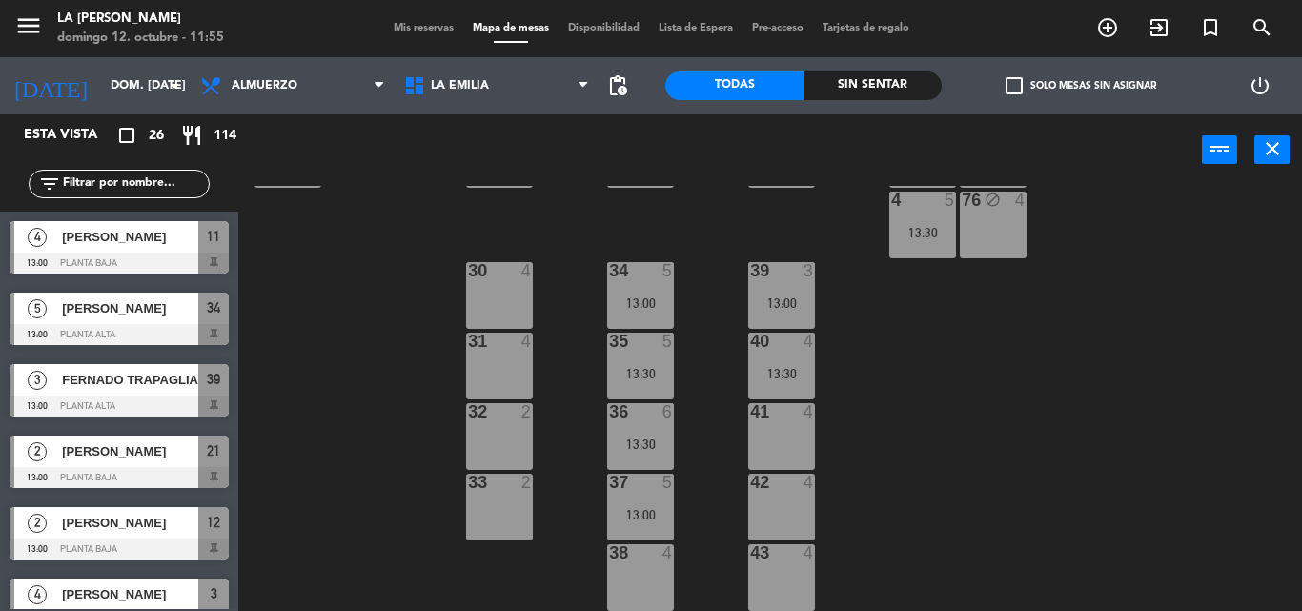
scroll to position [0, 0]
click at [512, 311] on div "30 4" at bounding box center [499, 295] width 67 height 67
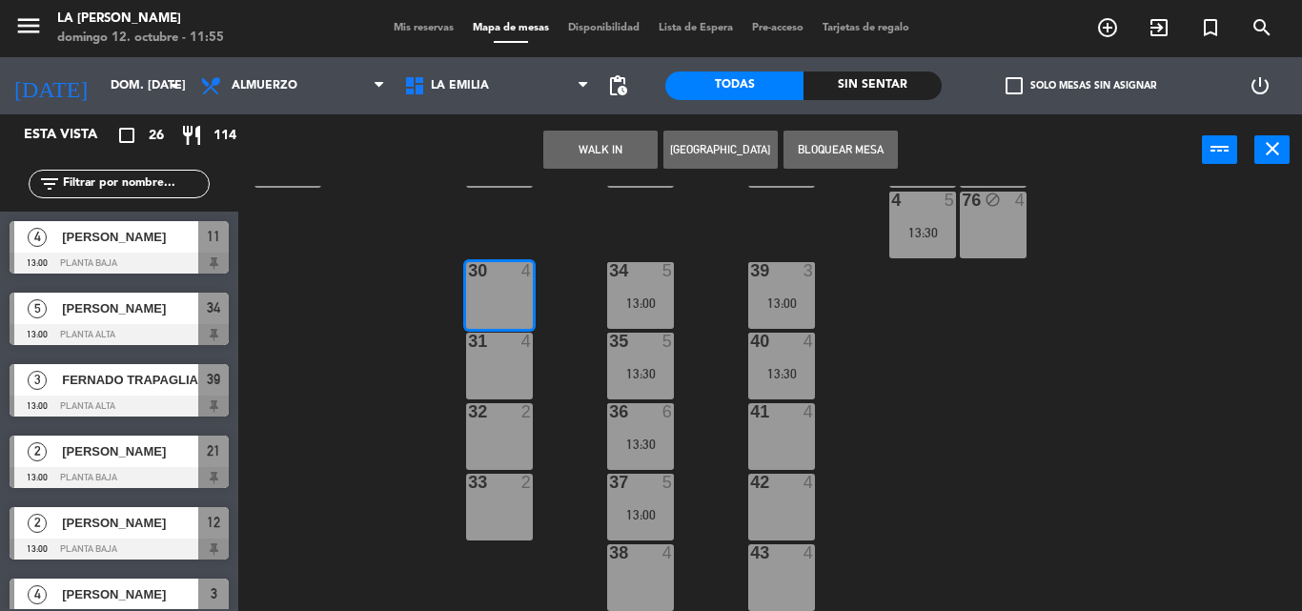
click at [720, 153] on button "[GEOGRAPHIC_DATA]" at bounding box center [720, 150] width 114 height 38
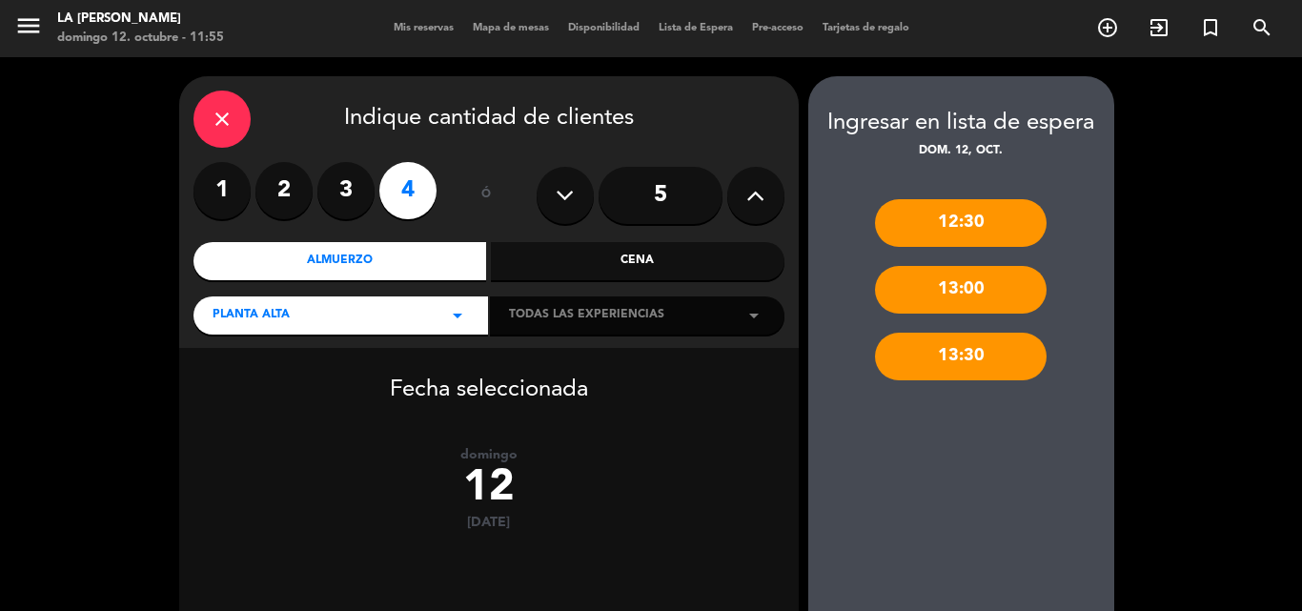
click at [744, 195] on button at bounding box center [755, 195] width 57 height 57
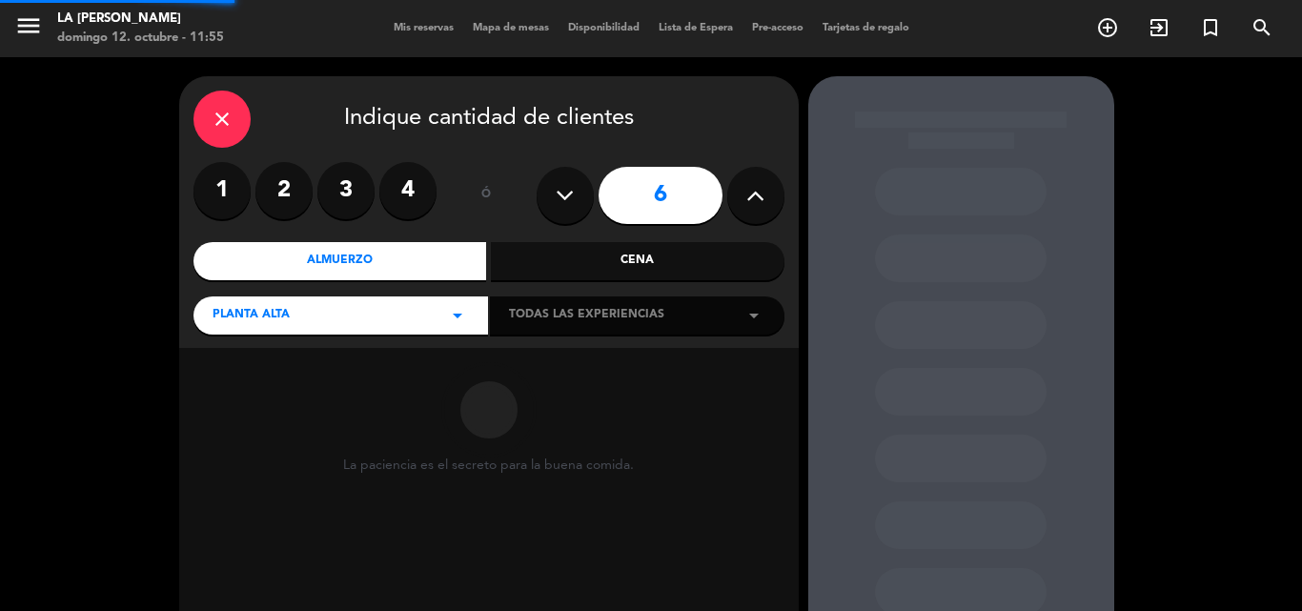
click at [746, 196] on icon at bounding box center [755, 195] width 18 height 29
click at [746, 197] on icon at bounding box center [755, 195] width 18 height 29
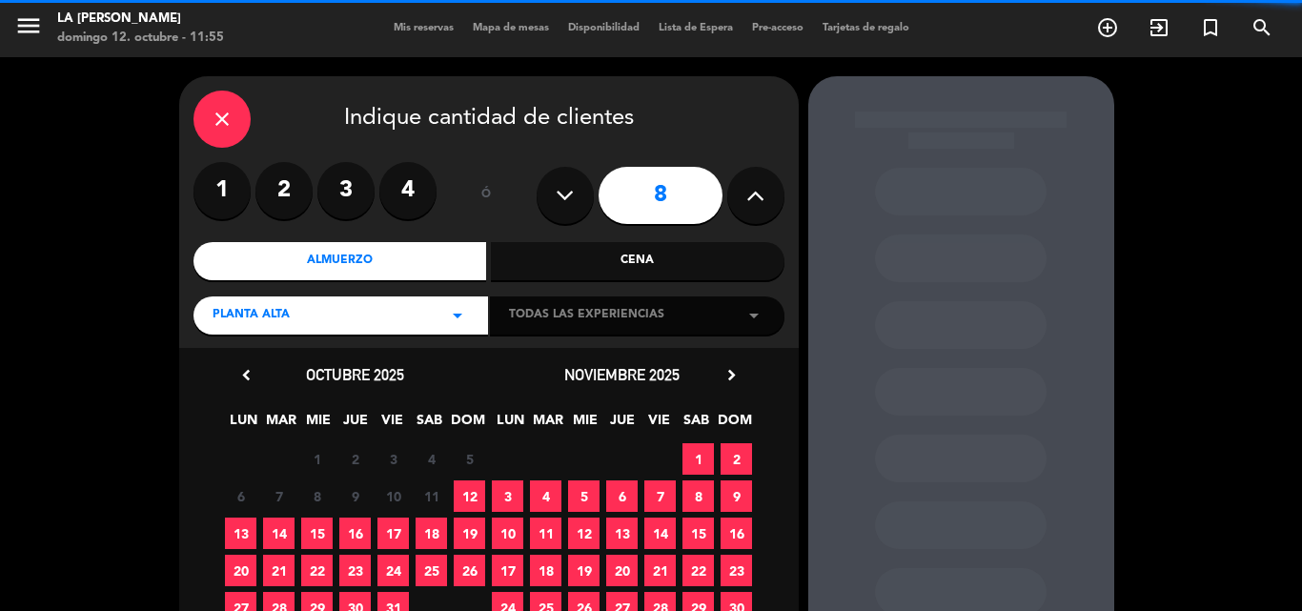
click at [746, 197] on icon at bounding box center [755, 195] width 18 height 29
type input "9"
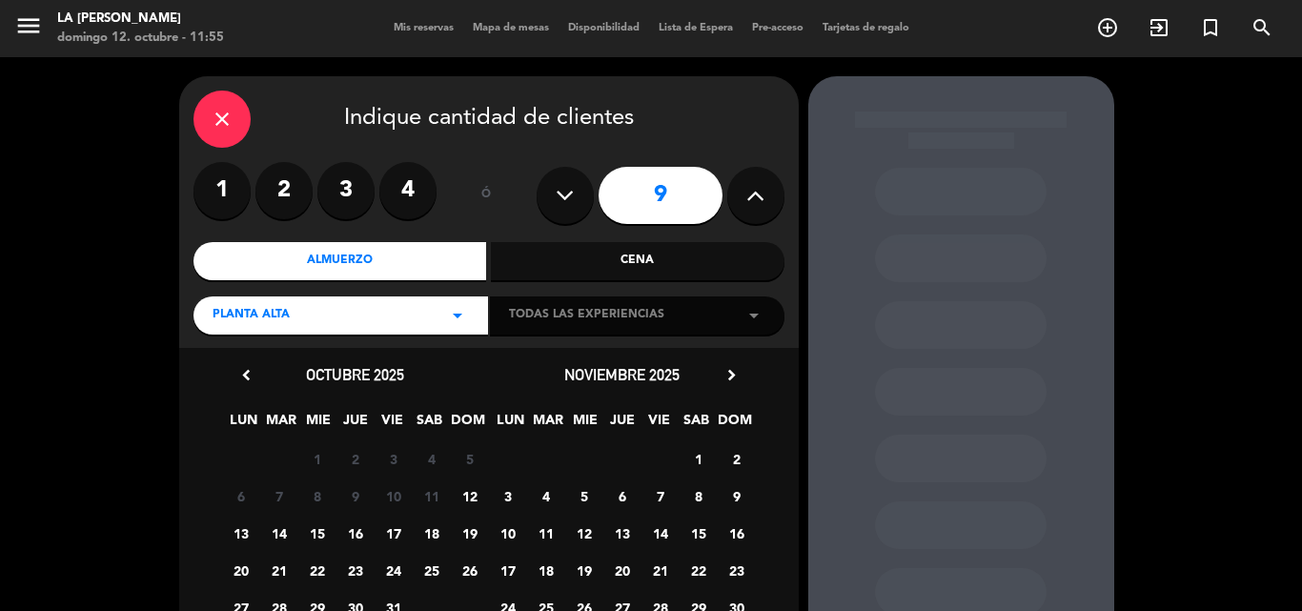
click at [395, 258] on div "Almuerzo" at bounding box center [340, 261] width 294 height 38
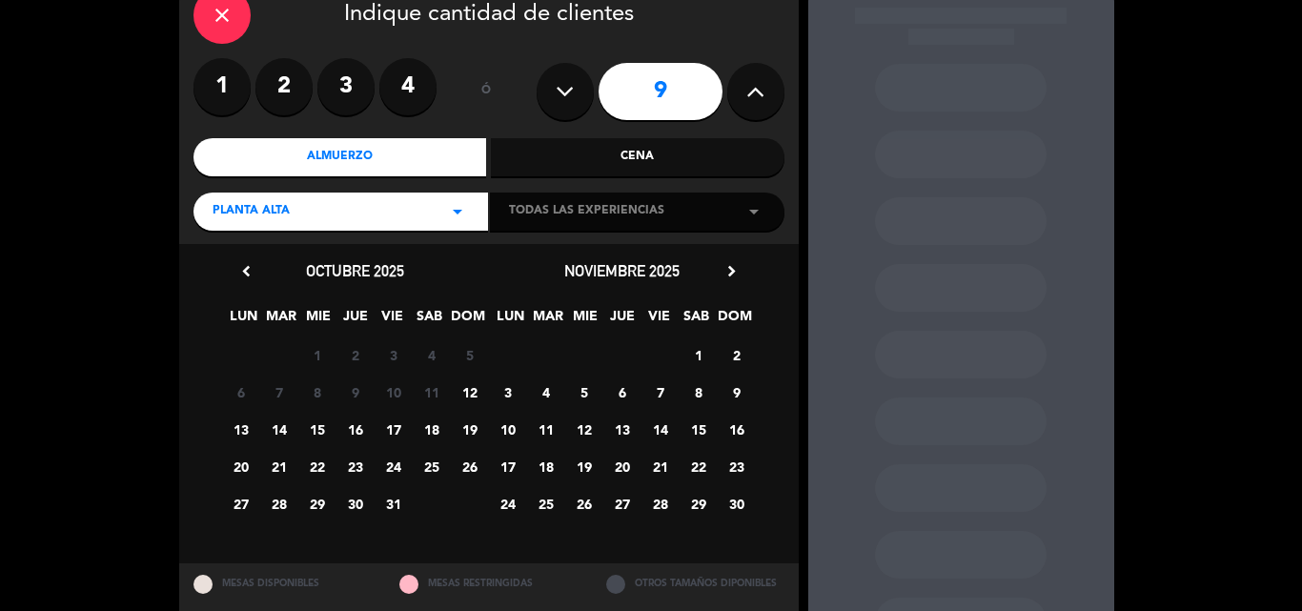
scroll to position [127, 0]
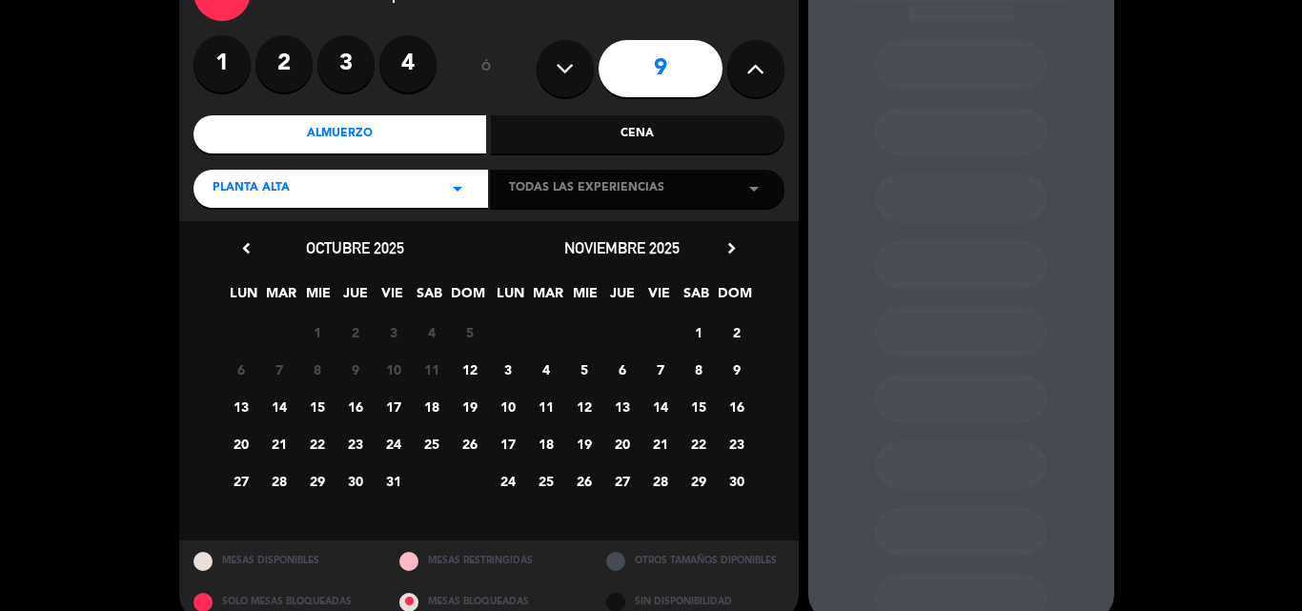
click at [469, 366] on span "12" at bounding box center [469, 369] width 31 height 31
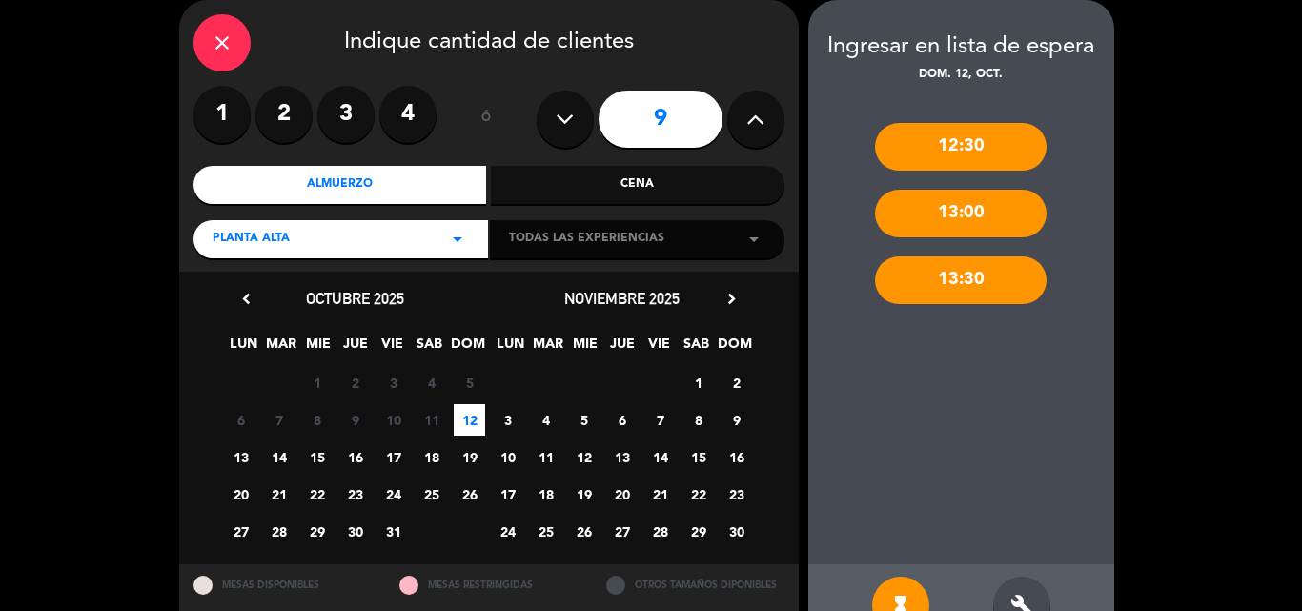
click at [1025, 588] on div "build" at bounding box center [1021, 605] width 57 height 57
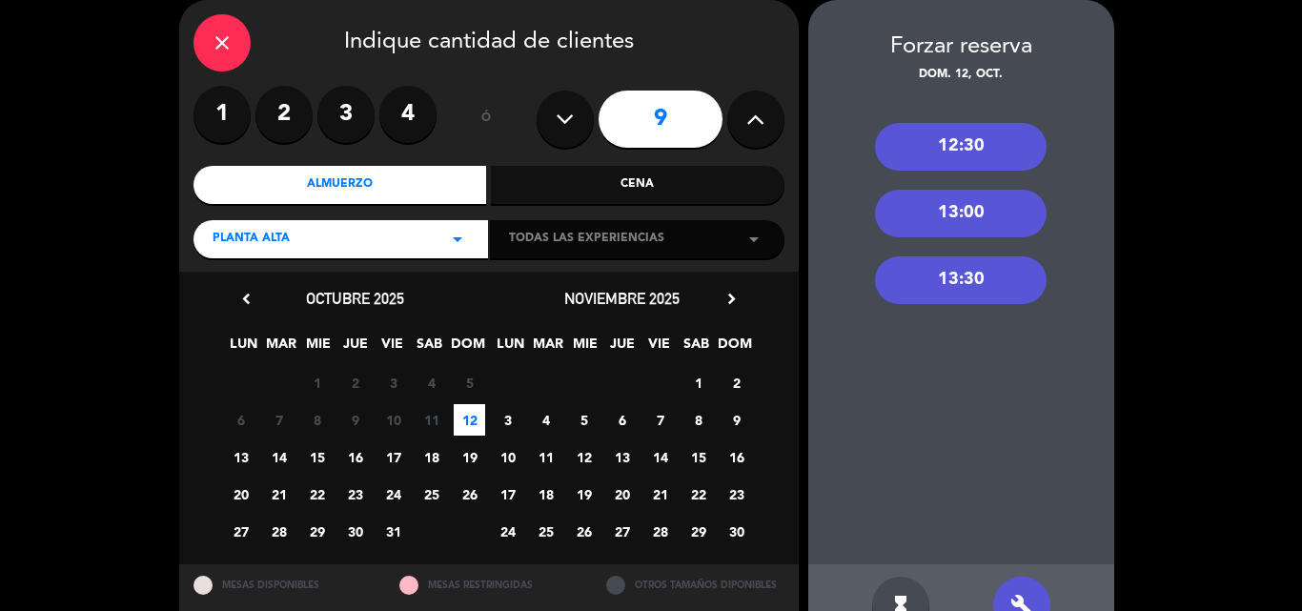
click at [924, 273] on div "13:30" at bounding box center [961, 280] width 172 height 48
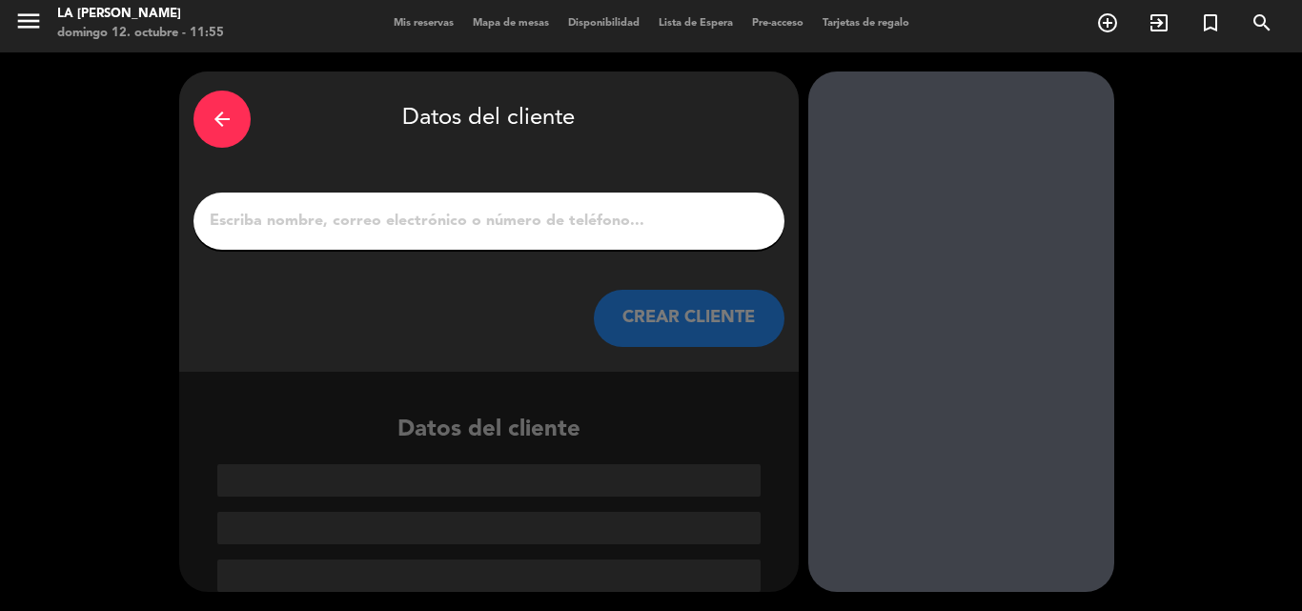
click at [250, 216] on input "1" at bounding box center [489, 221] width 562 height 27
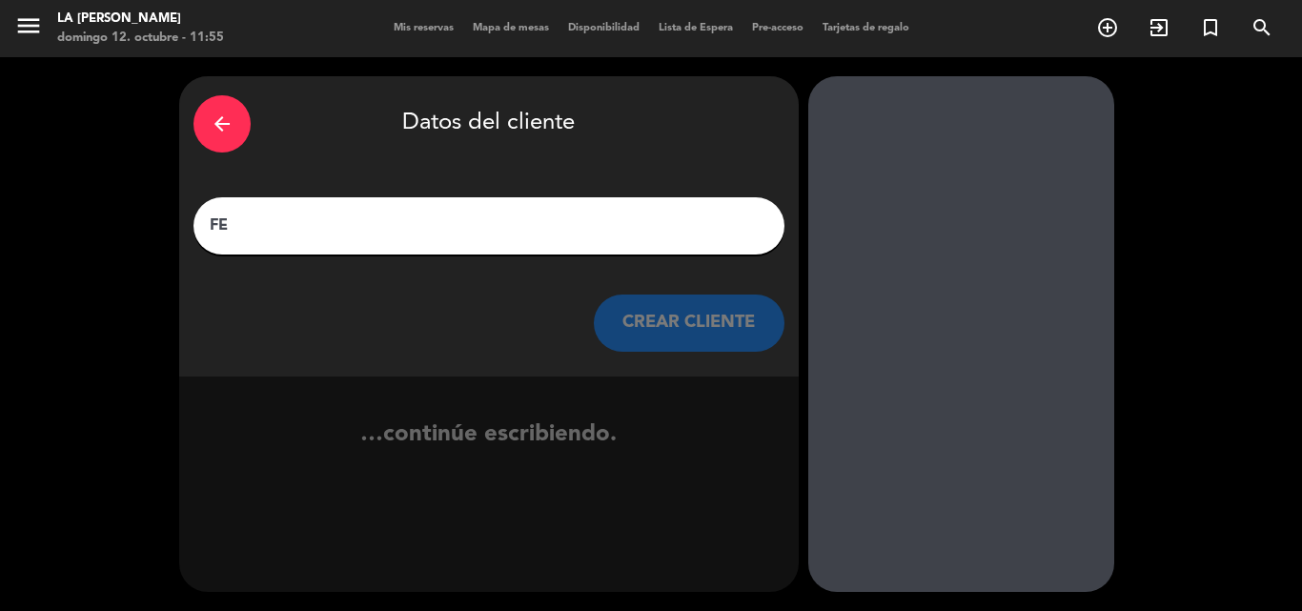
type input "F"
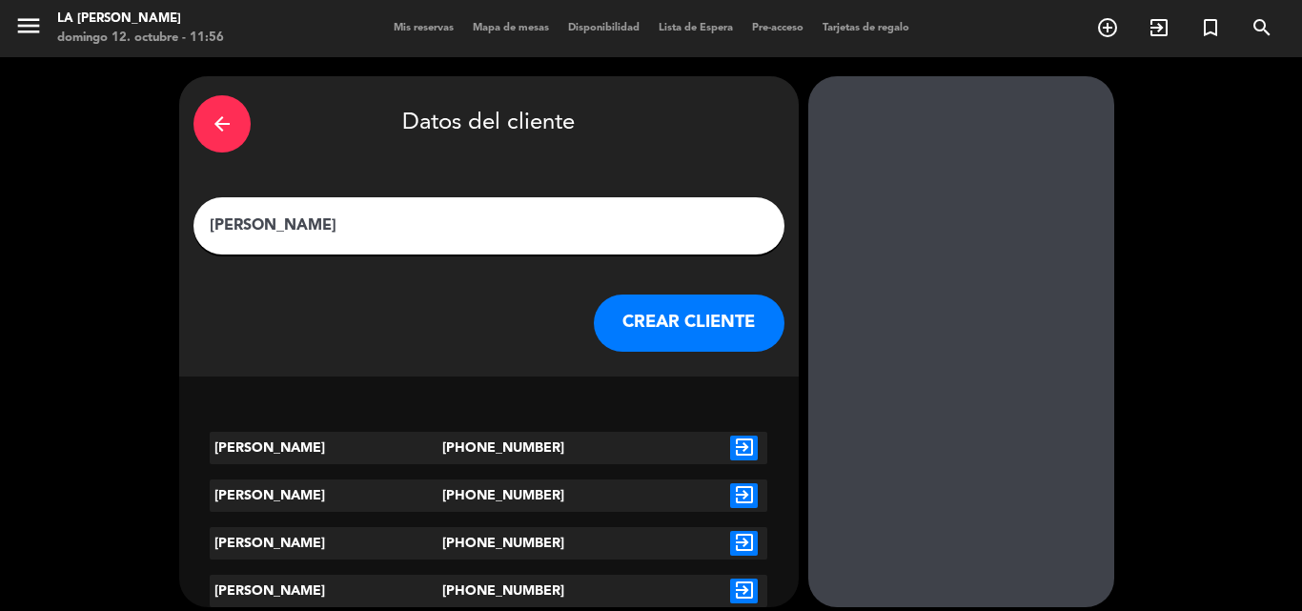
type input "[PERSON_NAME]"
click at [747, 446] on icon "exit_to_app" at bounding box center [744, 448] width 28 height 25
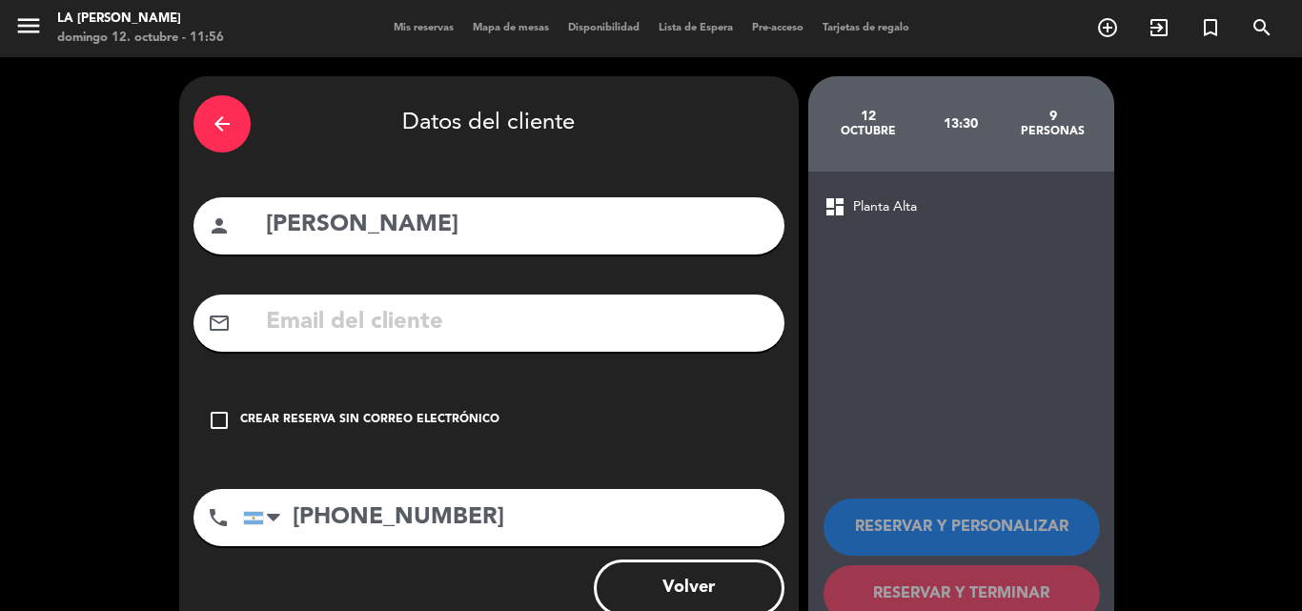
click at [219, 420] on icon "check_box_outline_blank" at bounding box center [219, 420] width 23 height 23
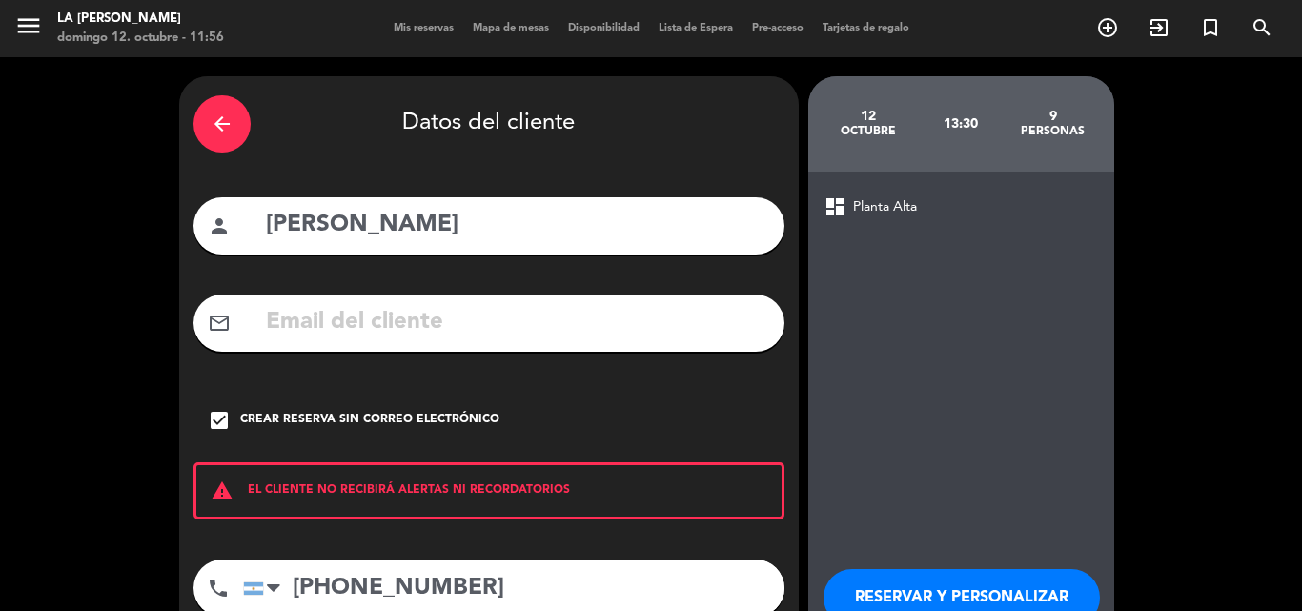
scroll to position [124, 0]
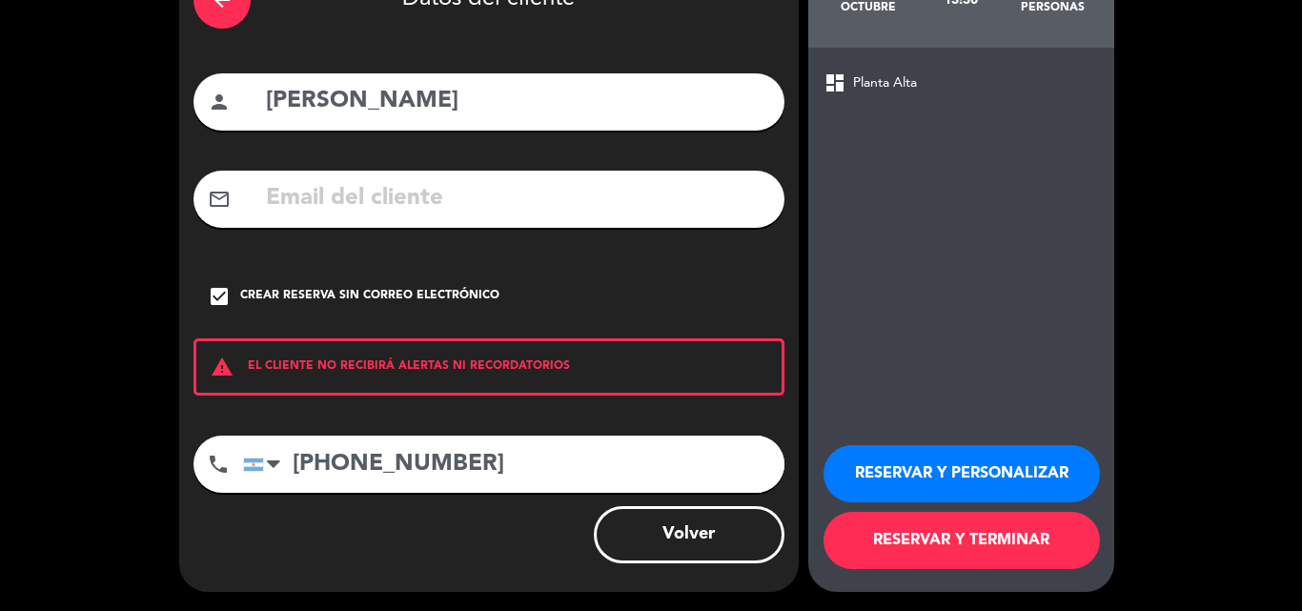
click at [929, 548] on button "RESERVAR Y TERMINAR" at bounding box center [961, 540] width 276 height 57
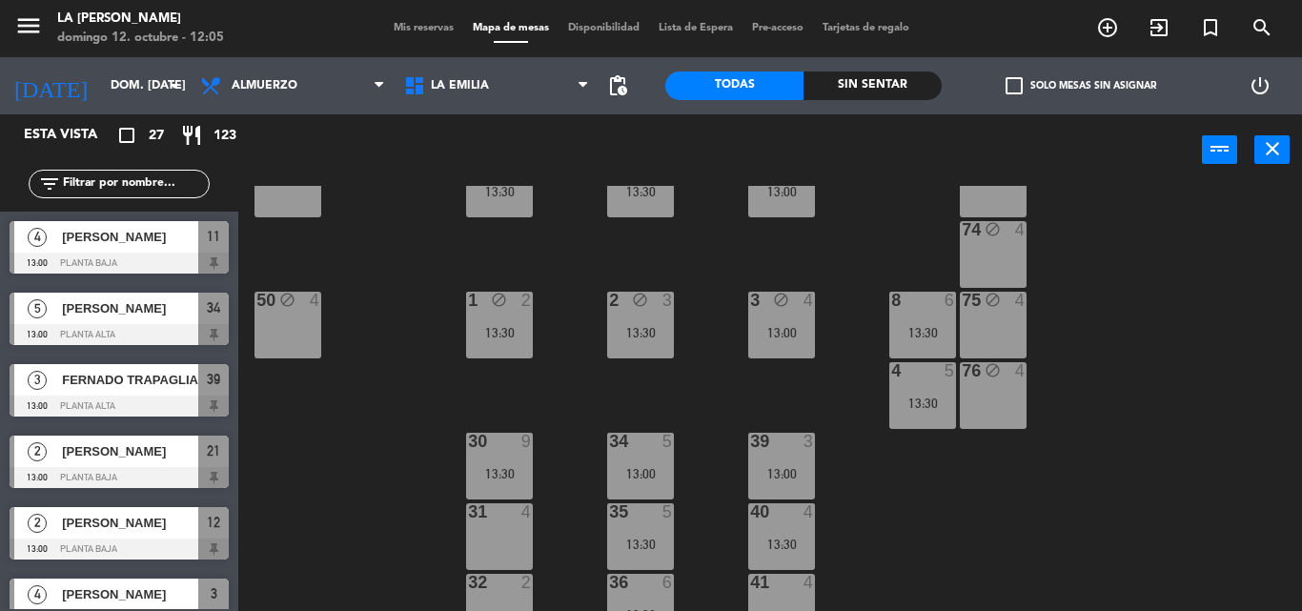
scroll to position [508, 0]
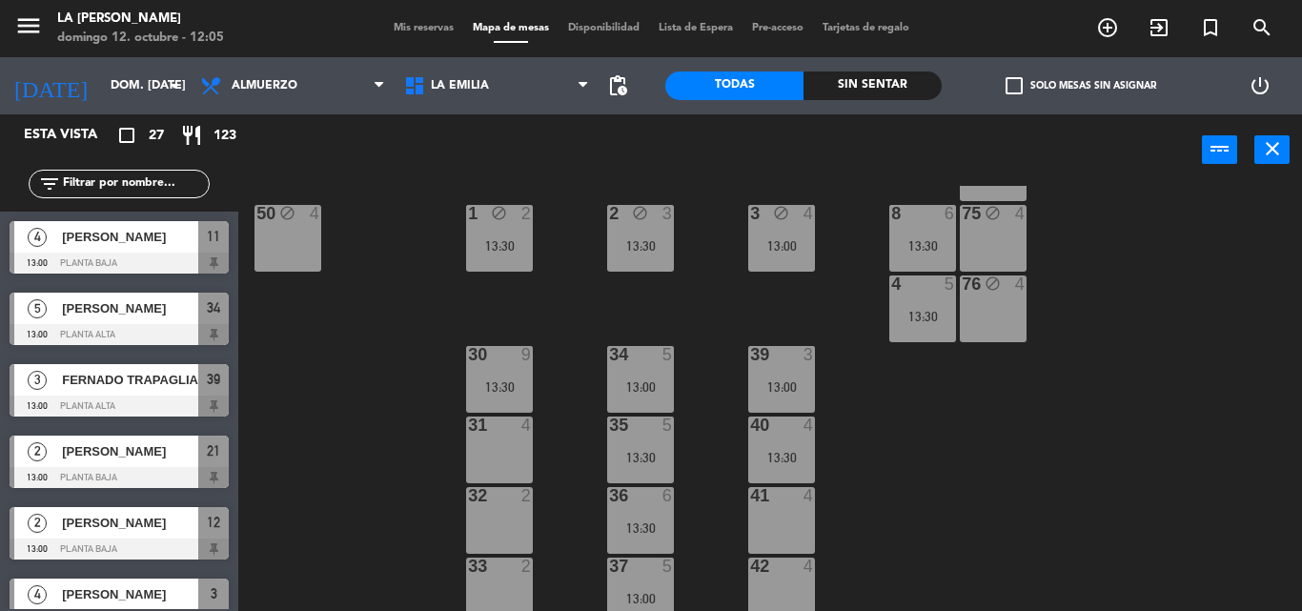
click at [506, 458] on div "31 4" at bounding box center [499, 449] width 67 height 67
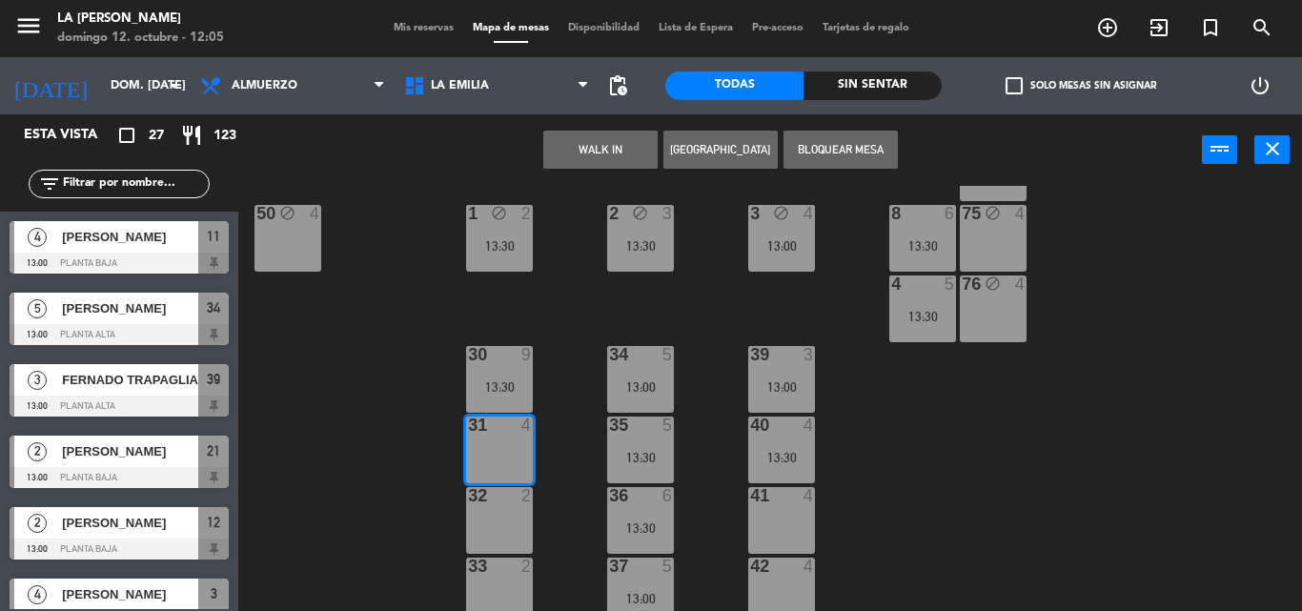
click at [849, 154] on button "Bloquear Mesa" at bounding box center [840, 150] width 114 height 38
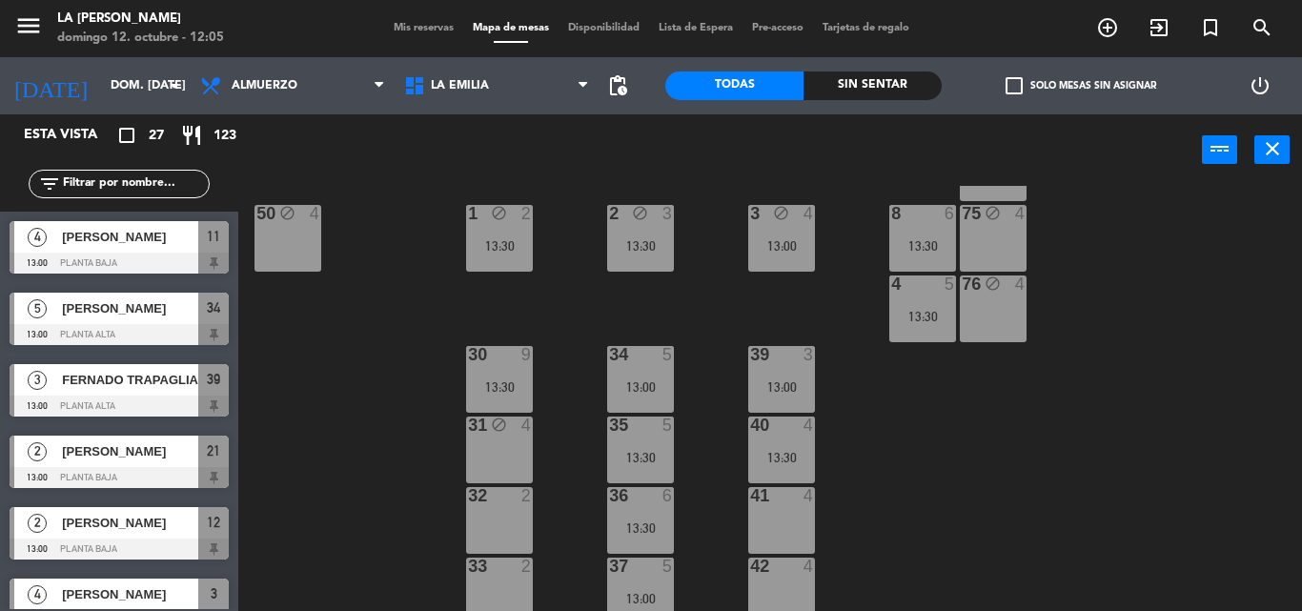
click at [494, 513] on div "32 2" at bounding box center [499, 520] width 67 height 67
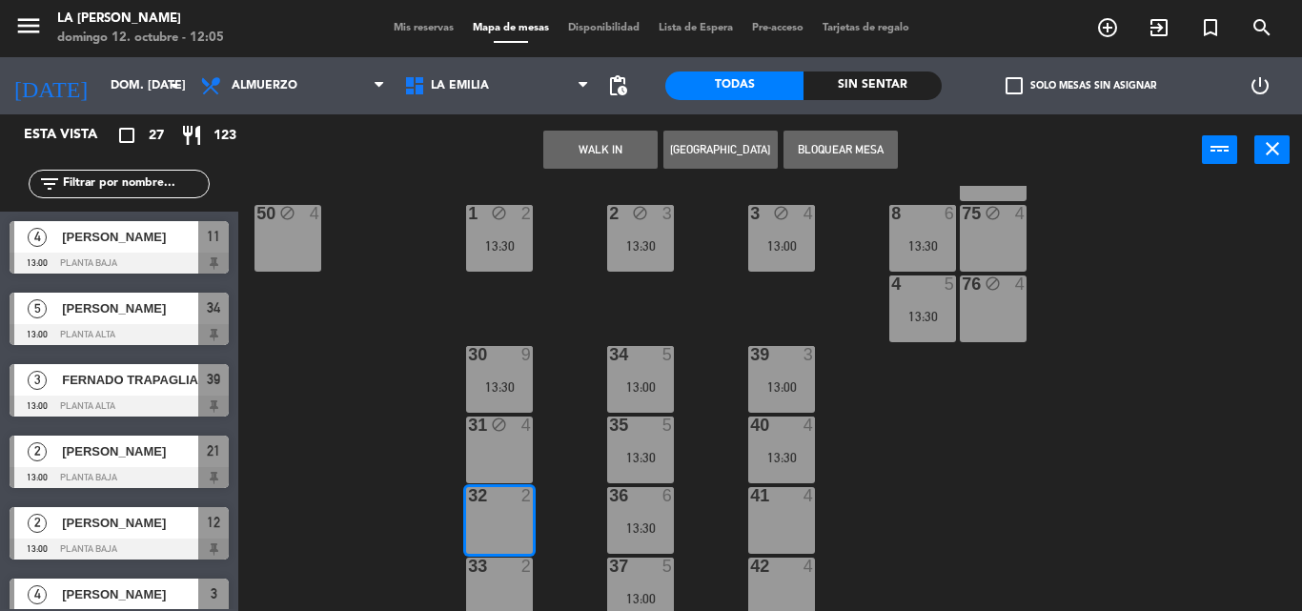
click at [838, 147] on button "Bloquear Mesa" at bounding box center [840, 150] width 114 height 38
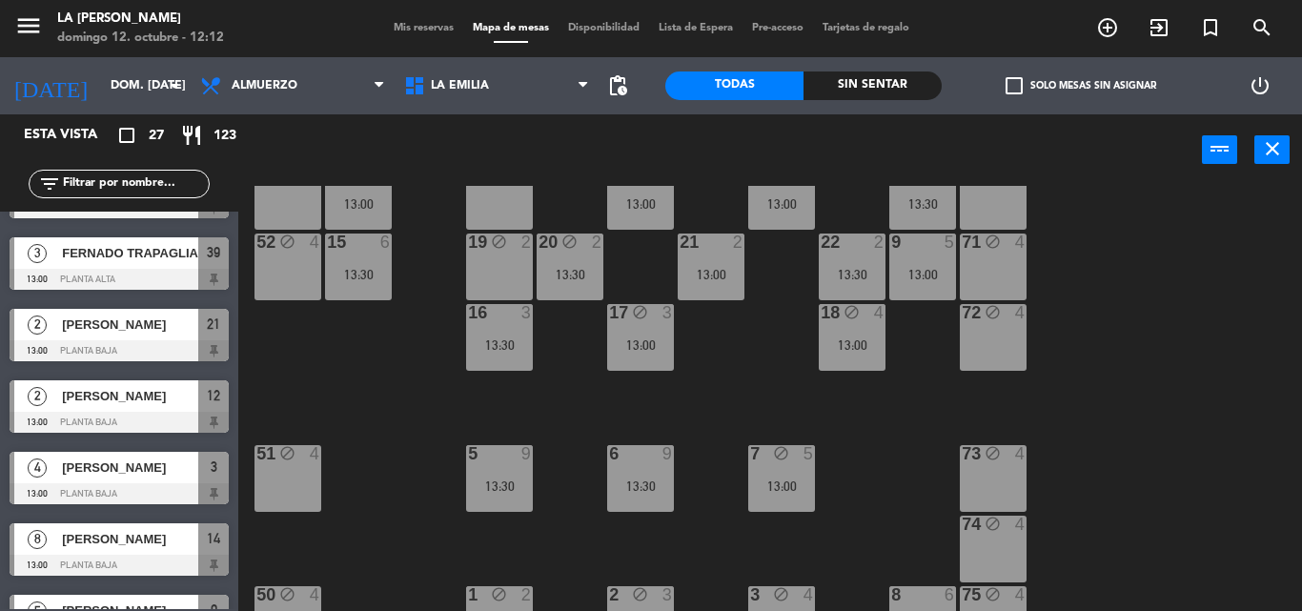
scroll to position [254, 0]
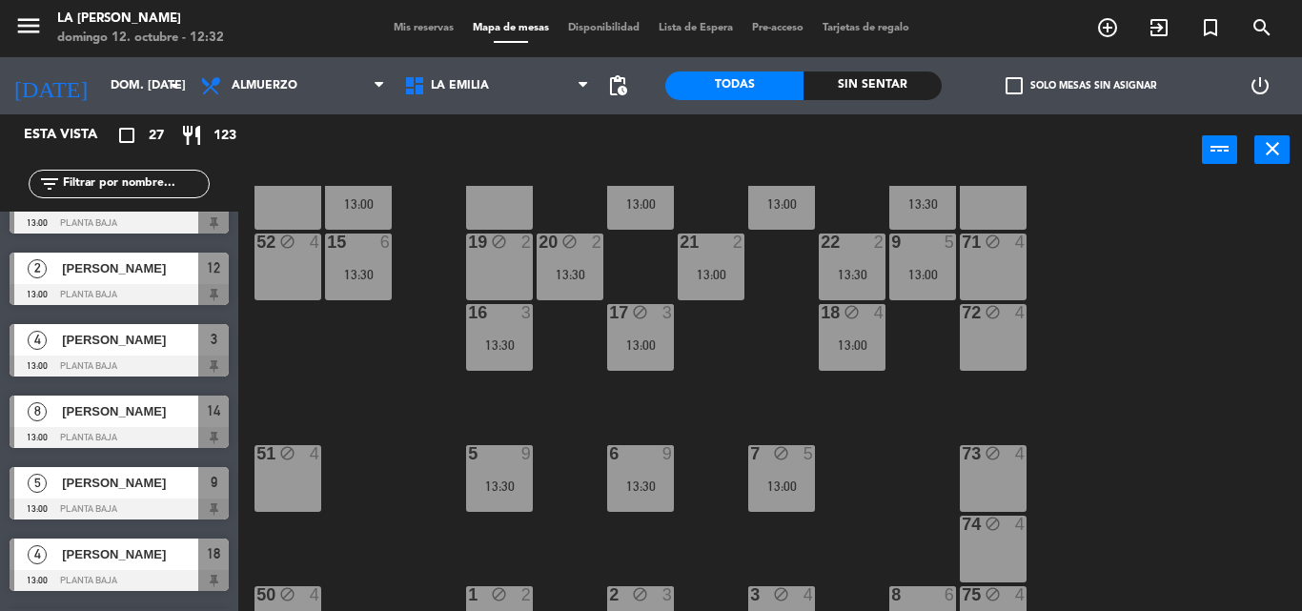
click at [1183, 274] on div "60 block 4 61 block 4 62 block 4 63 block 3 13:30 64 block 4 14 8 13:00 13 bloc…" at bounding box center [777, 398] width 1050 height 425
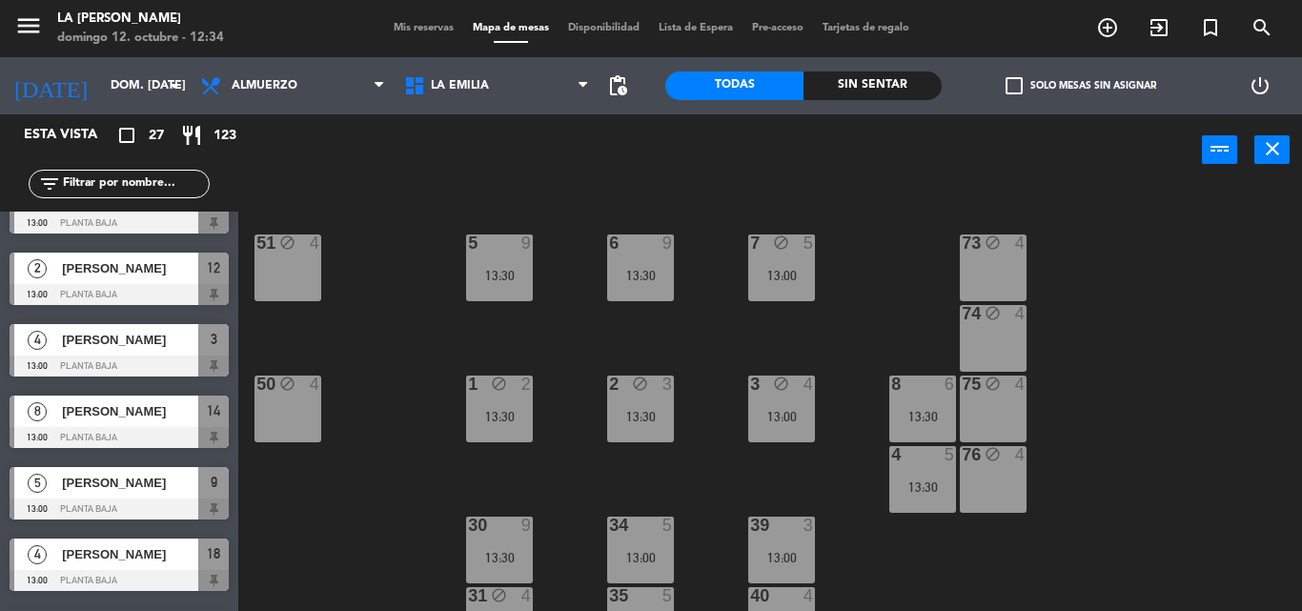
scroll to position [211, 0]
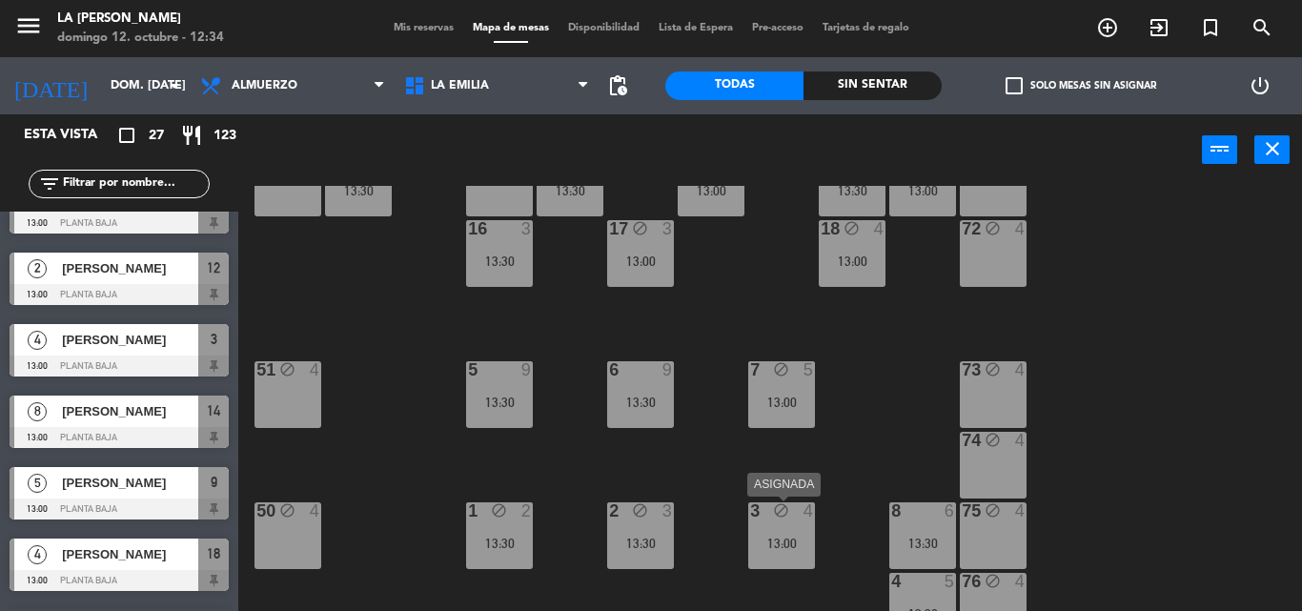
click at [784, 540] on div "13:00" at bounding box center [781, 543] width 67 height 13
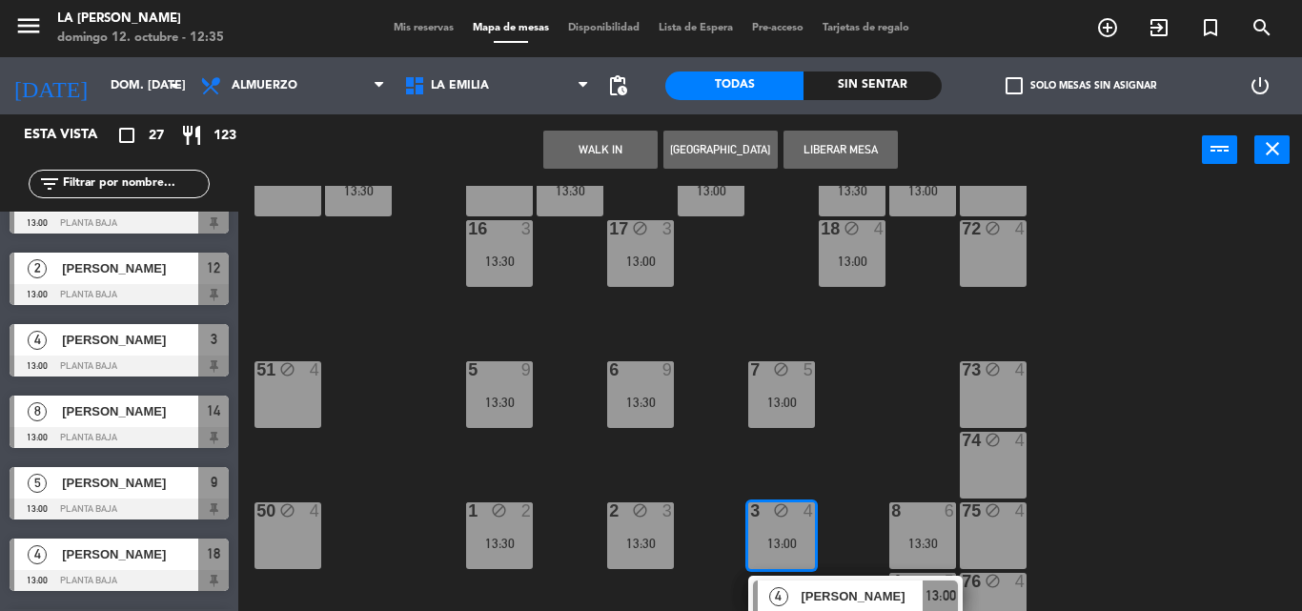
click at [784, 540] on div "13:00" at bounding box center [781, 543] width 67 height 13
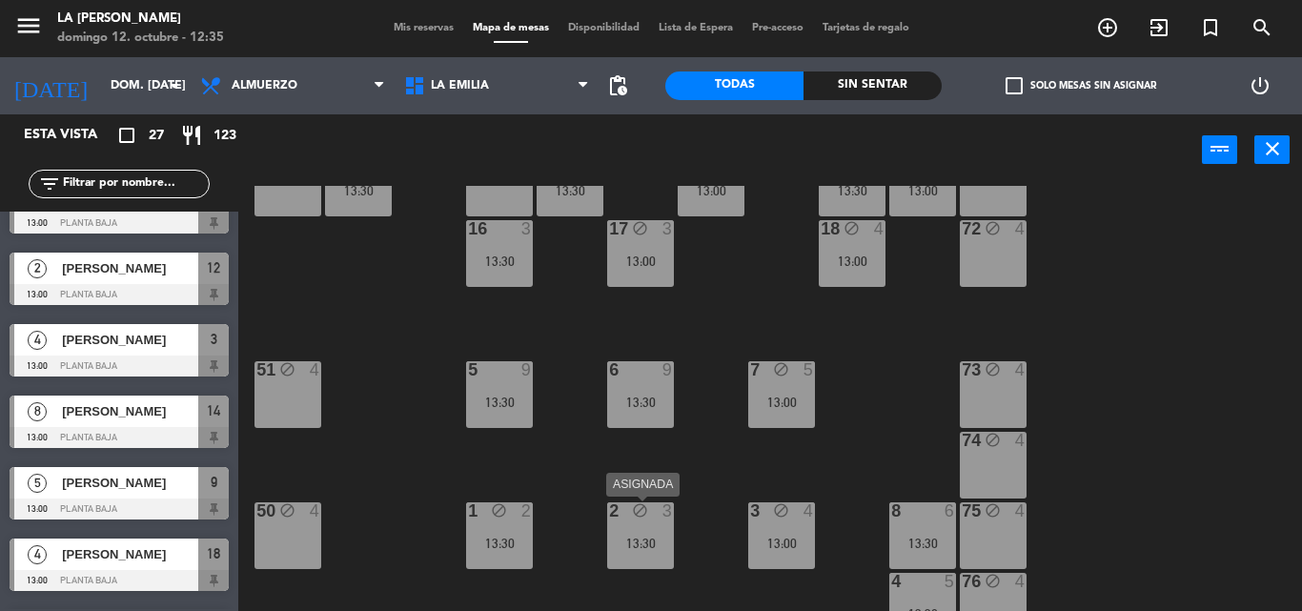
click at [641, 523] on div "2 block 3 13:30" at bounding box center [640, 535] width 67 height 67
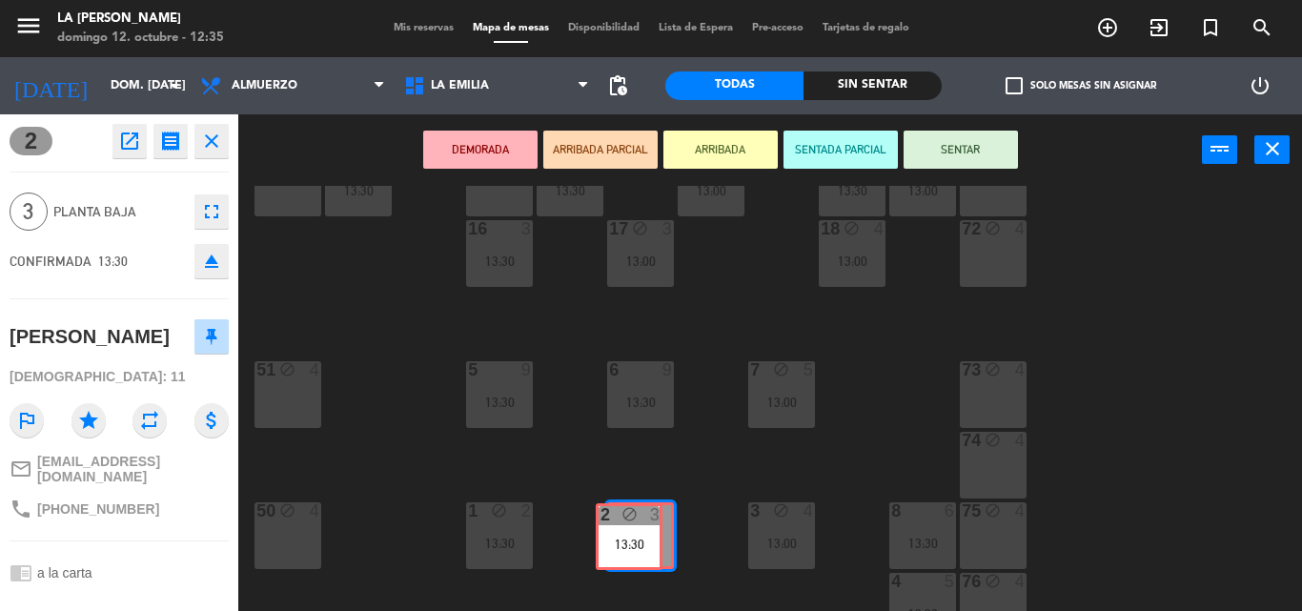
click at [643, 524] on div "2 block 3 13:30 2 block 3 13:30" at bounding box center [640, 535] width 67 height 67
